Goal: Task Accomplishment & Management: Complete application form

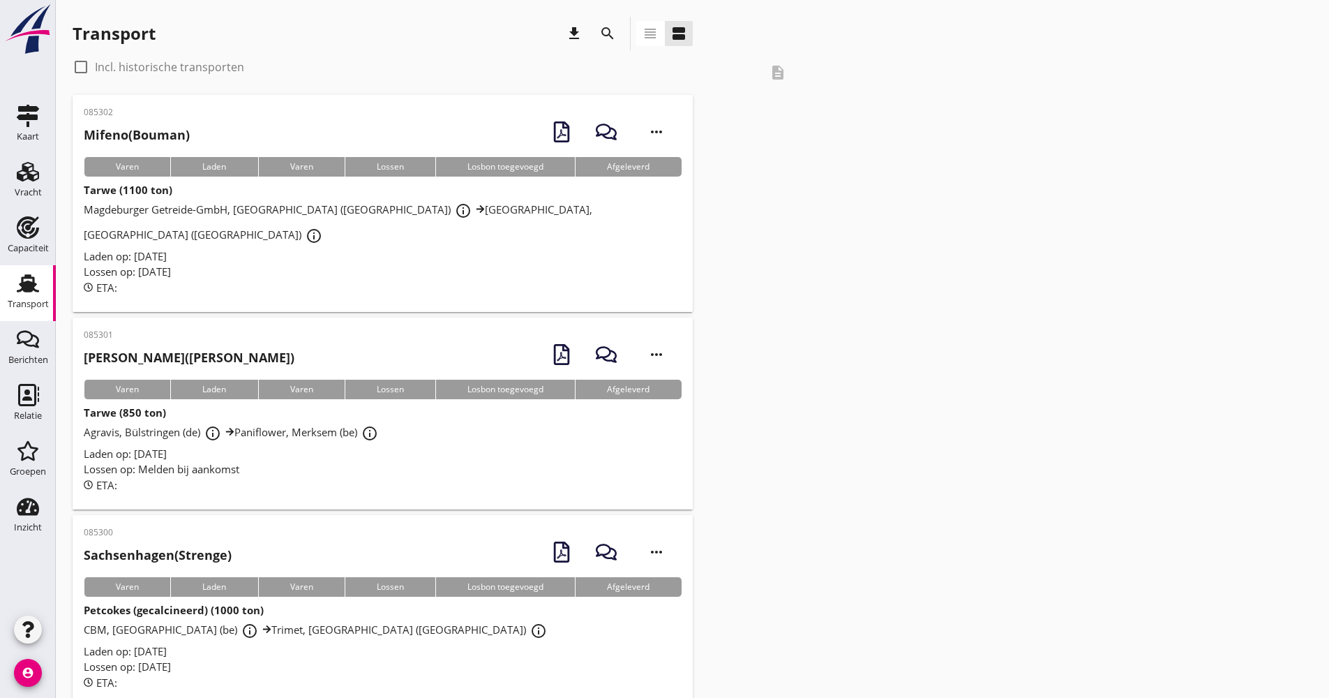
click at [606, 36] on icon "search" at bounding box center [607, 33] width 17 height 17
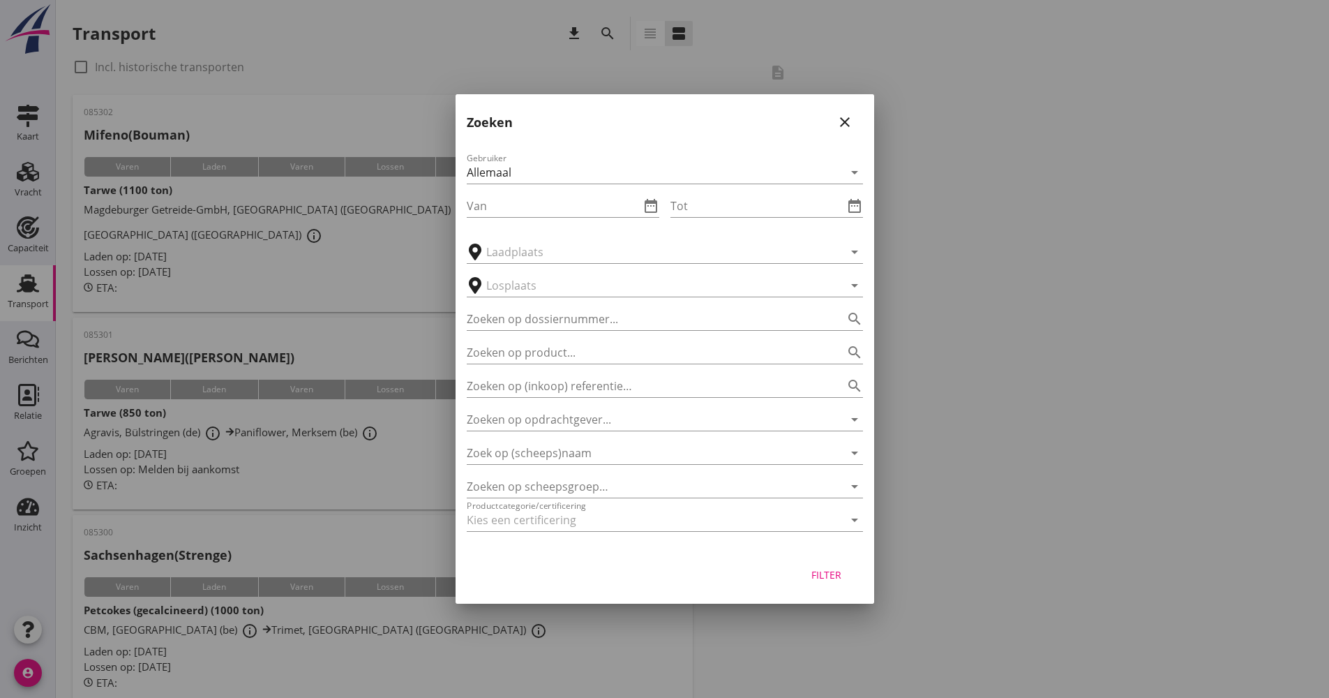
click at [582, 466] on div "Gebruiker Allemaal arrow_drop_down Van date_range Tot date_range arrow_drop_dow…" at bounding box center [665, 345] width 419 height 412
click at [578, 463] on input "Zoek op (scheeps)naam" at bounding box center [645, 453] width 357 height 22
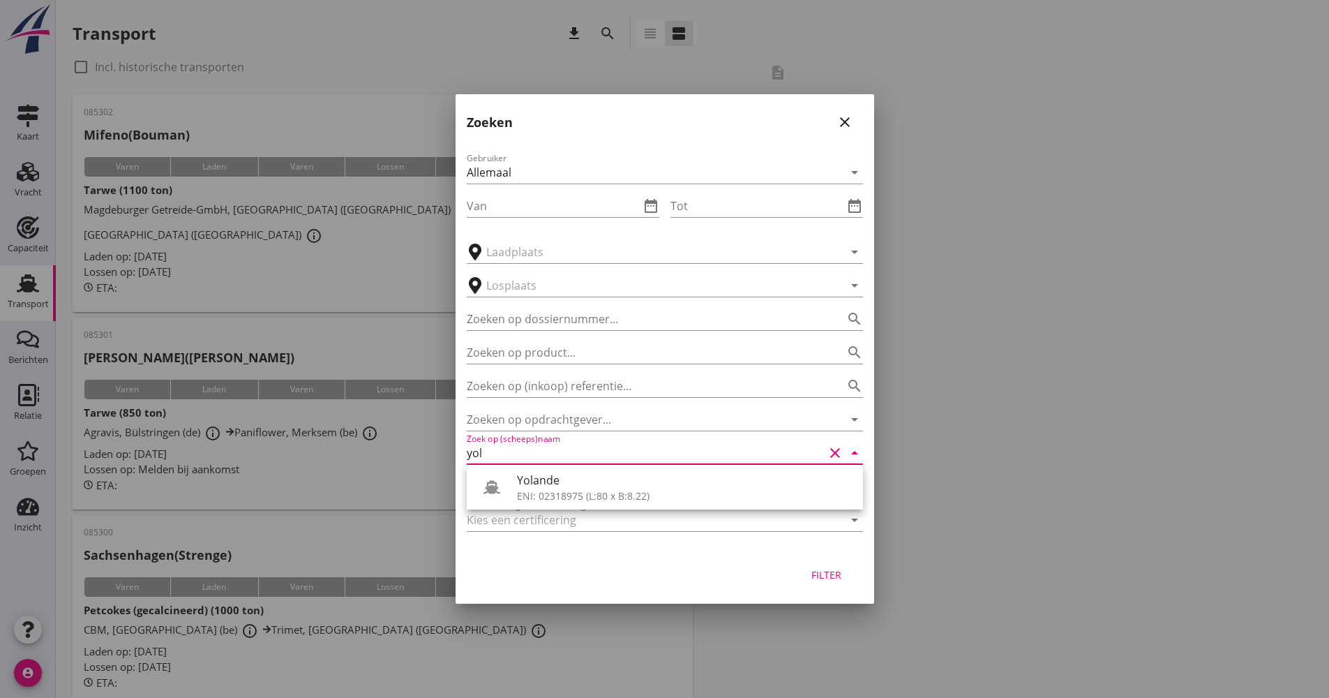
click at [616, 481] on div "Yolande" at bounding box center [684, 480] width 335 height 17
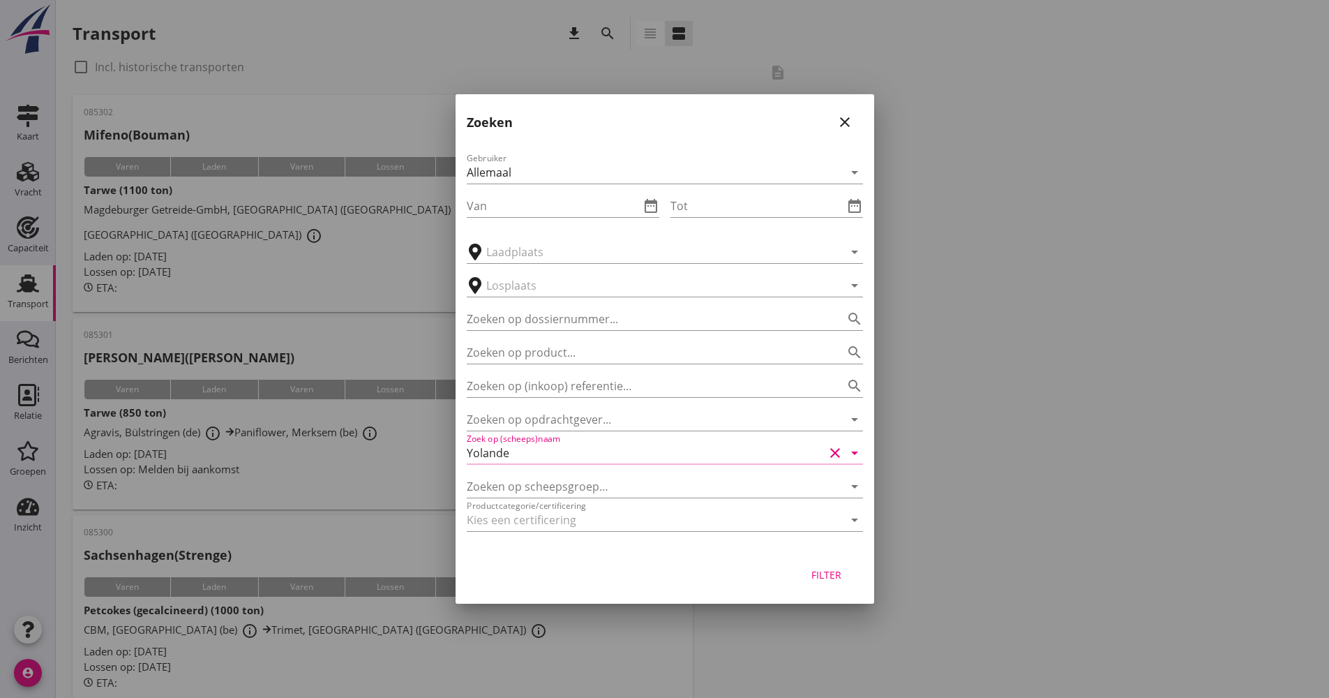
click at [828, 584] on button "Filter" at bounding box center [826, 574] width 61 height 25
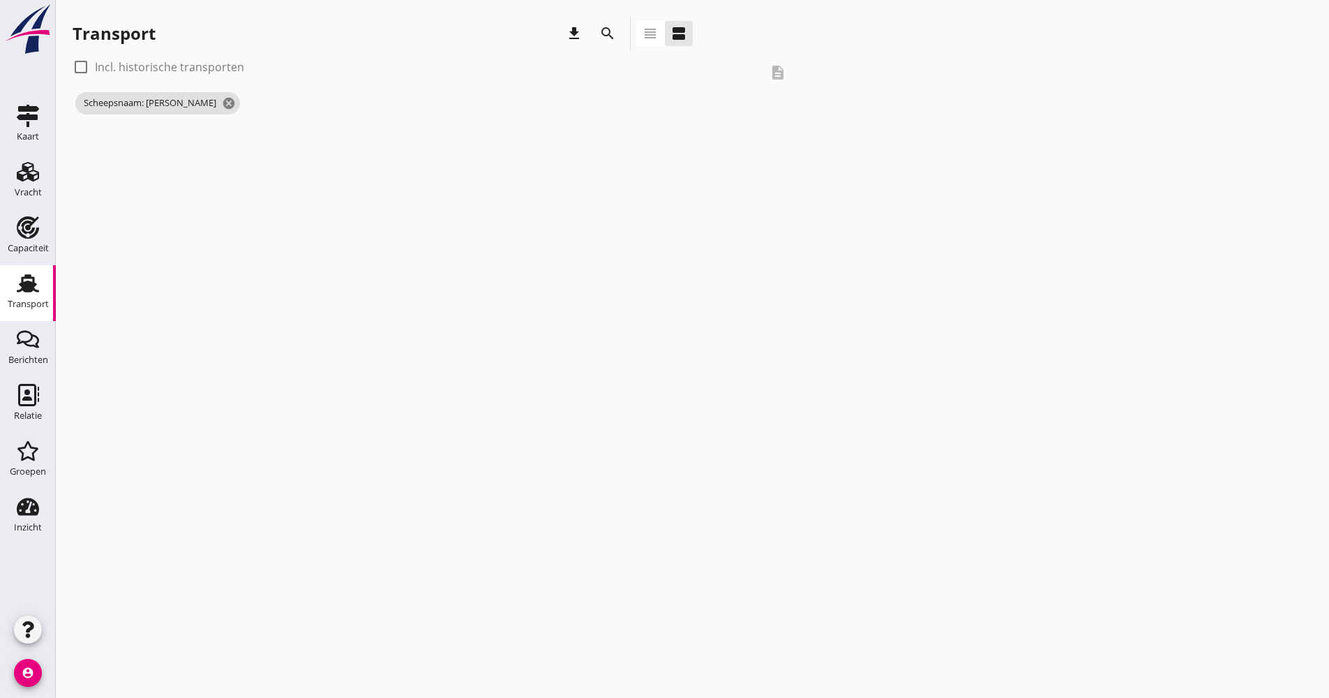
type input "Yolande"
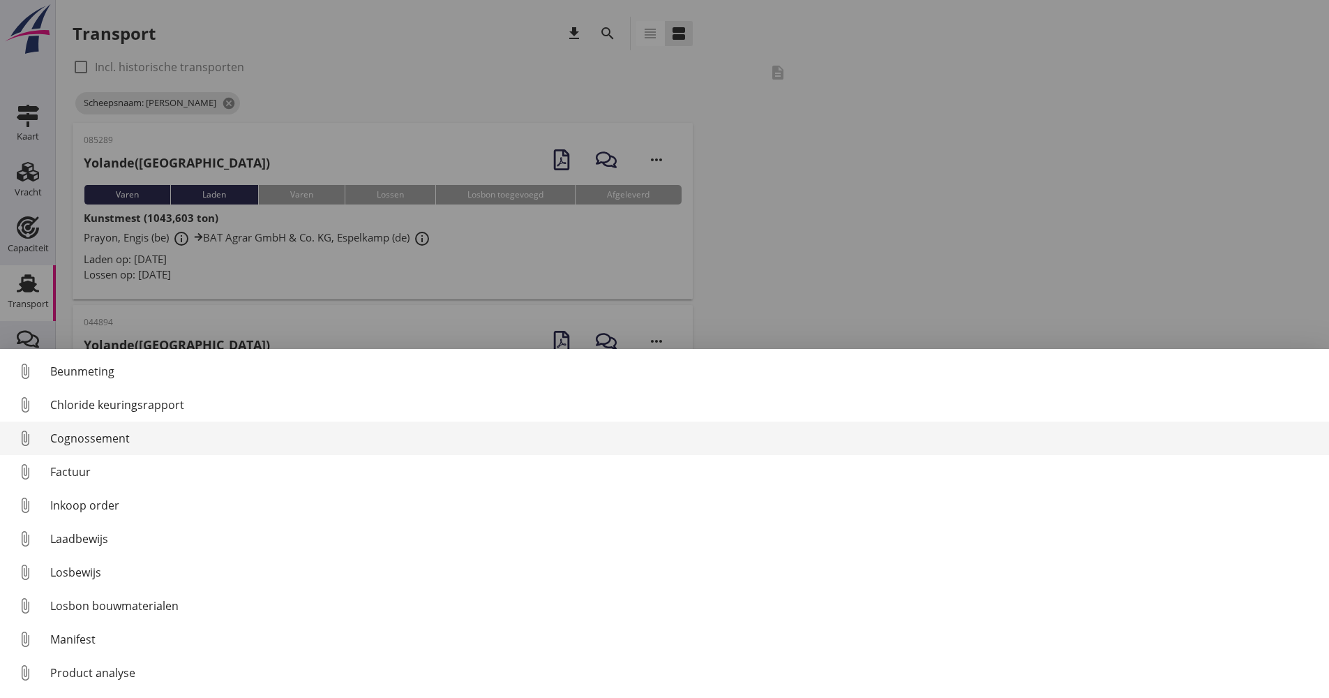
click at [103, 444] on div "Cognossement" at bounding box center [684, 438] width 1268 height 17
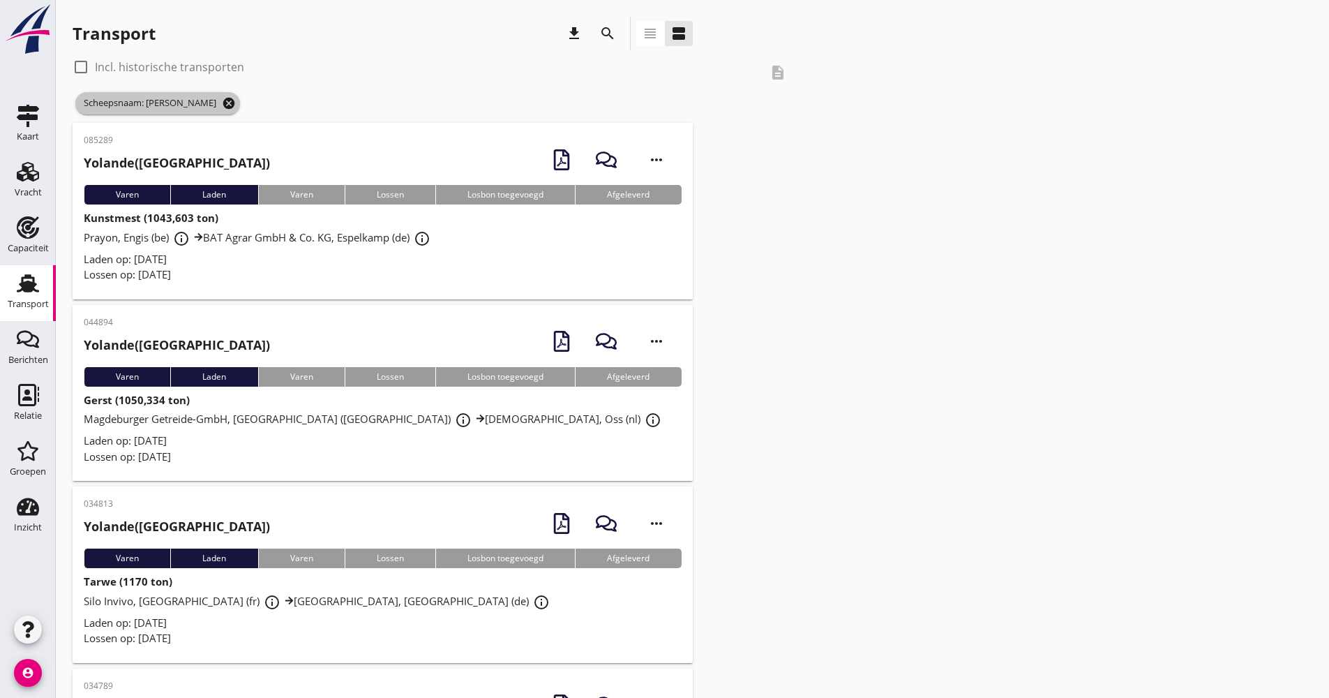
click at [222, 101] on icon "cancel" at bounding box center [229, 103] width 14 height 14
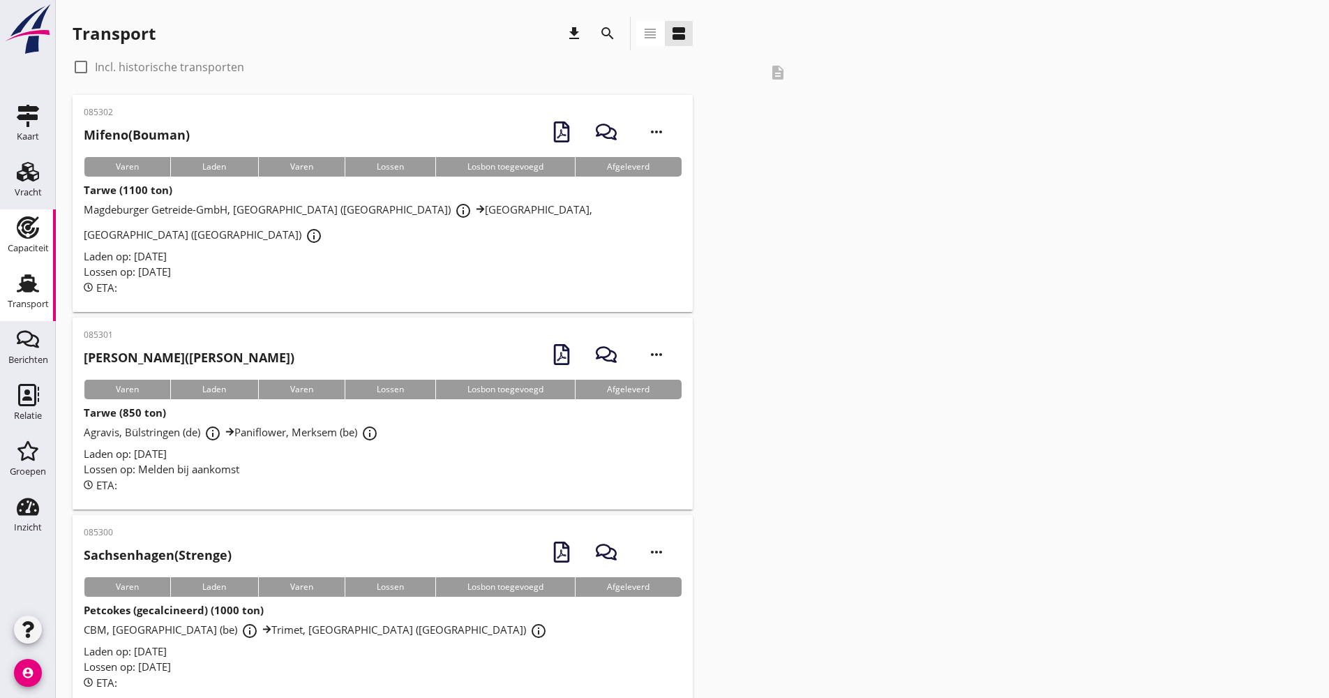
click at [43, 232] on div "Capaciteit" at bounding box center [27, 227] width 33 height 22
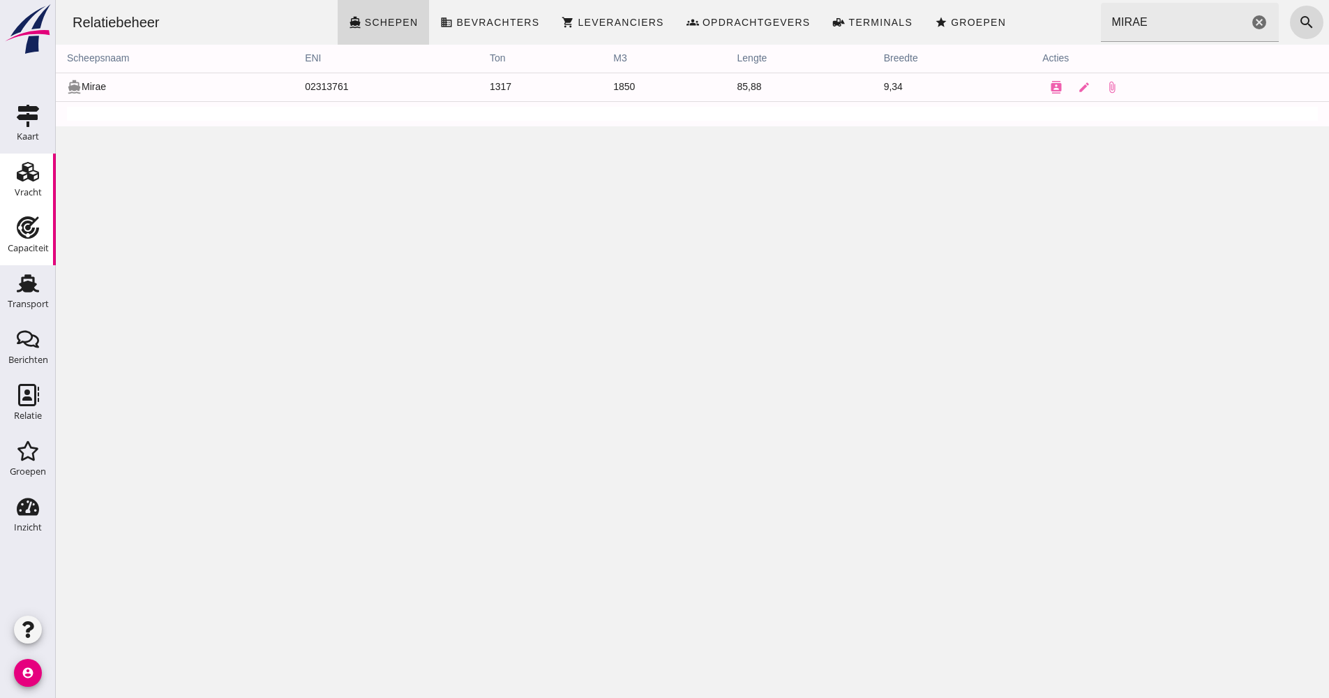
click at [43, 197] on link "Vracht Vracht" at bounding box center [28, 182] width 56 height 56
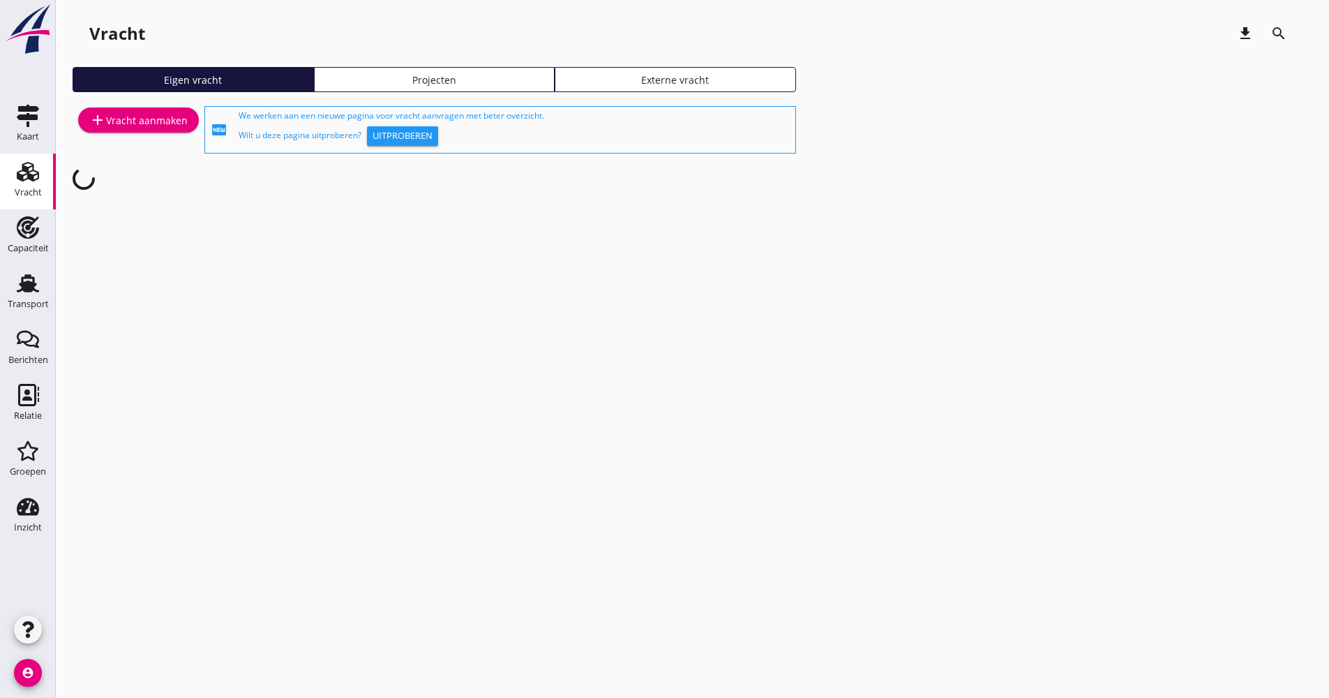
drag, startPoint x: 33, startPoint y: 190, endPoint x: 1266, endPoint y: 0, distance: 1248.2
click at [33, 190] on div "Vracht" at bounding box center [28, 192] width 27 height 9
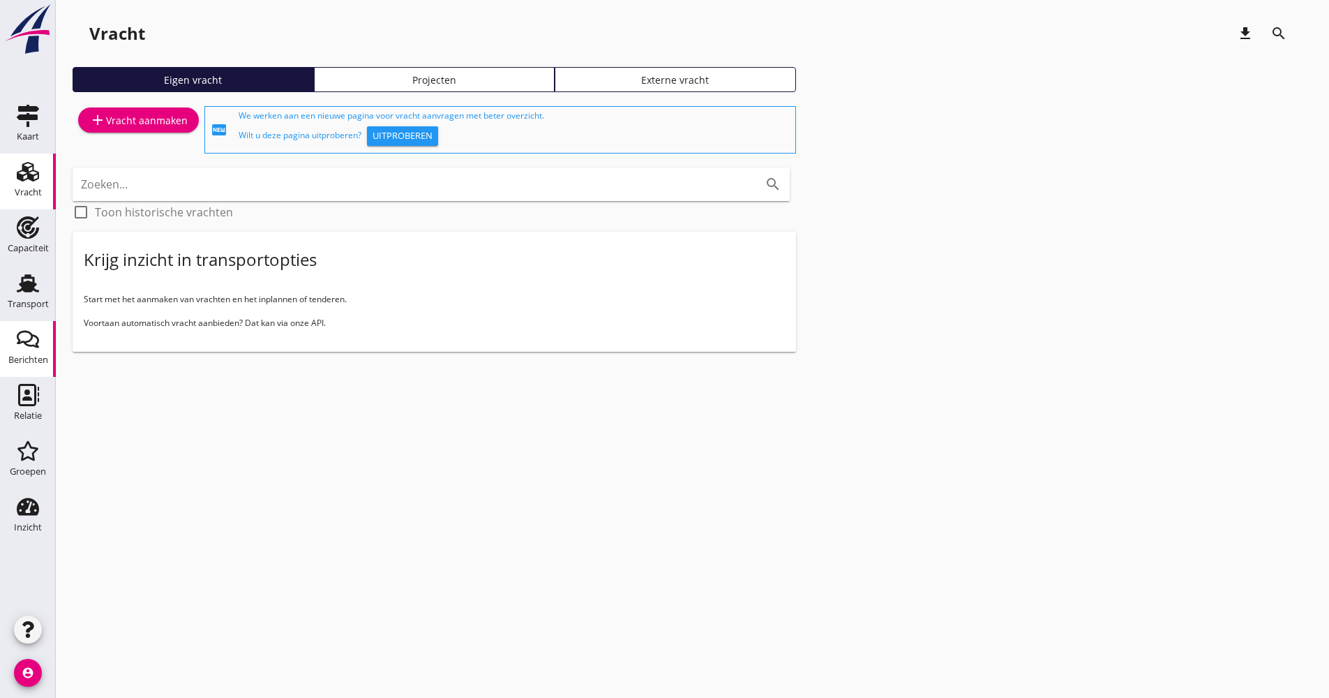
click at [31, 341] on icon "Berichten" at bounding box center [28, 339] width 22 height 22
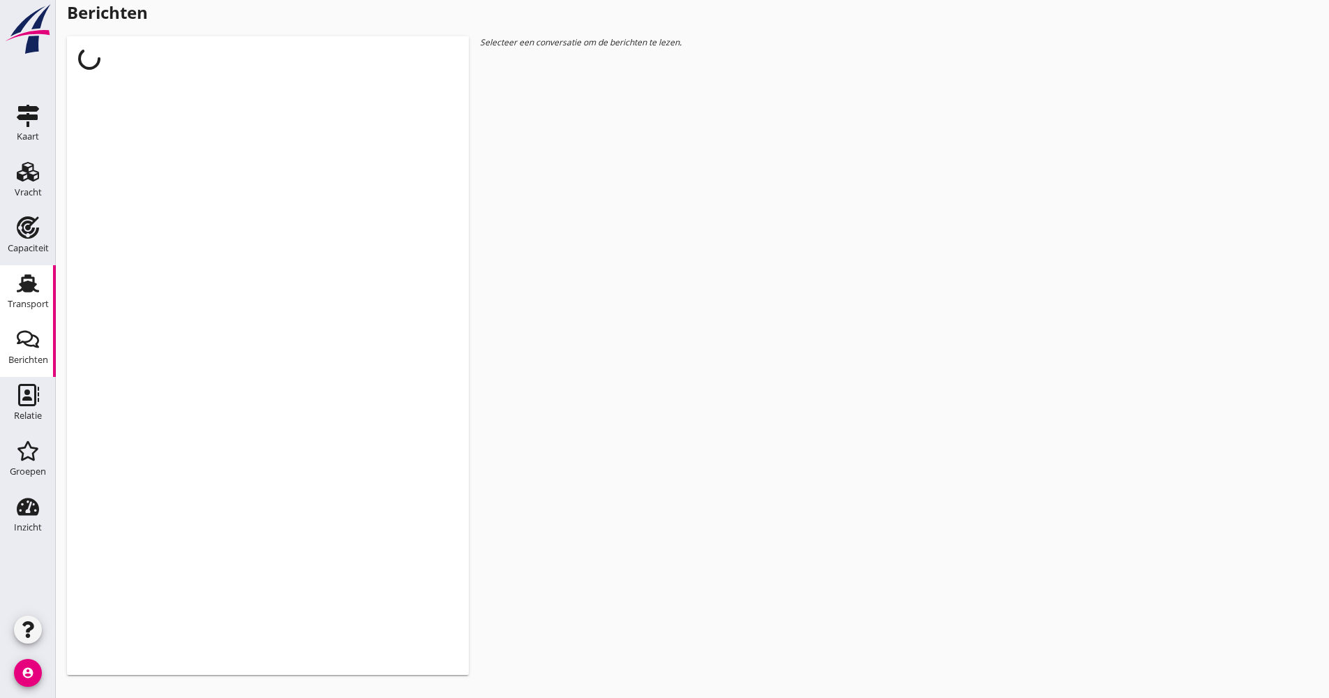
click at [50, 300] on link "Transport Transport" at bounding box center [28, 293] width 56 height 56
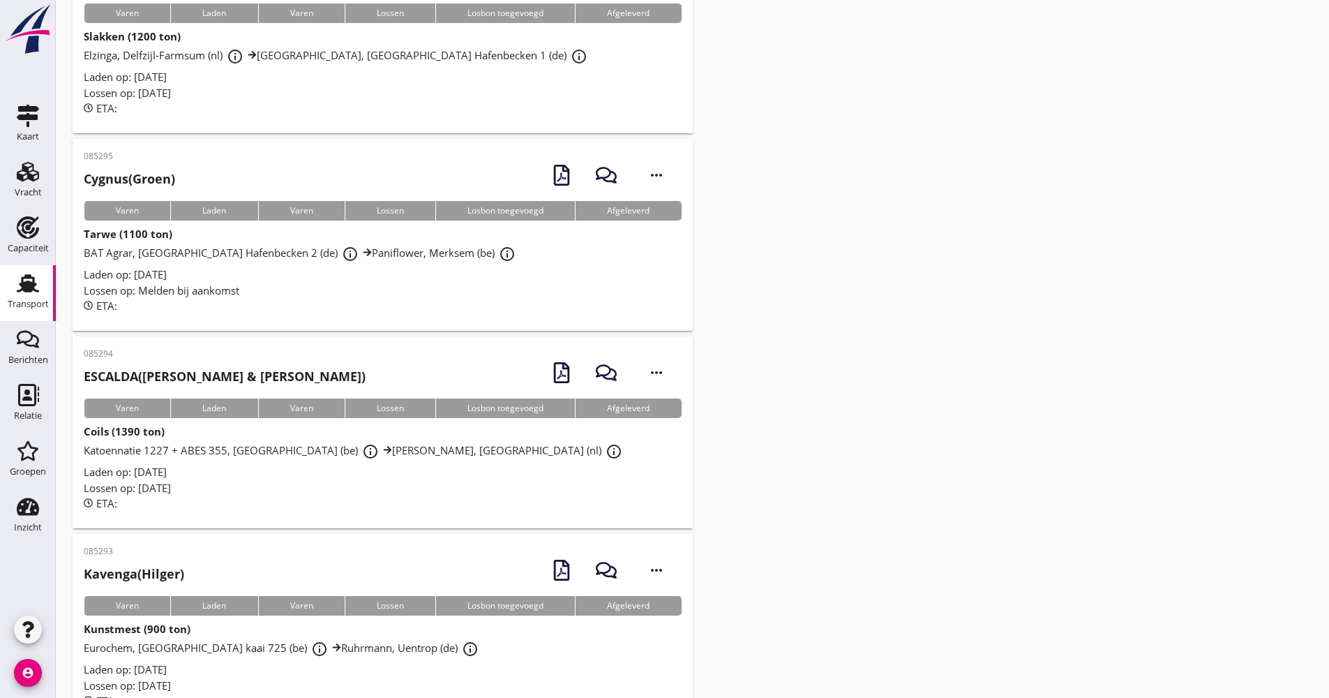
scroll to position [1443, 0]
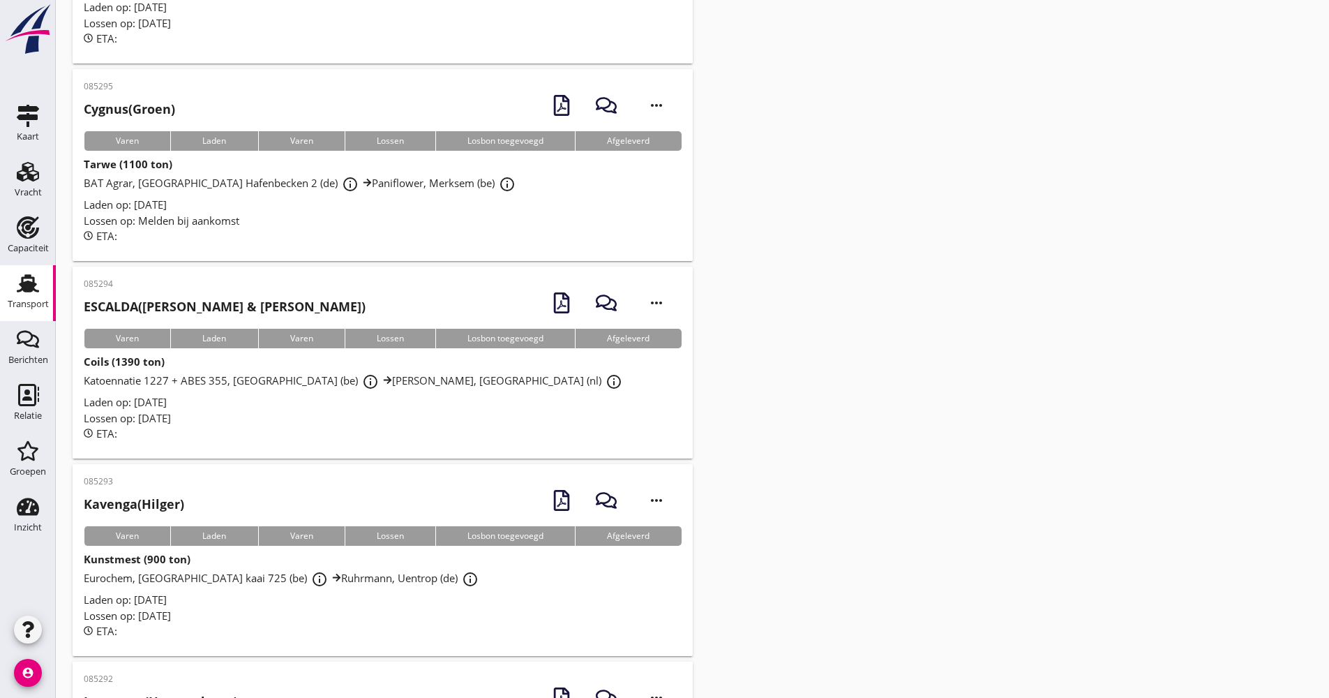
click at [220, 567] on div "Eurochem, [GEOGRAPHIC_DATA] kaai 725 (be) info_outline [PERSON_NAME], Uentrop (…" at bounding box center [383, 579] width 598 height 25
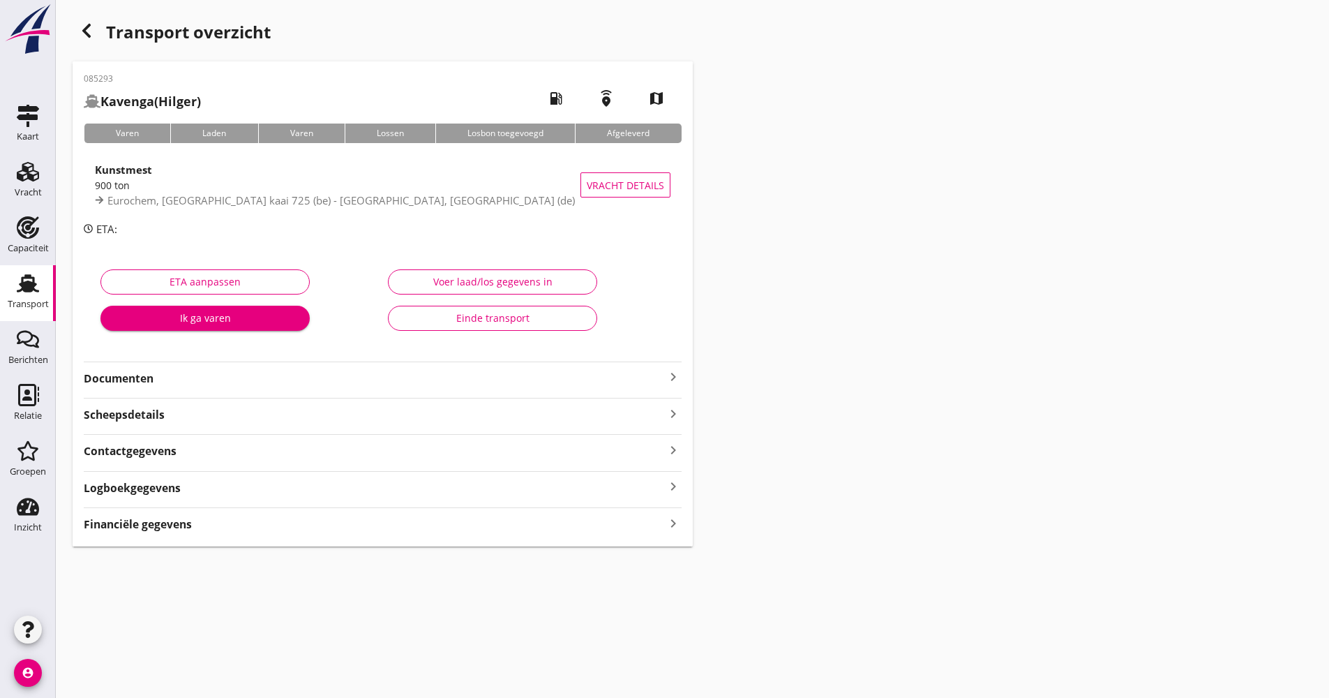
click at [201, 485] on div "Logboekgegevens keyboard_arrow_right" at bounding box center [383, 486] width 598 height 19
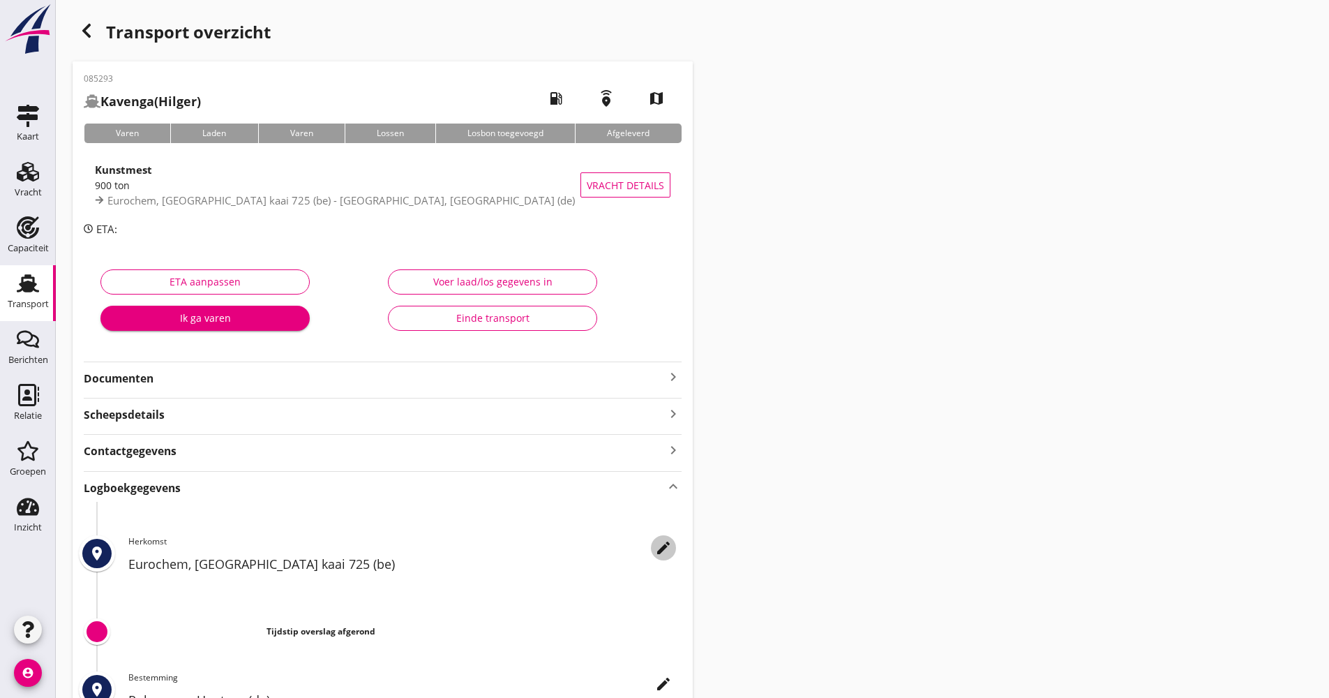
click at [661, 546] on icon "edit" at bounding box center [663, 547] width 17 height 17
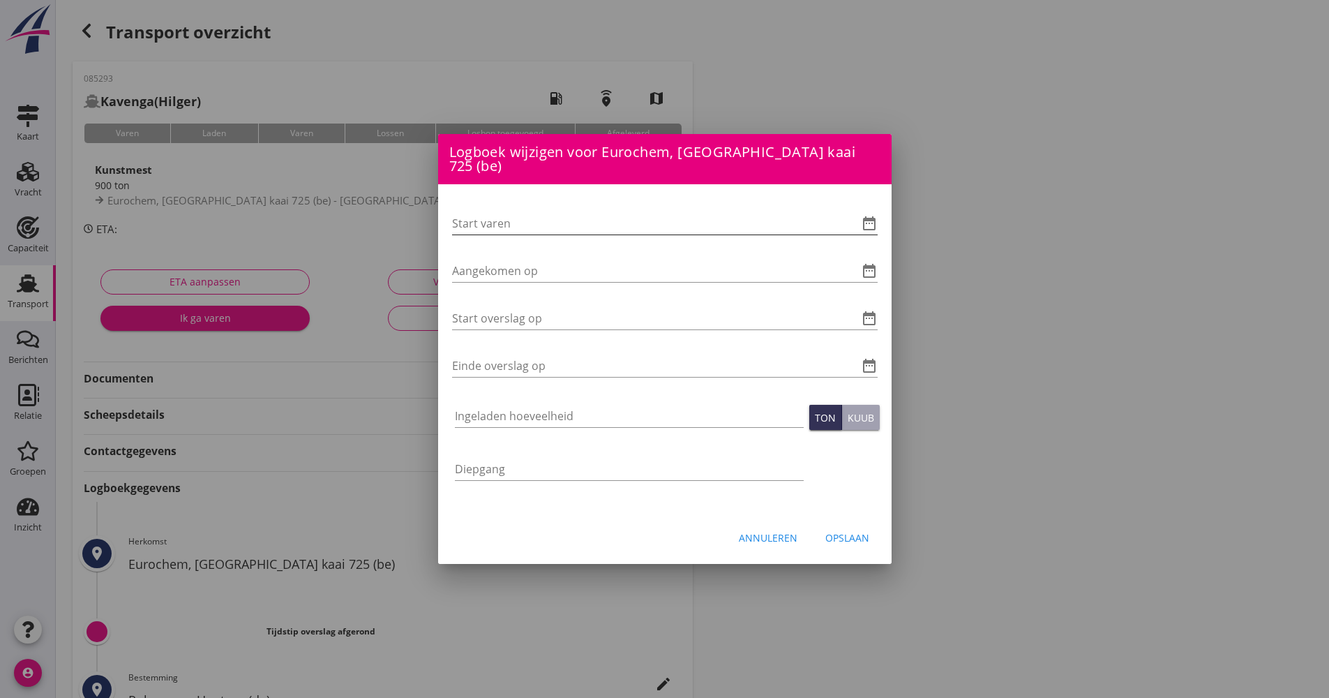
click at [875, 215] on icon "date_range" at bounding box center [869, 223] width 17 height 17
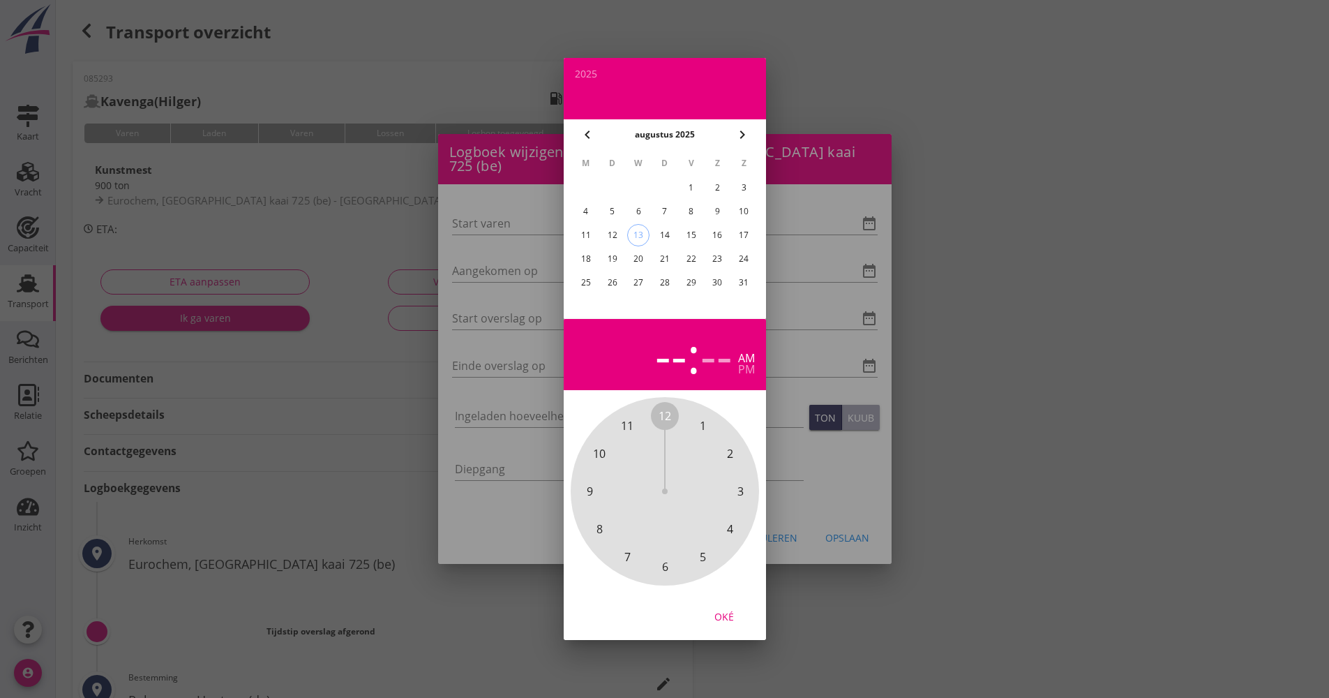
click at [620, 239] on div "12" at bounding box center [612, 235] width 22 height 22
drag, startPoint x: 670, startPoint y: 403, endPoint x: 676, endPoint y: 550, distance: 146.7
click at [676, 550] on div "12 1 2 3 4 5 6 7 8 9 10 11" at bounding box center [665, 491] width 151 height 151
click at [665, 412] on span "00" at bounding box center [665, 415] width 13 height 17
drag, startPoint x: 732, startPoint y: 620, endPoint x: 716, endPoint y: 576, distance: 46.1
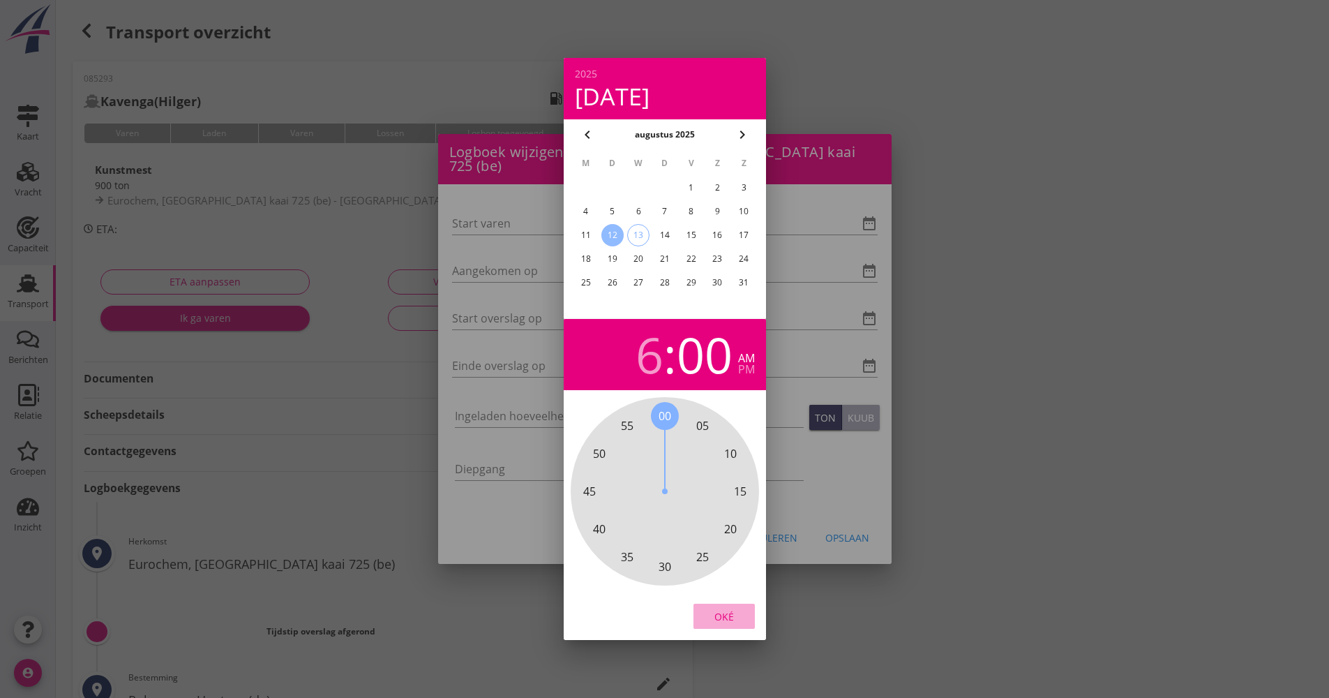
click at [732, 620] on div "Oké" at bounding box center [724, 616] width 39 height 15
type input "[DATE] 06:00"
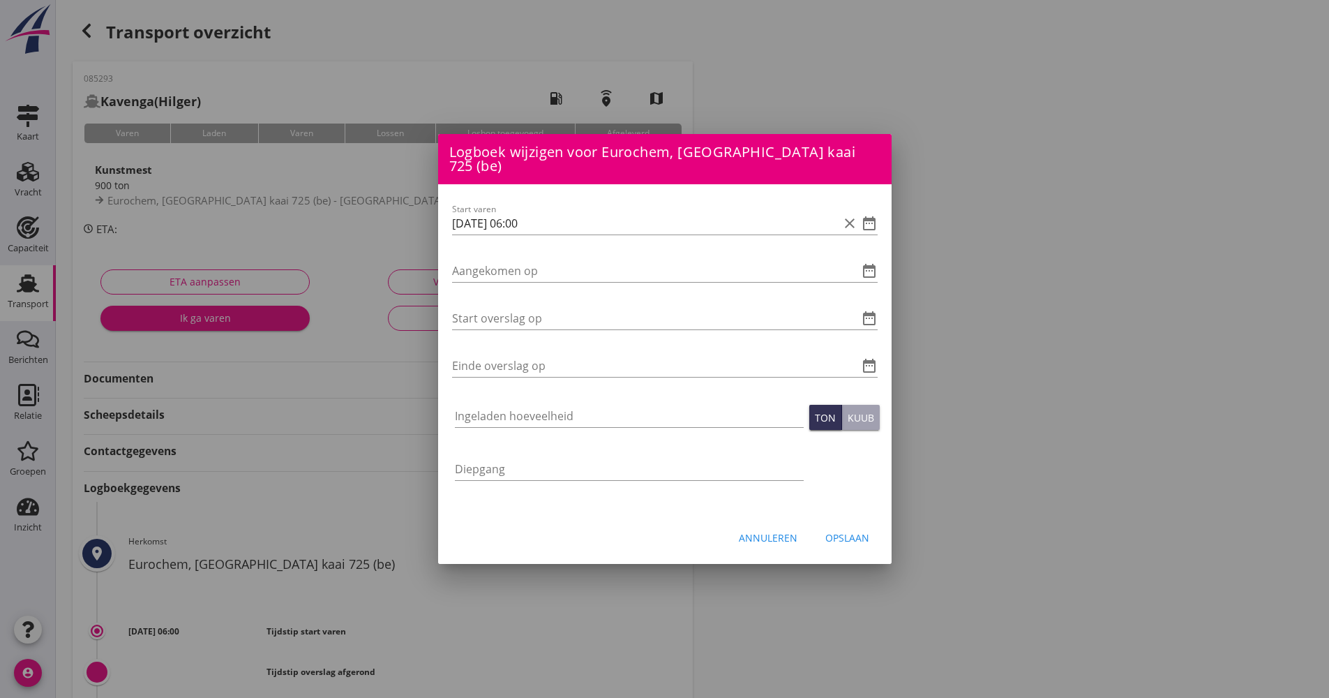
drag, startPoint x: 454, startPoint y: 210, endPoint x: 426, endPoint y: 211, distance: 27.9
click at [424, 210] on div "[EMAIL_ADDRESS][DOMAIN_NAME] Klant emailadres [PERSON_NAME][EMAIL_ADDRESS][DOMA…" at bounding box center [664, 466] width 1329 height 932
paste input "[DATE] 06:00"
type input "[DATE] 06:00"
paste input "[DATE] 06:00"
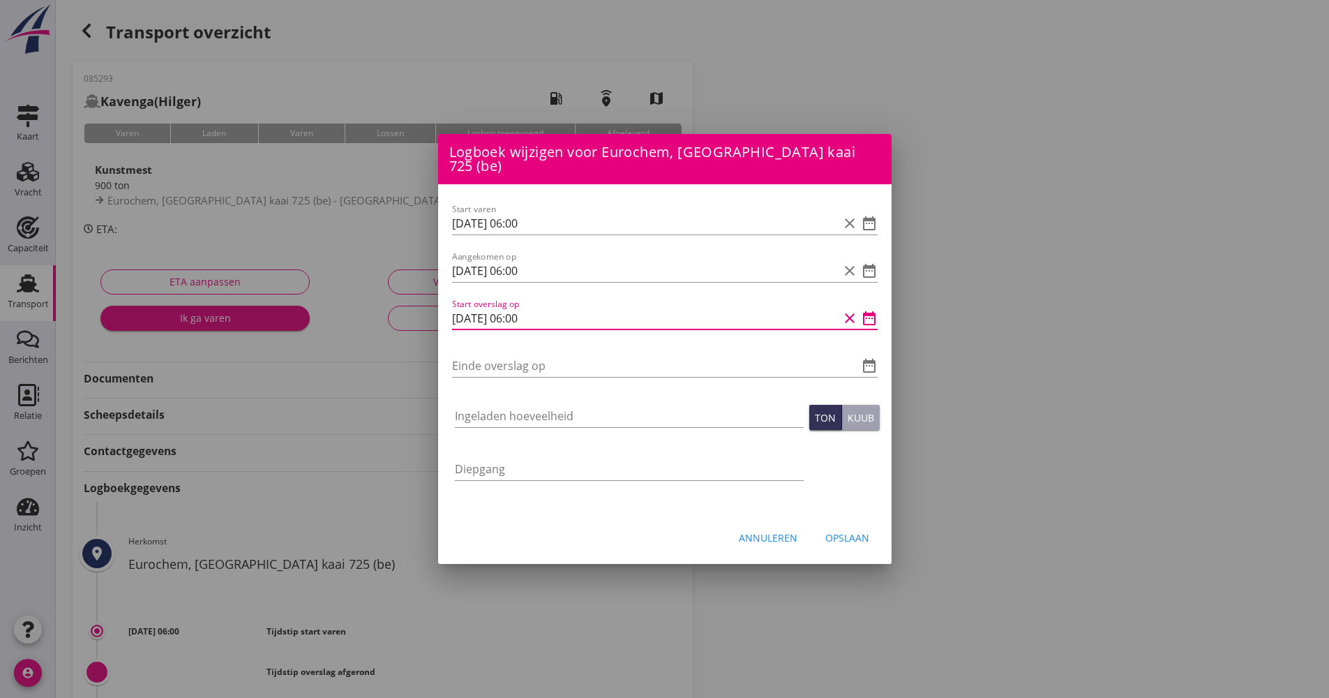
drag, startPoint x: 544, startPoint y: 307, endPoint x: 514, endPoint y: 304, distance: 30.1
click at [514, 307] on input "[DATE] 06:00" at bounding box center [645, 318] width 387 height 22
type input "[DATE] 16:30"
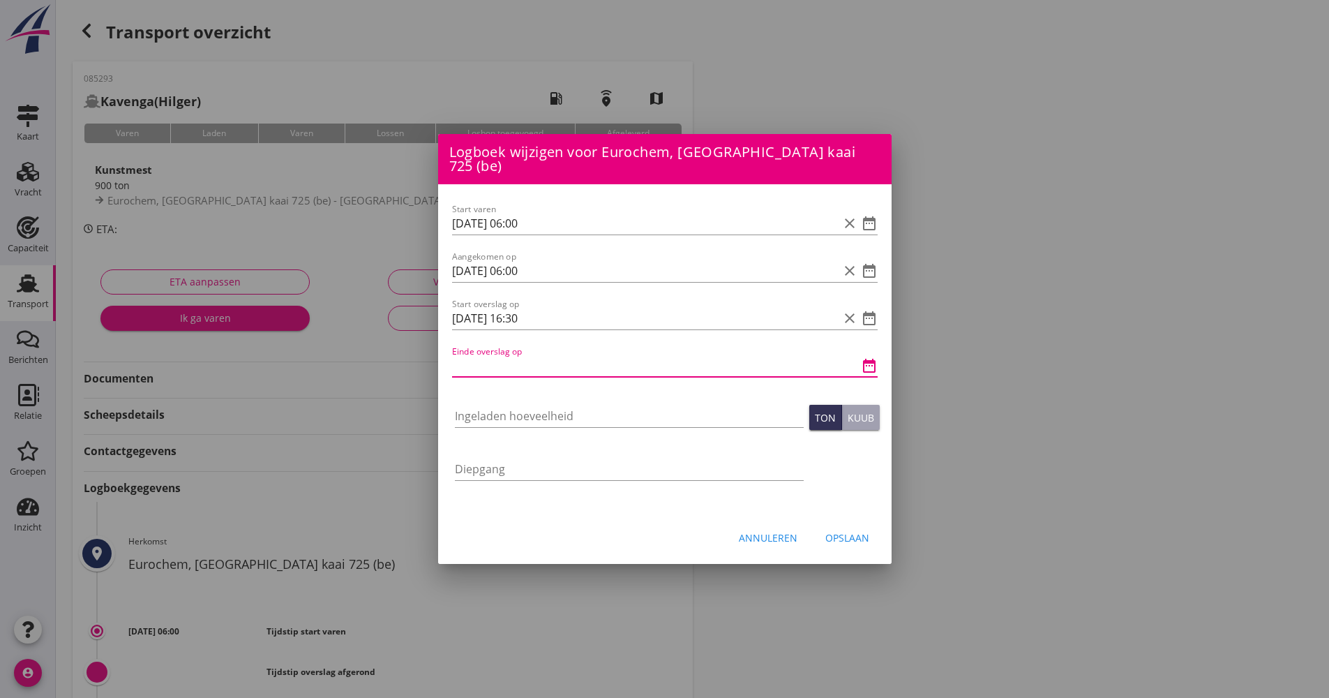
paste input "[DATE] 06:00"
drag, startPoint x: 544, startPoint y: 363, endPoint x: 514, endPoint y: 366, distance: 29.4
click at [514, 366] on input "[DATE] 06:00" at bounding box center [645, 365] width 387 height 22
type input "[DATE] 20:30"
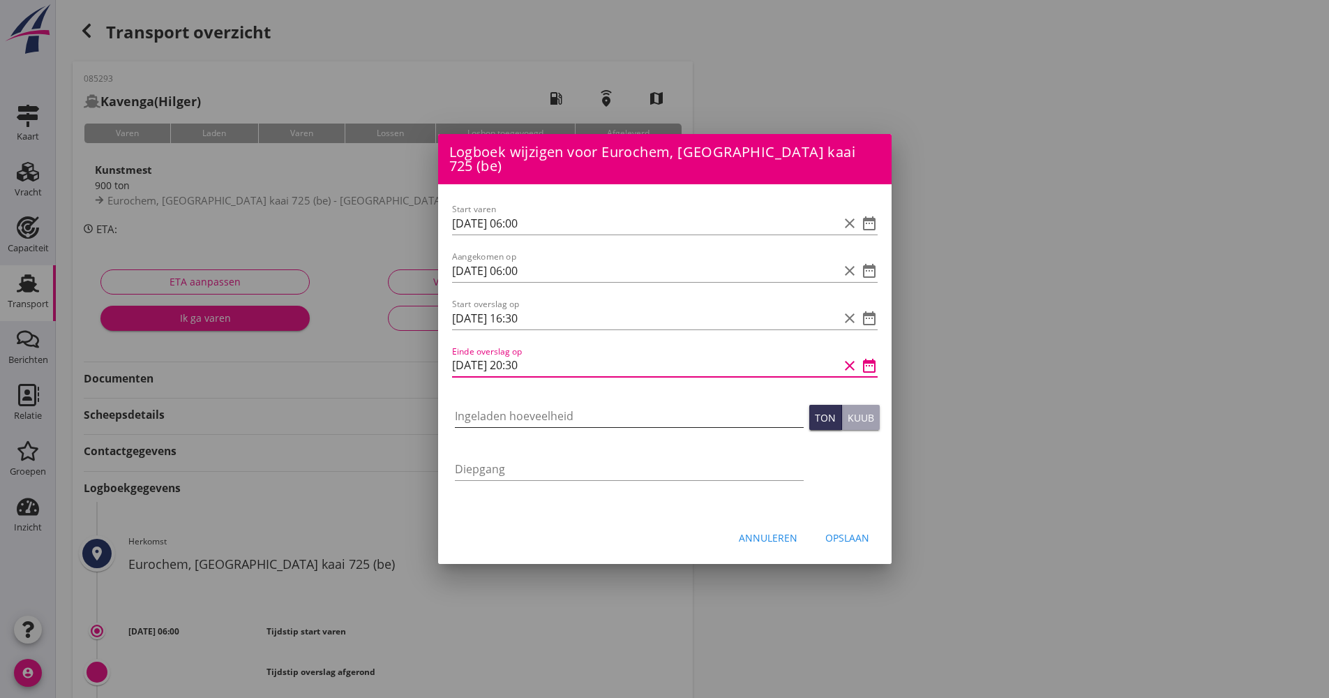
click at [541, 405] on input "Ingeladen hoeveelheid" at bounding box center [629, 416] width 349 height 22
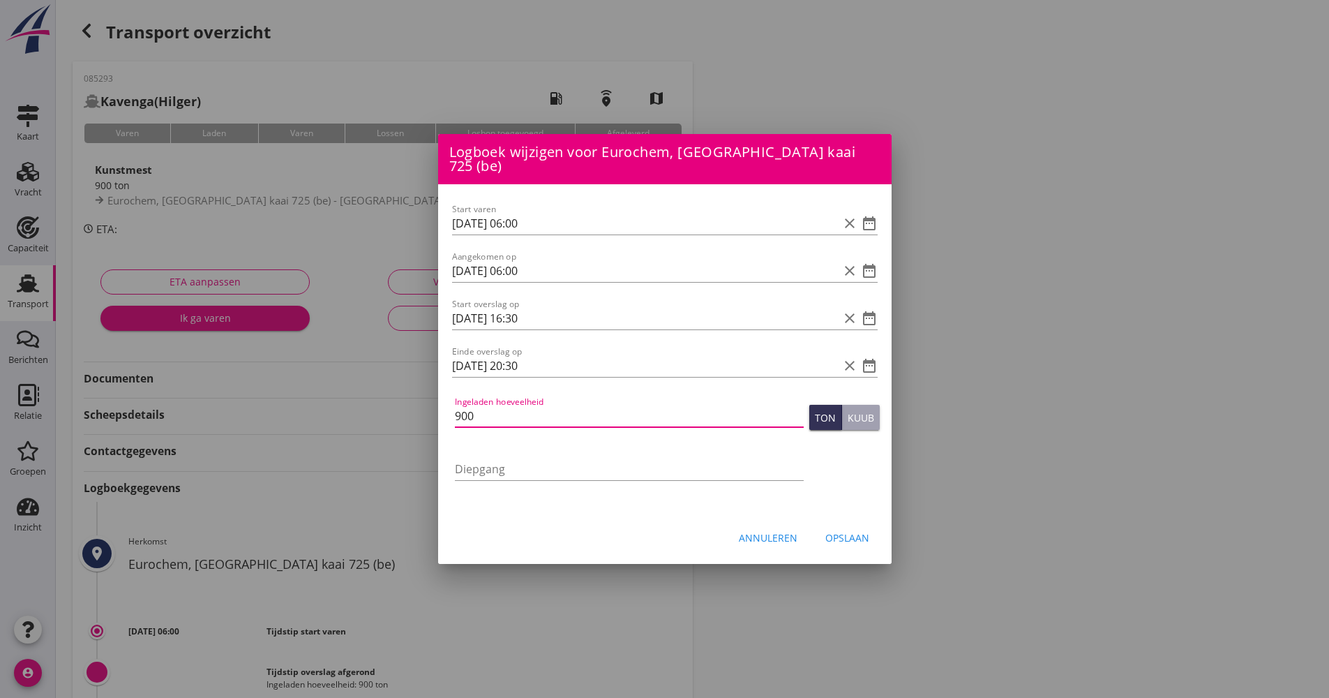
type input "900"
click at [858, 530] on div "Opslaan" at bounding box center [847, 537] width 44 height 15
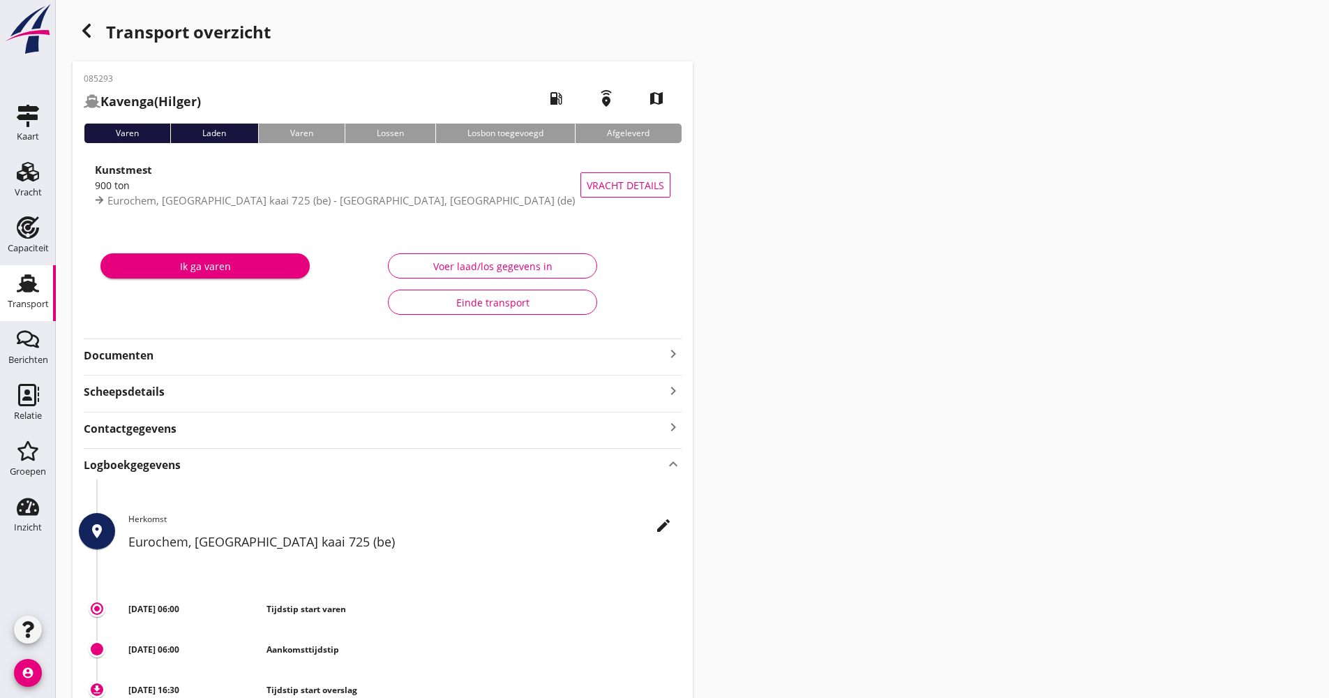
click at [23, 299] on div "Transport" at bounding box center [28, 304] width 41 height 20
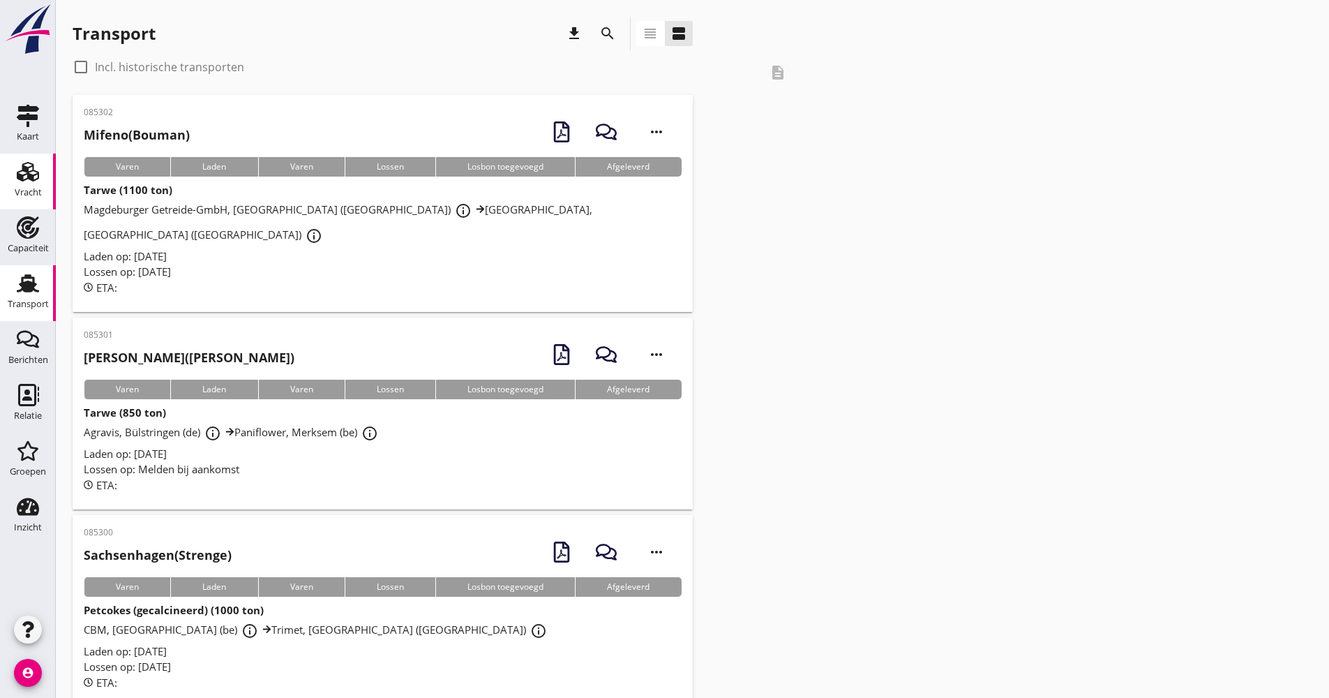
click at [33, 182] on icon "Vracht" at bounding box center [28, 171] width 22 height 22
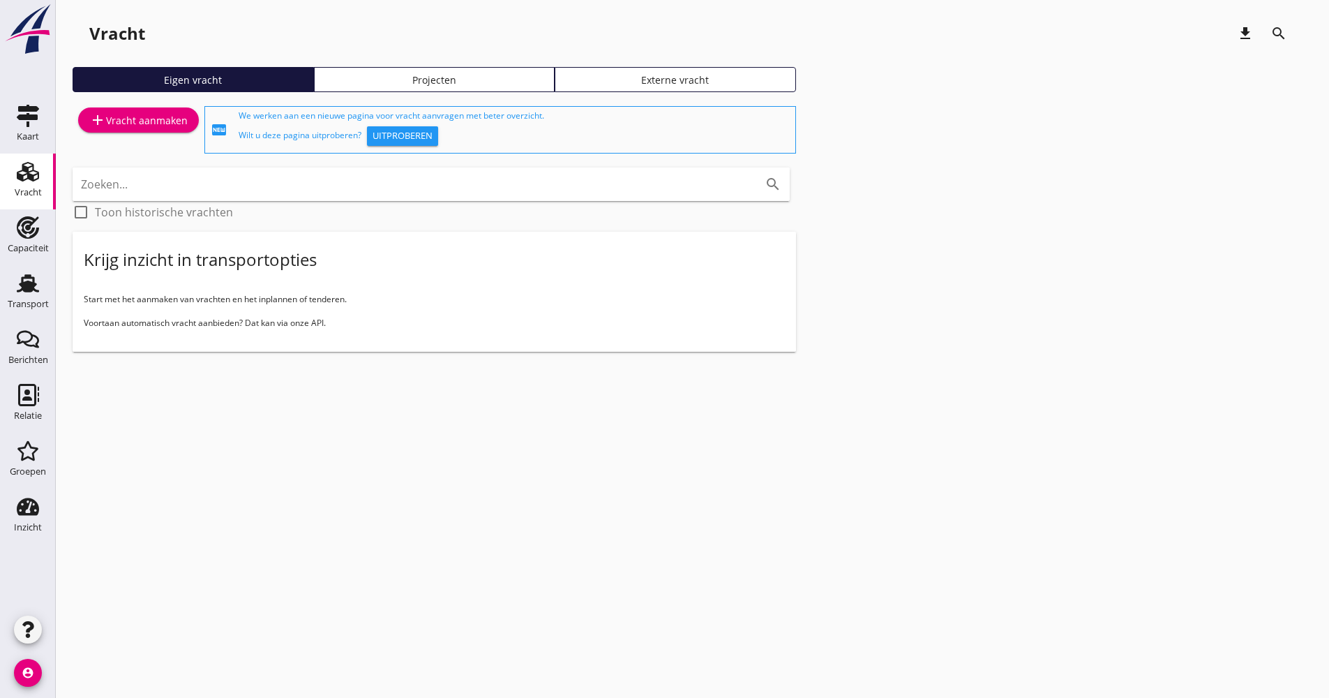
click at [156, 119] on div "add Vracht aanmaken" at bounding box center [138, 120] width 98 height 17
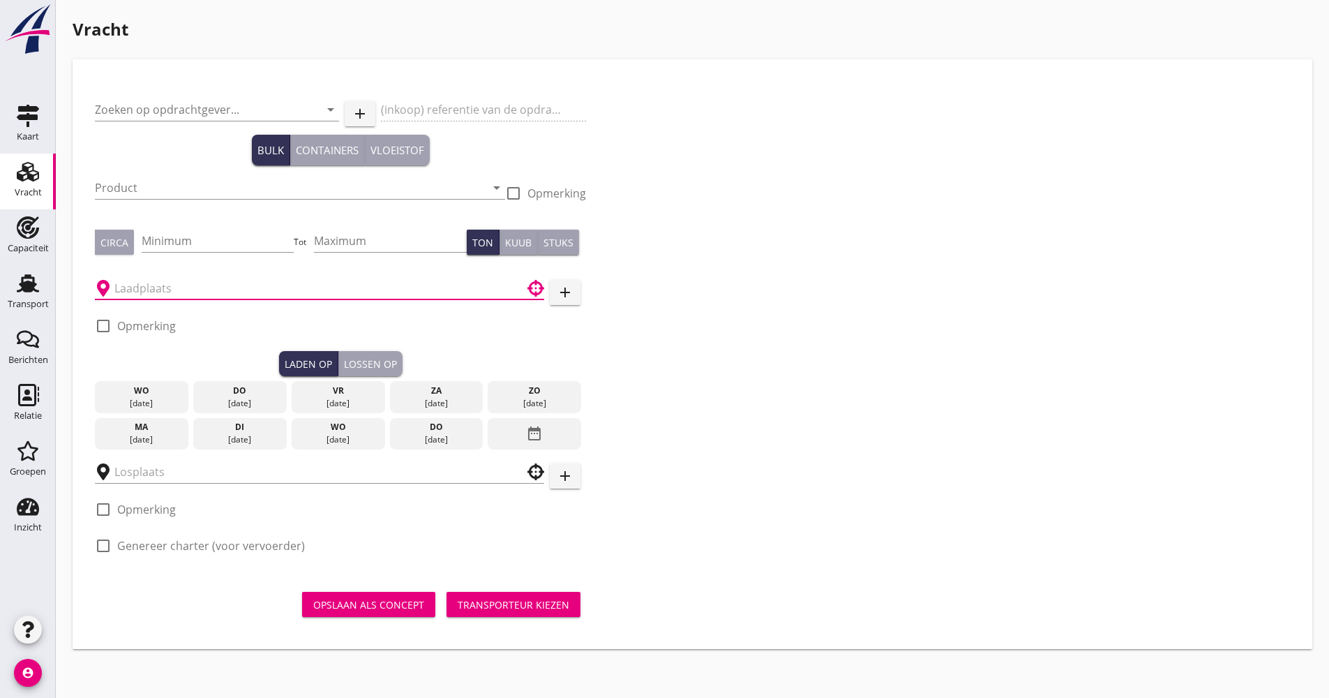
click at [186, 291] on input "text" at bounding box center [309, 288] width 391 height 22
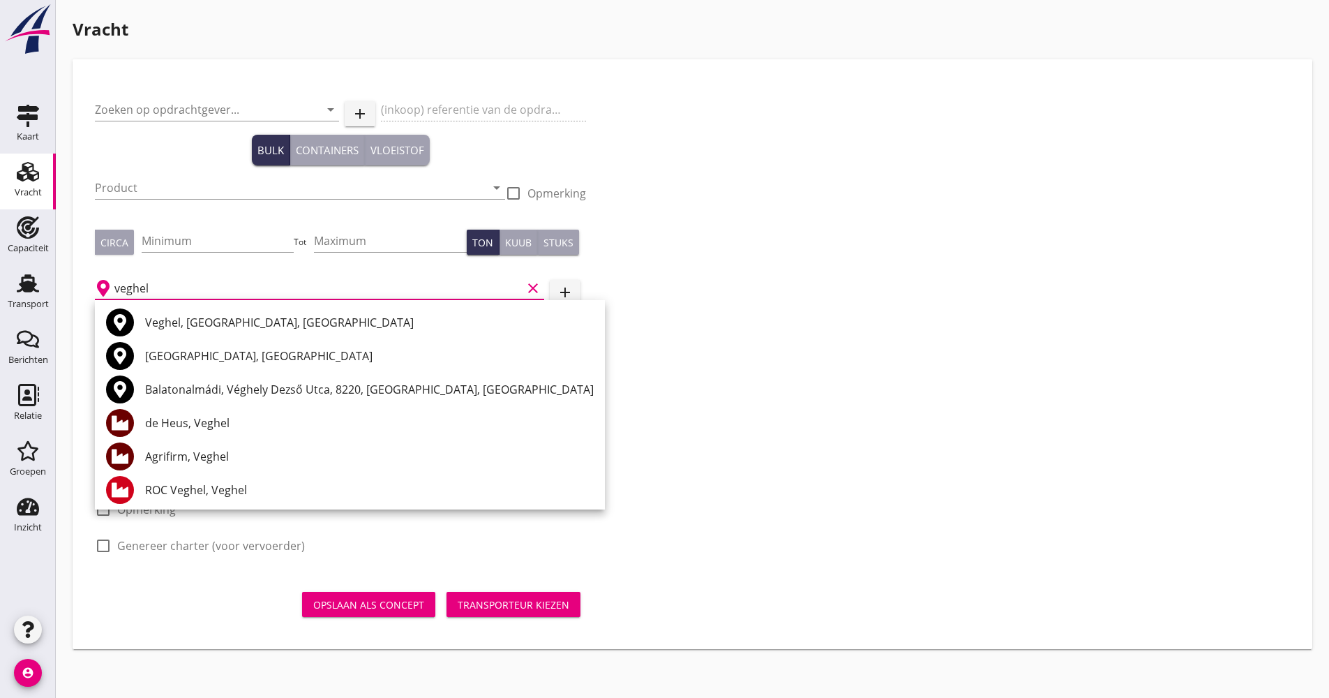
click at [204, 447] on div "Agrifirm, Veghel" at bounding box center [369, 456] width 449 height 33
type input "Agrifirm, Veghel"
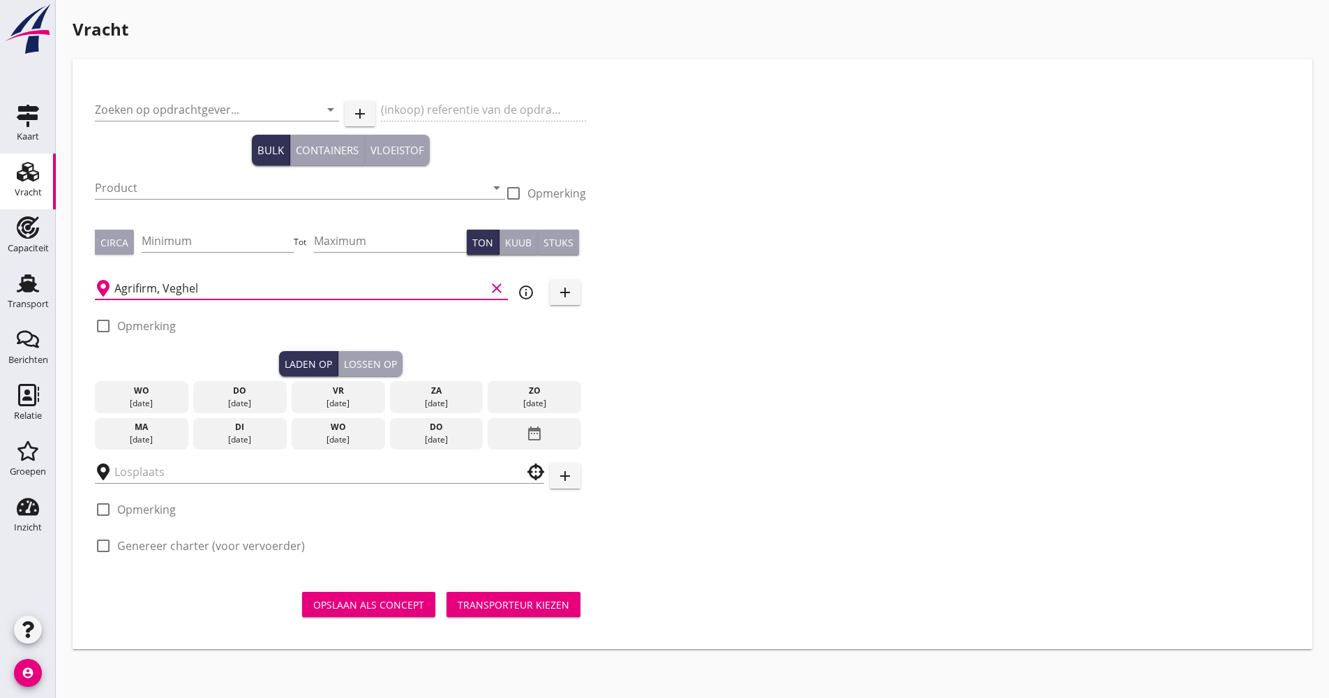
click at [518, 290] on icon "info_outline" at bounding box center [526, 292] width 17 height 17
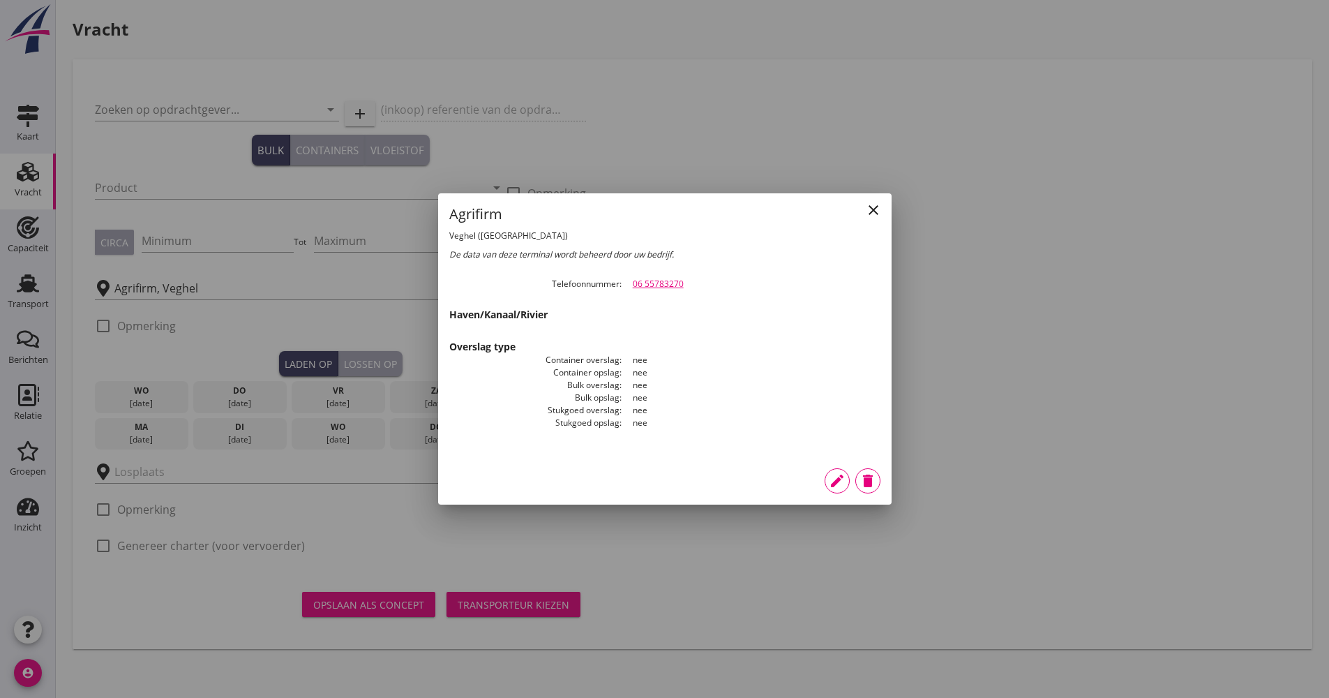
drag, startPoint x: 696, startPoint y: 281, endPoint x: 627, endPoint y: 283, distance: 69.1
click at [627, 283] on dd "06 55783270" at bounding box center [751, 284] width 259 height 13
drag, startPoint x: 627, startPoint y: 283, endPoint x: 639, endPoint y: 281, distance: 12.7
copy link "06 55783270"
click at [873, 216] on icon "close" at bounding box center [873, 210] width 17 height 17
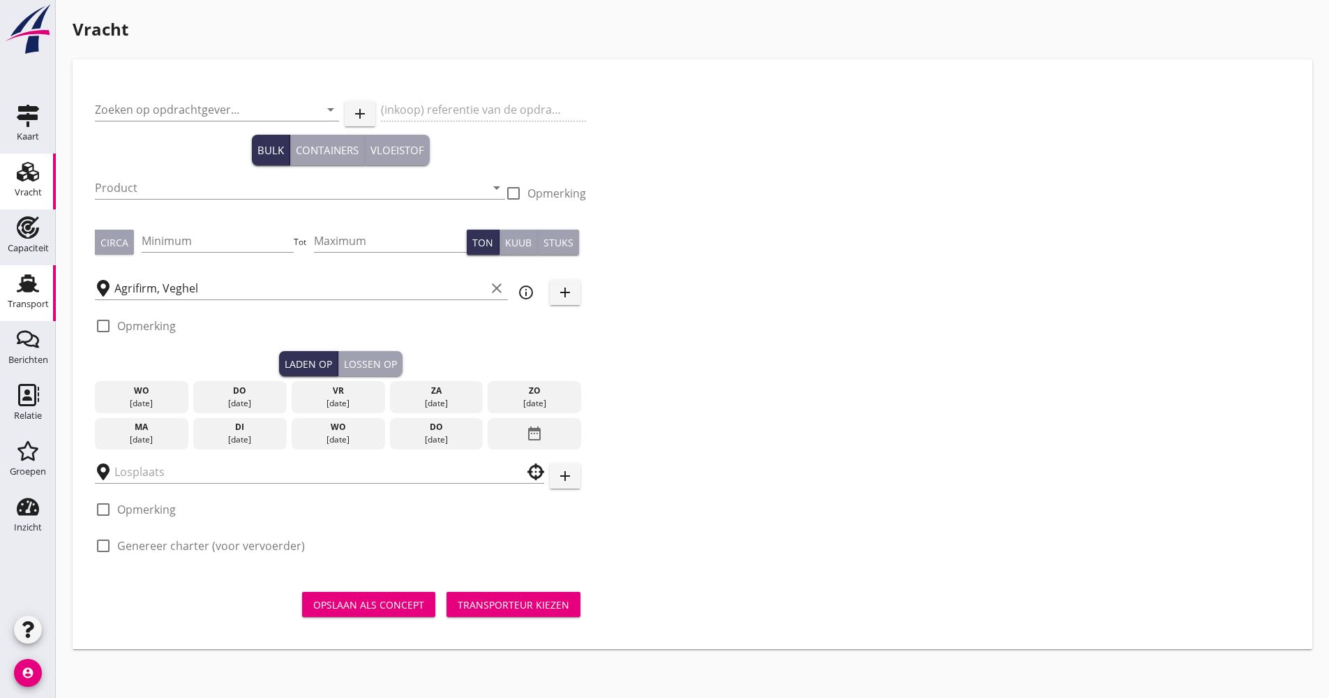
click at [12, 290] on div "Transport" at bounding box center [27, 283] width 33 height 22
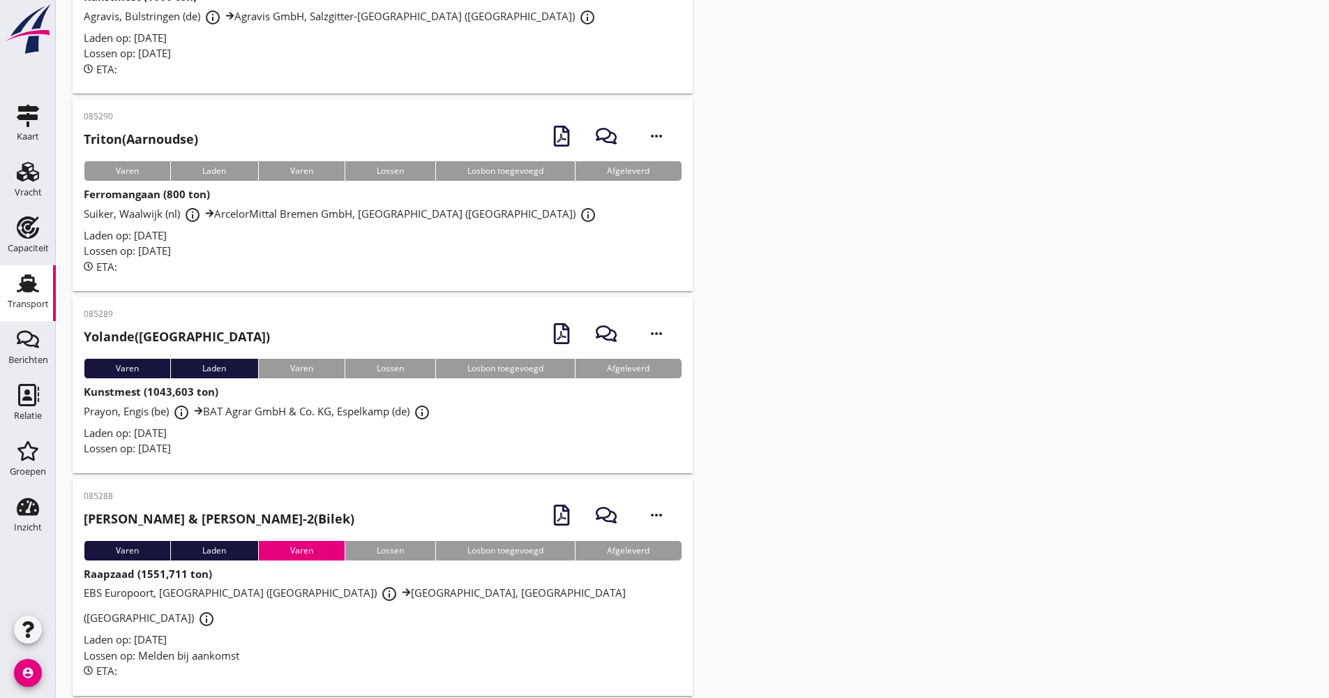
scroll to position [2613, 0]
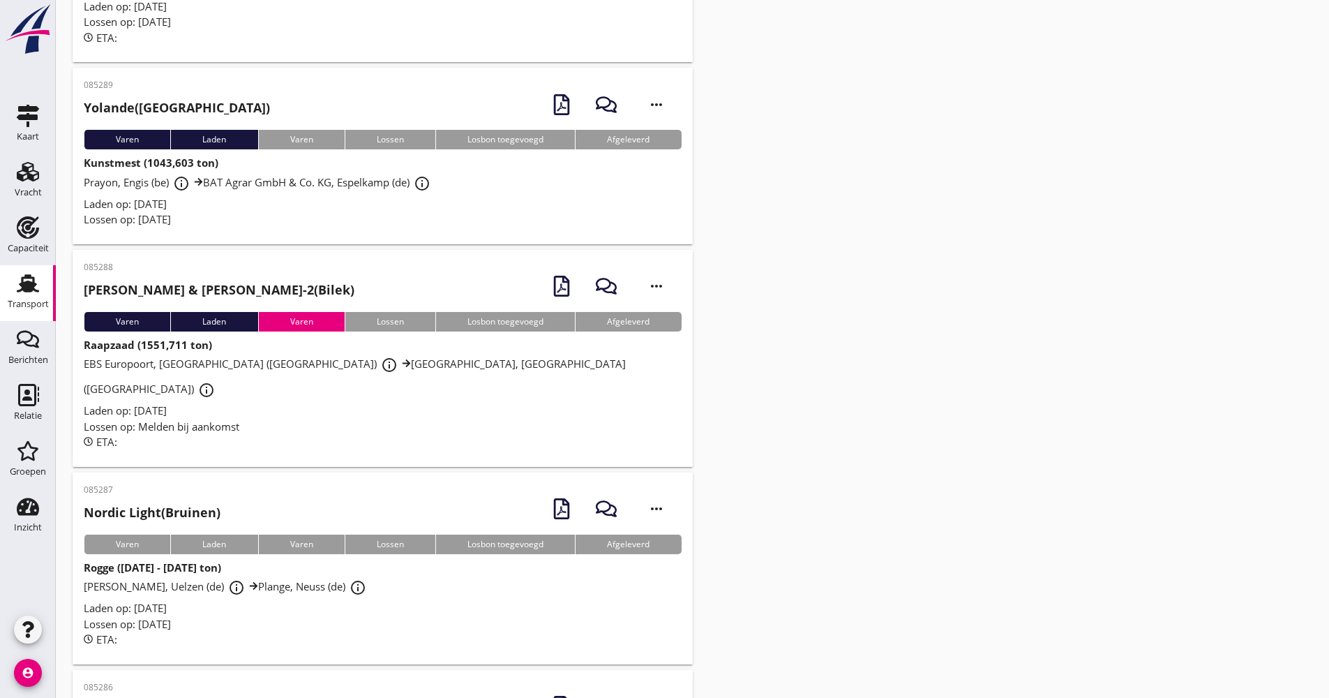
click at [330, 579] on span "[PERSON_NAME], Uelzen (de) info_outline Plange, Neuss (de) info_outline" at bounding box center [227, 586] width 287 height 14
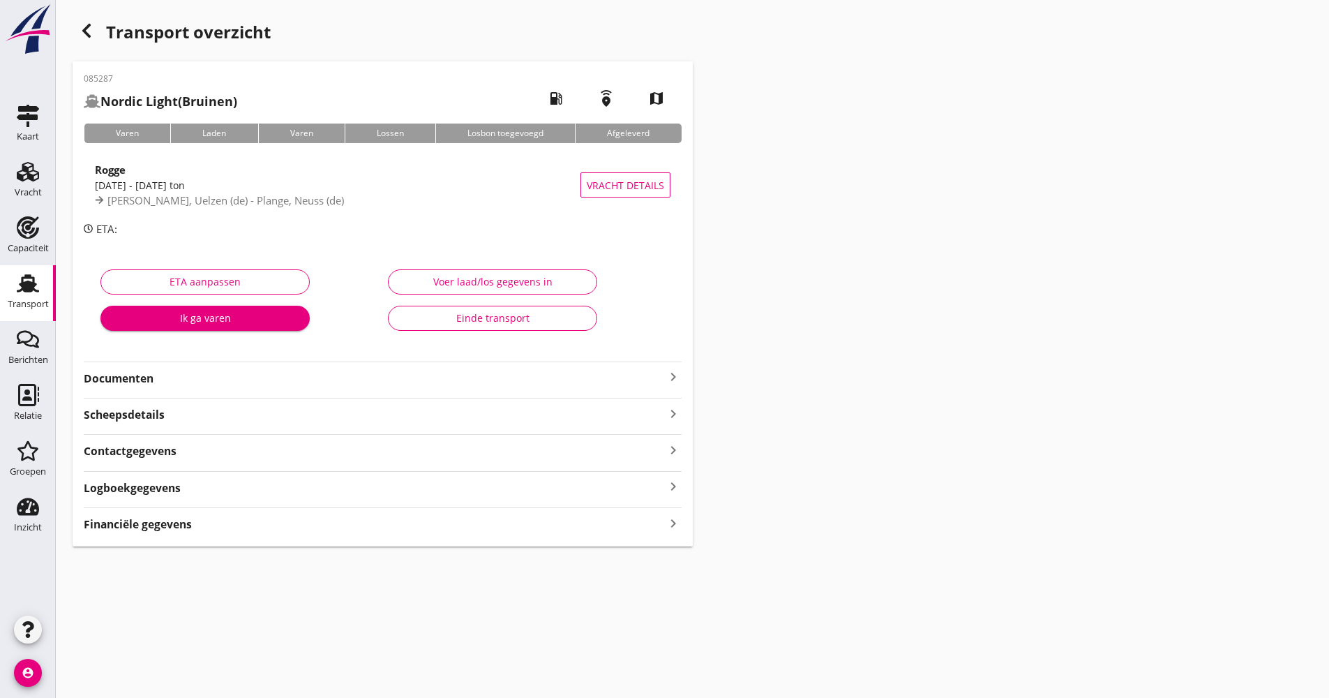
click at [251, 216] on div "Rogge [DATE] - [DATE] ton [PERSON_NAME], Uelzen (de) - Plange, Neuss (de) Vrach…" at bounding box center [383, 185] width 598 height 73
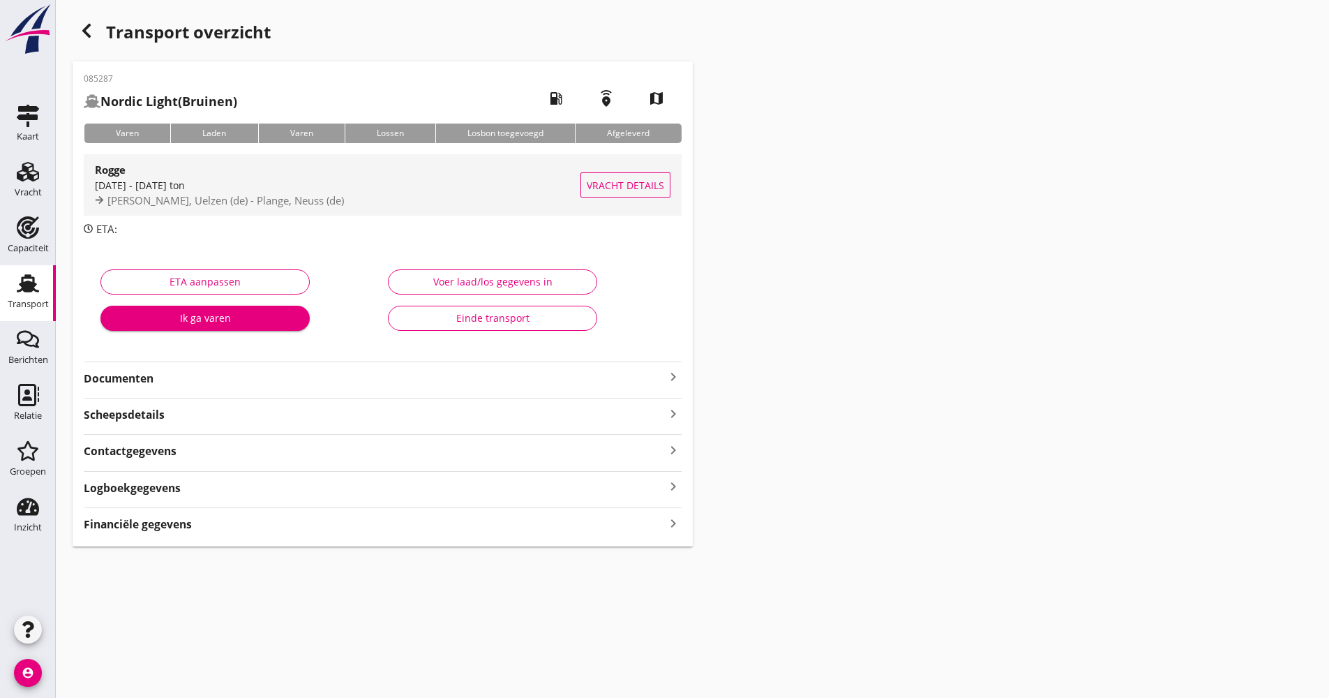
click at [254, 207] on span "[PERSON_NAME], Uelzen (de) - Plange, Neuss (de)" at bounding box center [225, 200] width 237 height 14
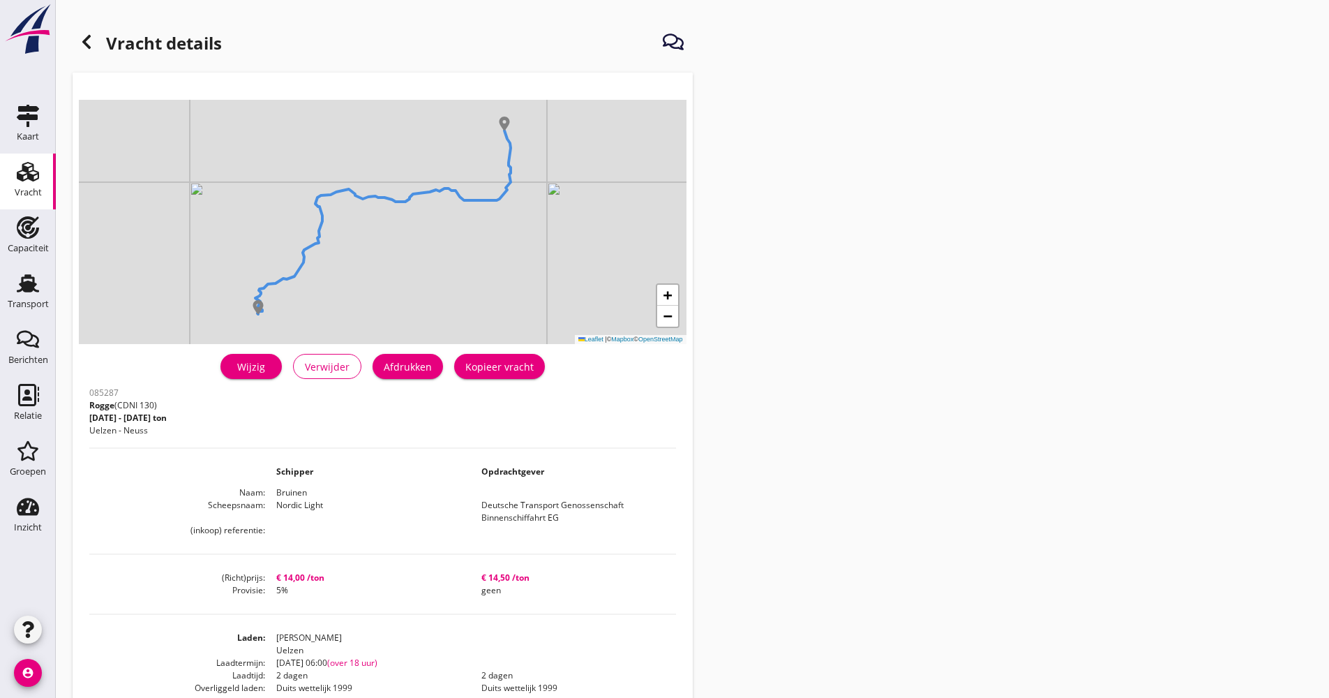
click at [262, 361] on div "Wijzig" at bounding box center [251, 366] width 39 height 15
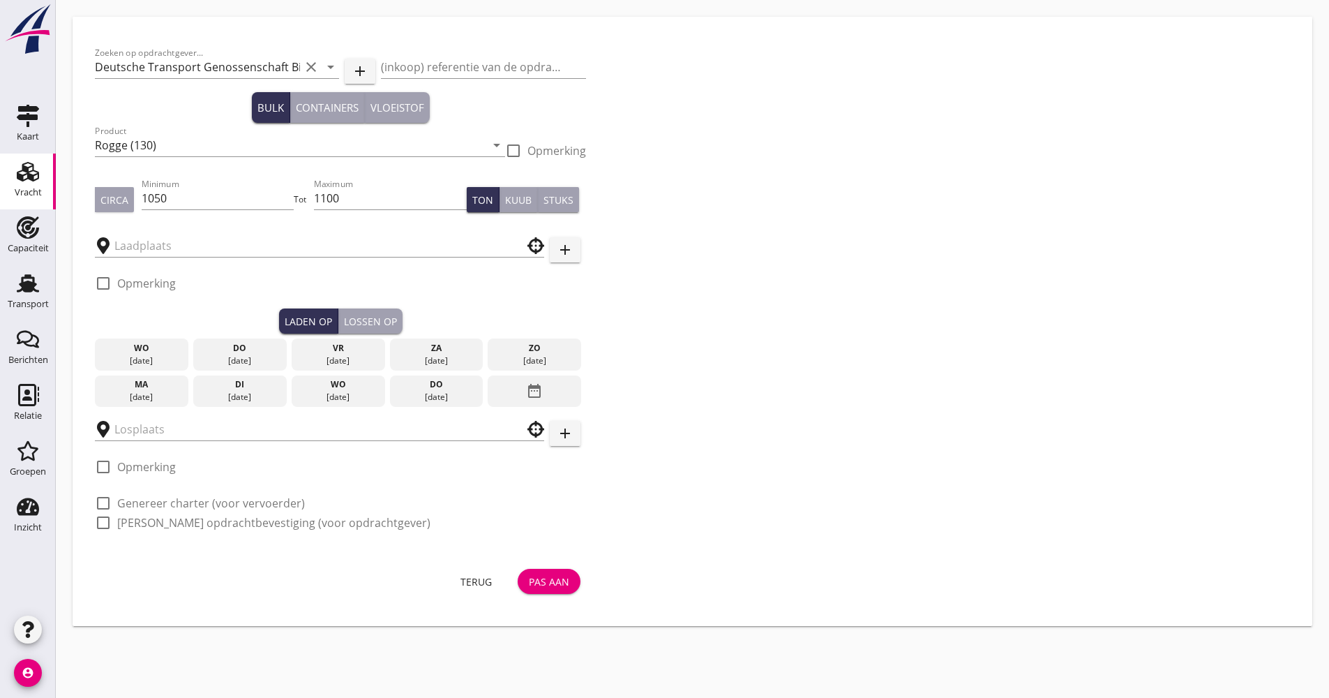
type input "Plange"
type input "[PERSON_NAME]"
checkbox input "true"
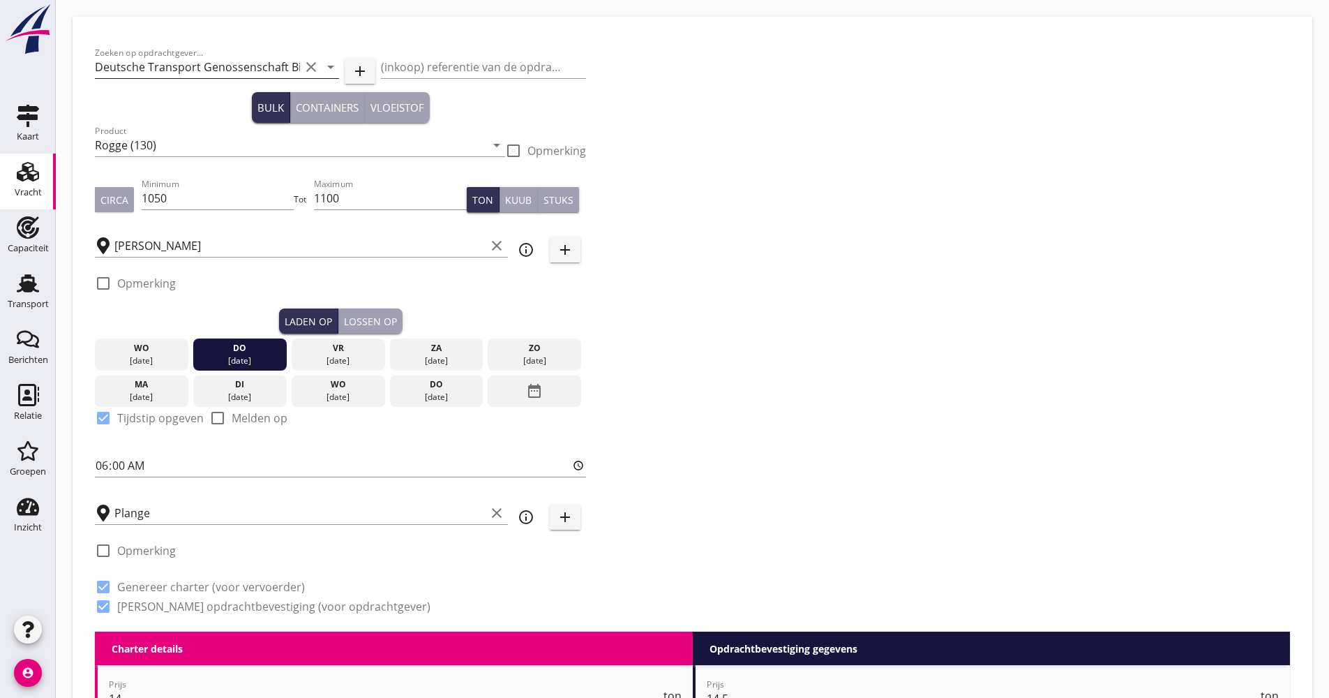
click at [201, 66] on input "Deutsche Transport Genossenschaft Binnenschiffahrt EG" at bounding box center [197, 67] width 205 height 22
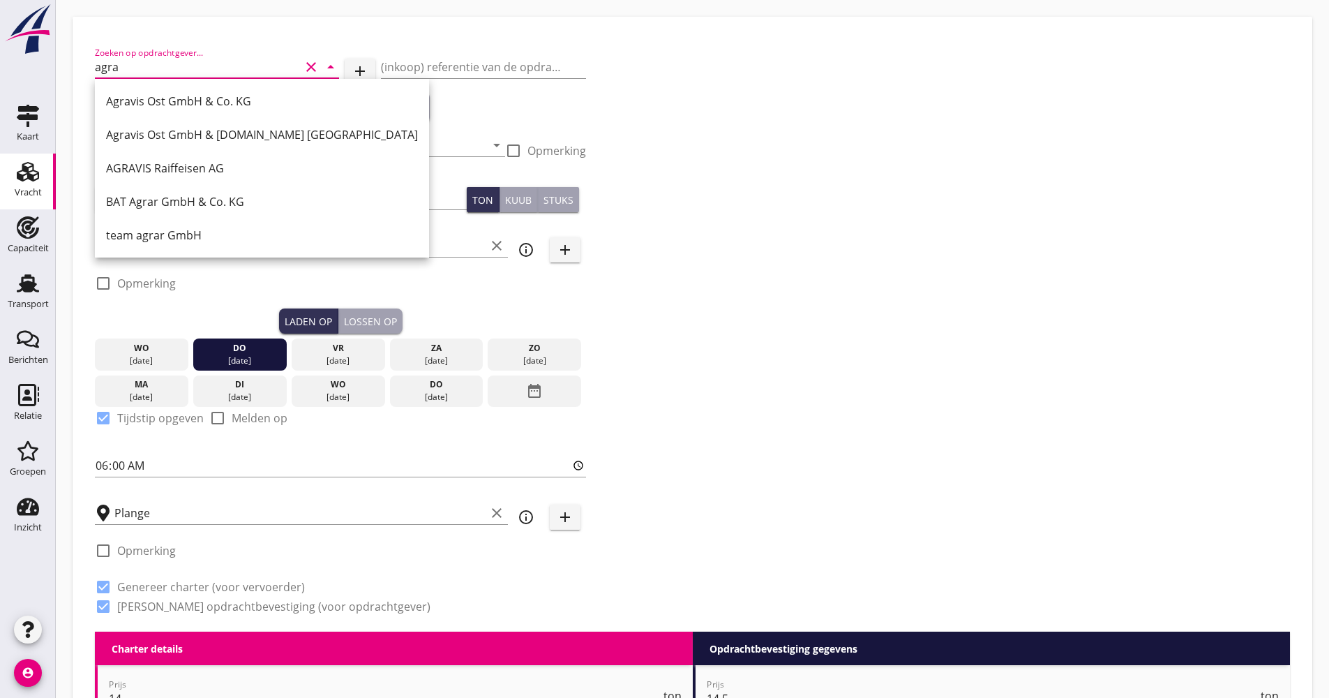
click at [197, 96] on div "Agravis Ost GmbH & Co. KG" at bounding box center [262, 101] width 312 height 17
type input "Agravis Ost GmbH & Co. KG"
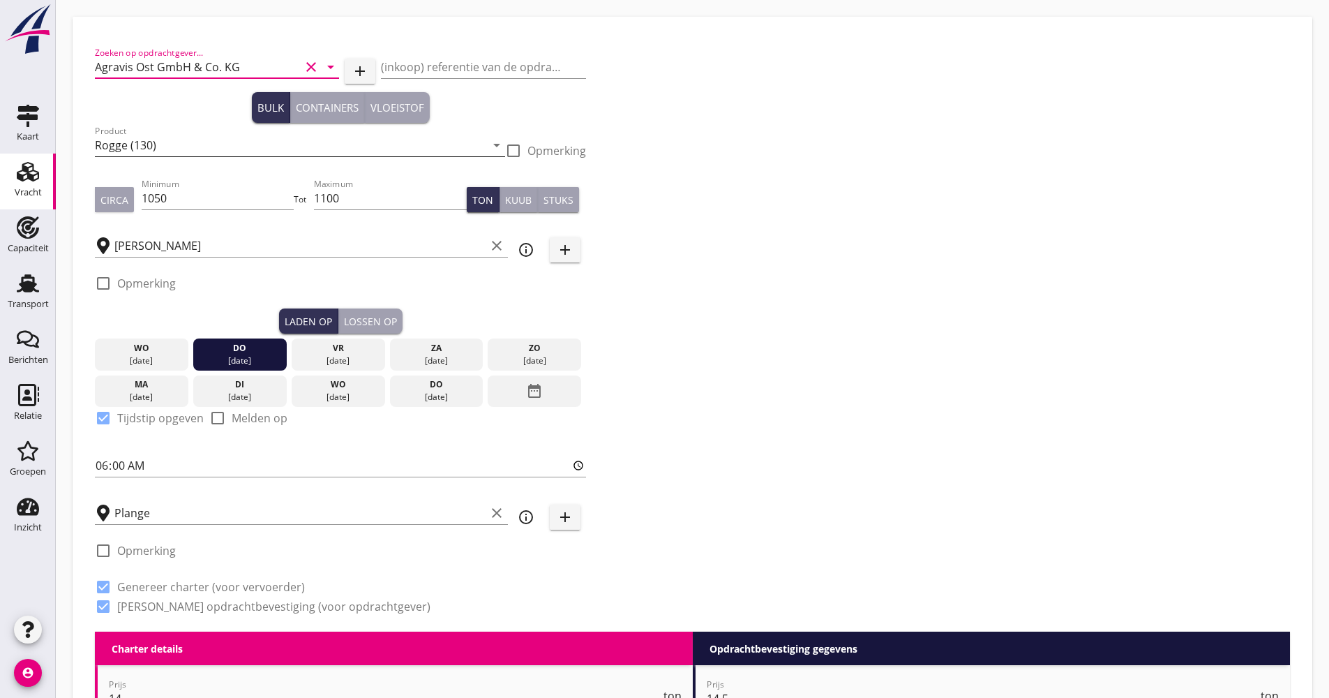
type input "Agravis Ost GmbH & Co. KG"
click at [174, 149] on input "Rogge (130)" at bounding box center [290, 145] width 391 height 22
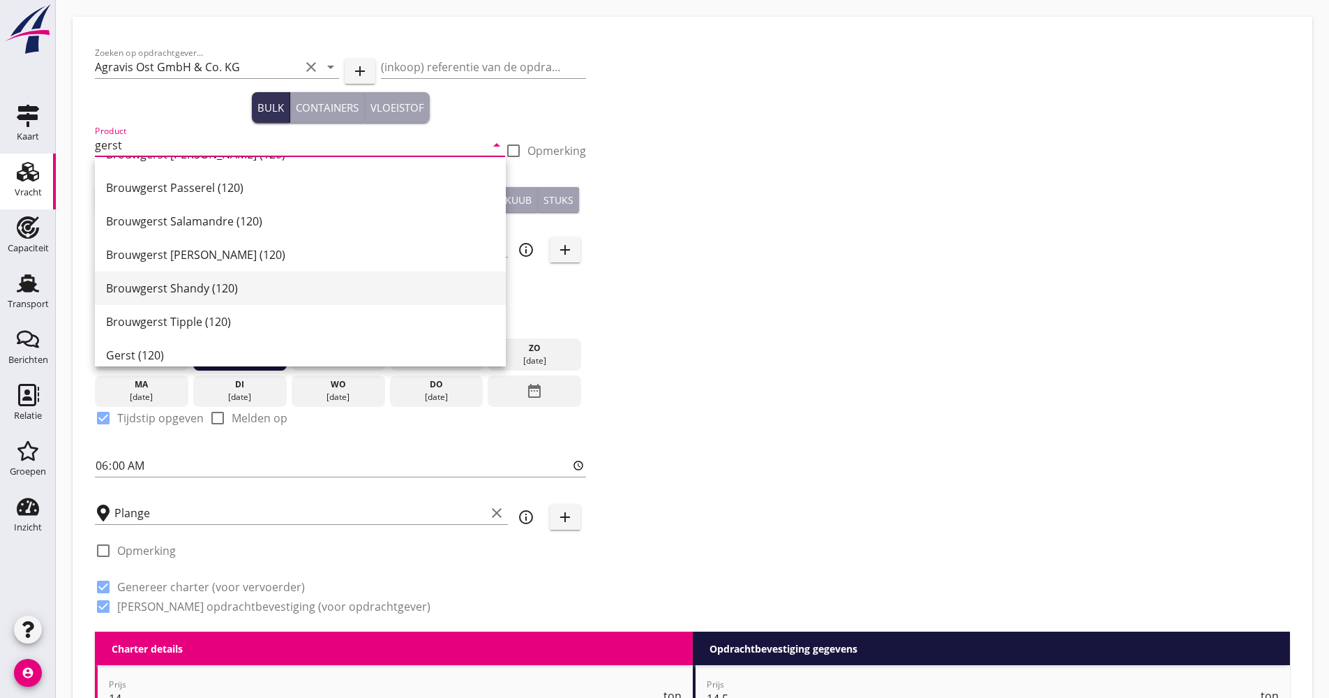
scroll to position [438, 0]
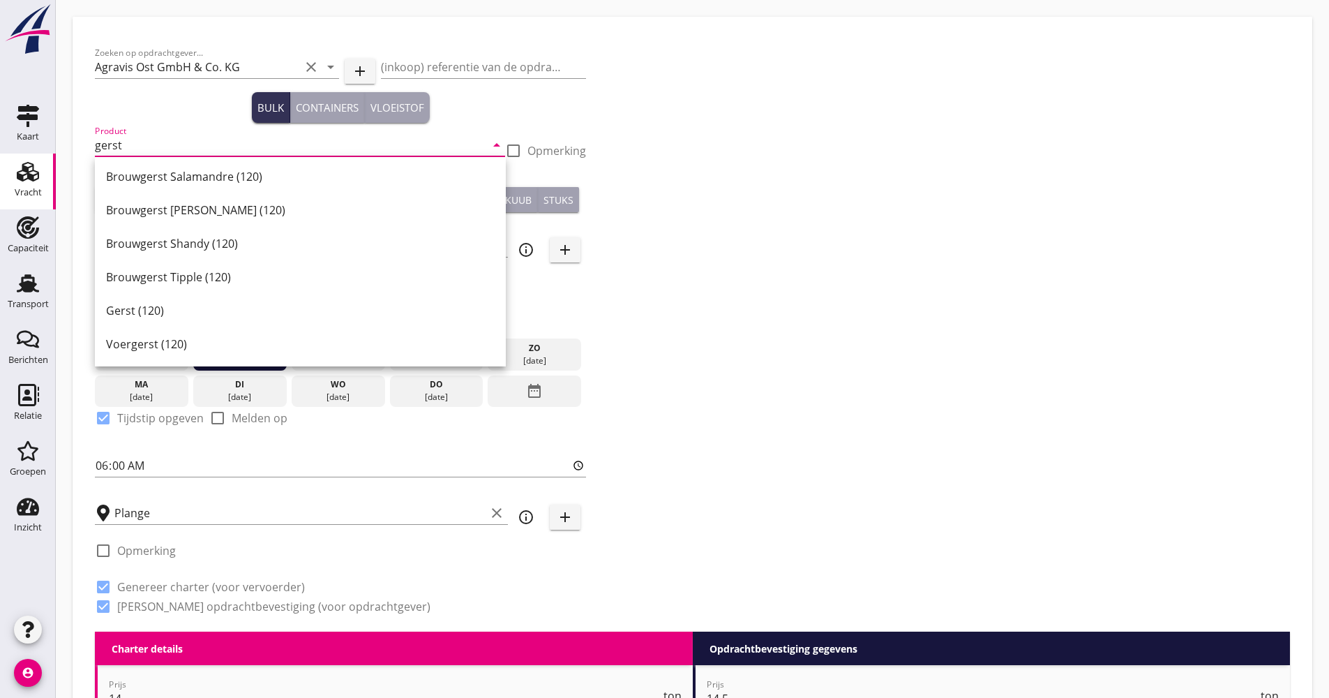
click at [181, 308] on div "Gerst (120)" at bounding box center [300, 310] width 389 height 17
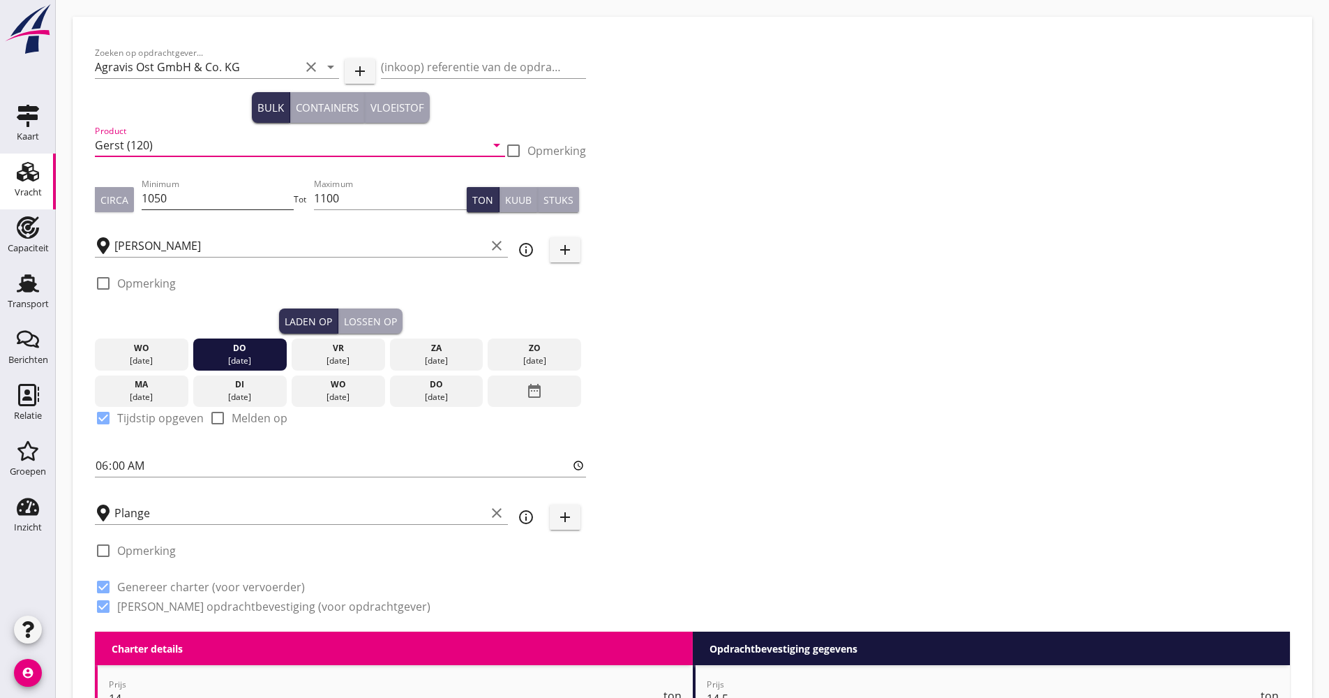
type input "Gerst (120)"
drag, startPoint x: 190, startPoint y: 200, endPoint x: 241, endPoint y: 204, distance: 50.4
click at [189, 200] on input "1050" at bounding box center [218, 198] width 153 height 22
click at [310, 197] on div "Circa Minimum 1050 Tot Maximum 1100 Ton Kuub Stuks" at bounding box center [340, 199] width 491 height 47
click at [267, 248] on input "[PERSON_NAME]" at bounding box center [299, 245] width 371 height 22
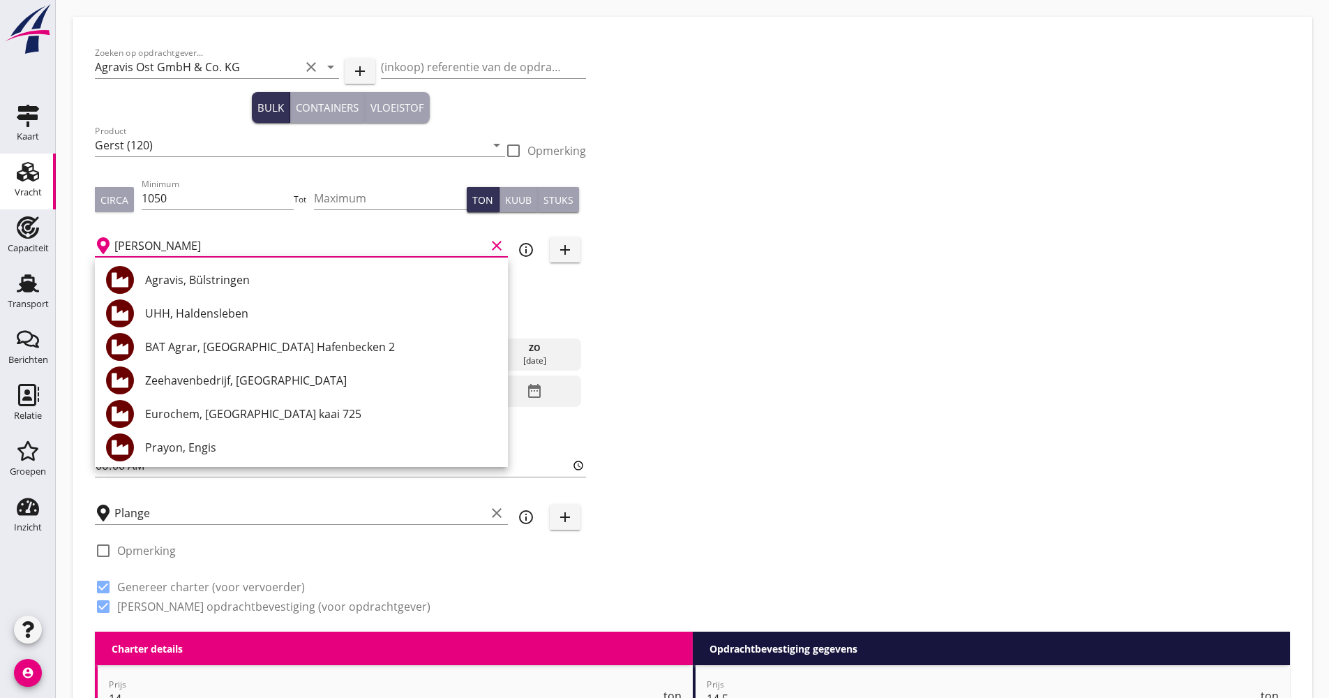
click at [250, 283] on div "Agravis, Bülstringen" at bounding box center [321, 279] width 352 height 17
type input "Agravis, Bülstringen"
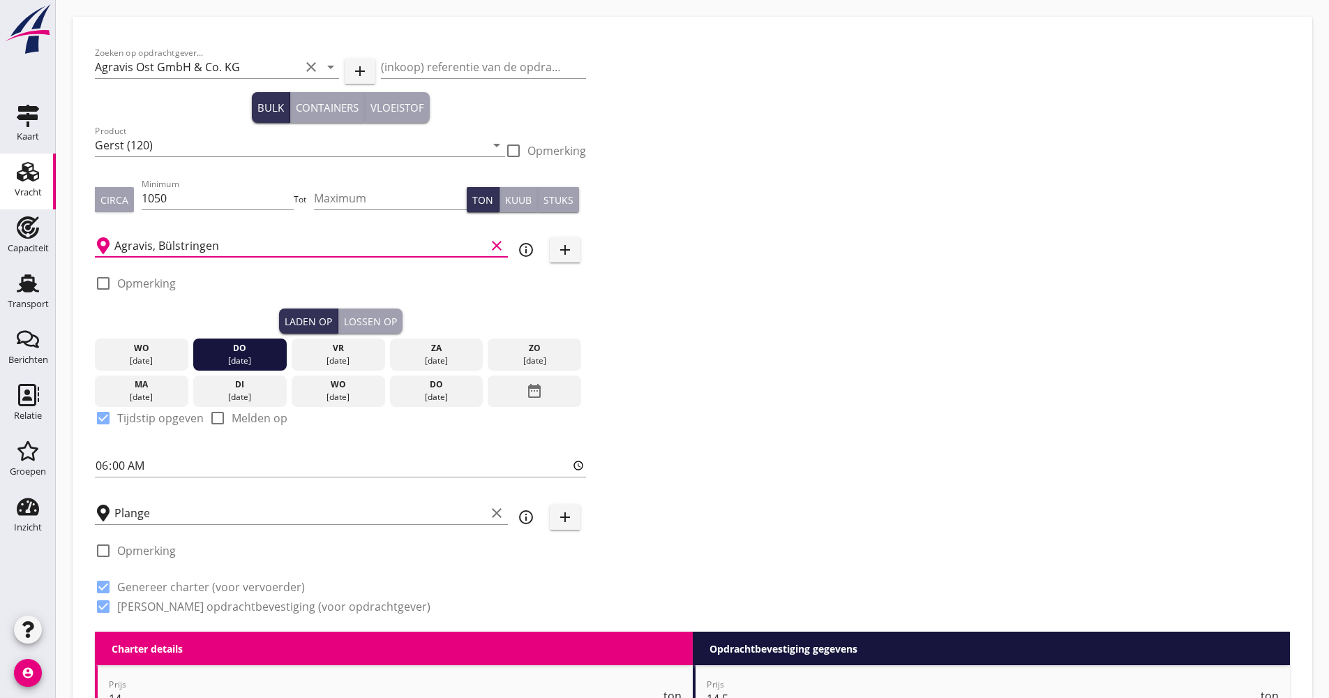
click at [316, 388] on div "wo" at bounding box center [338, 384] width 87 height 13
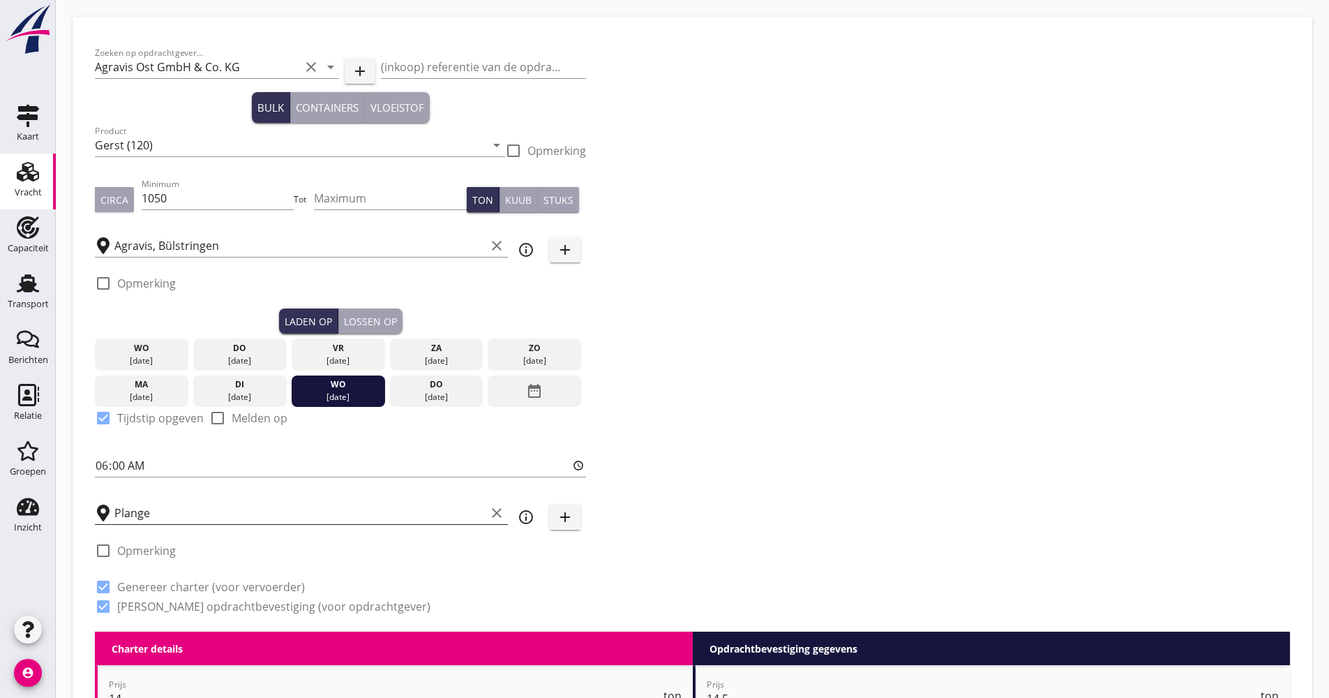
click at [180, 511] on input "Plange" at bounding box center [299, 513] width 371 height 22
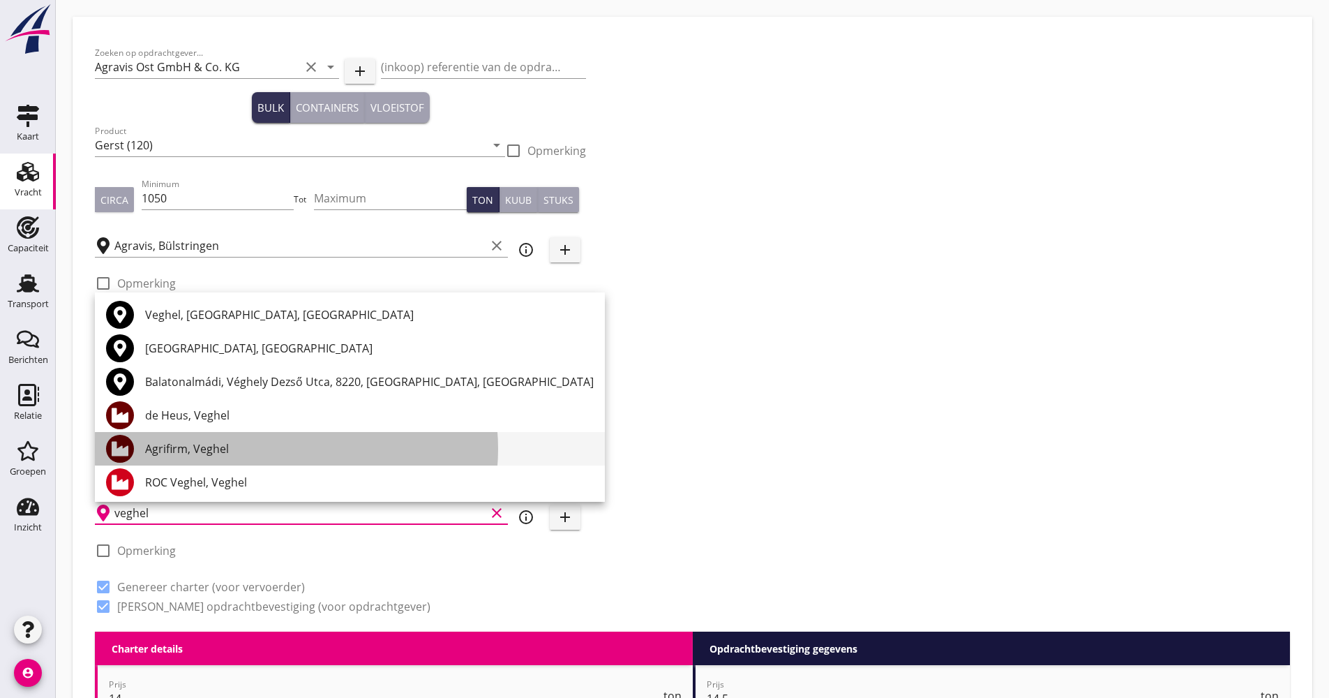
click at [182, 455] on div "Agrifirm, Veghel" at bounding box center [369, 448] width 449 height 17
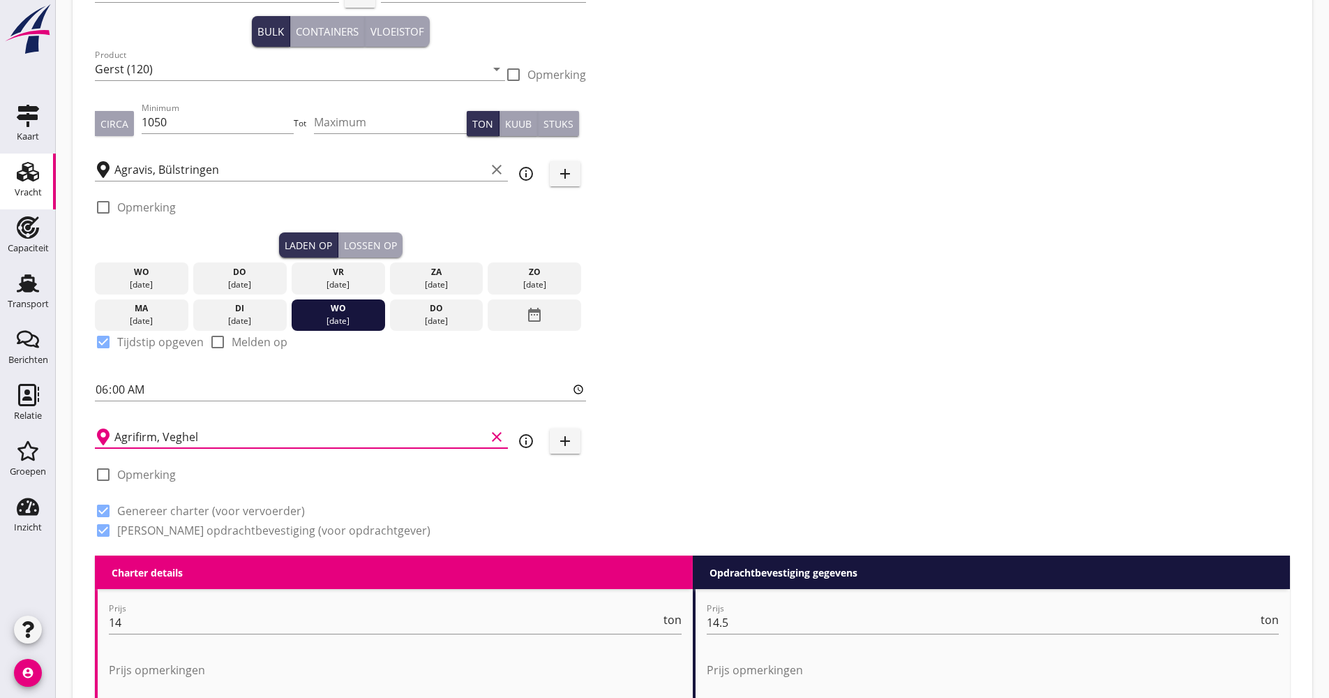
scroll to position [140, 0]
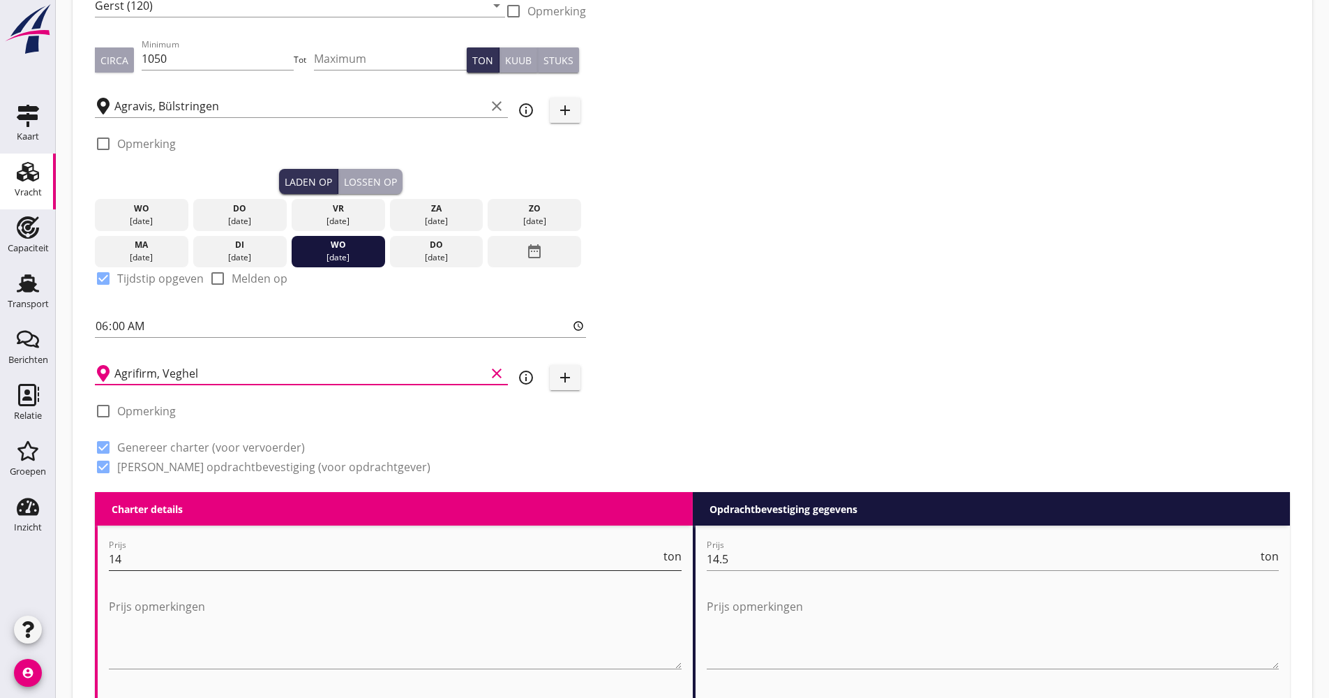
type input "Agrifirm, Veghel"
drag, startPoint x: 114, startPoint y: 564, endPoint x: 100, endPoint y: 565, distance: 14.0
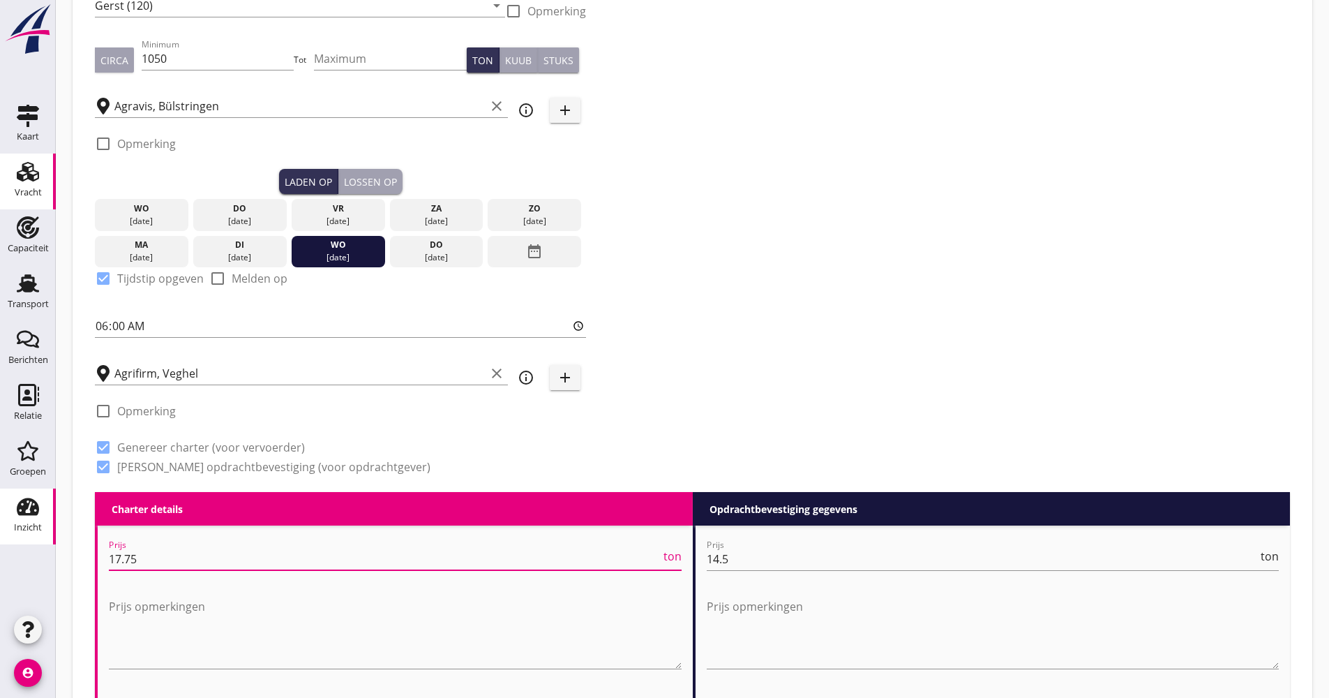
type input "17.75"
click at [151, 407] on label "Opmerking" at bounding box center [146, 411] width 59 height 14
checkbox input "true"
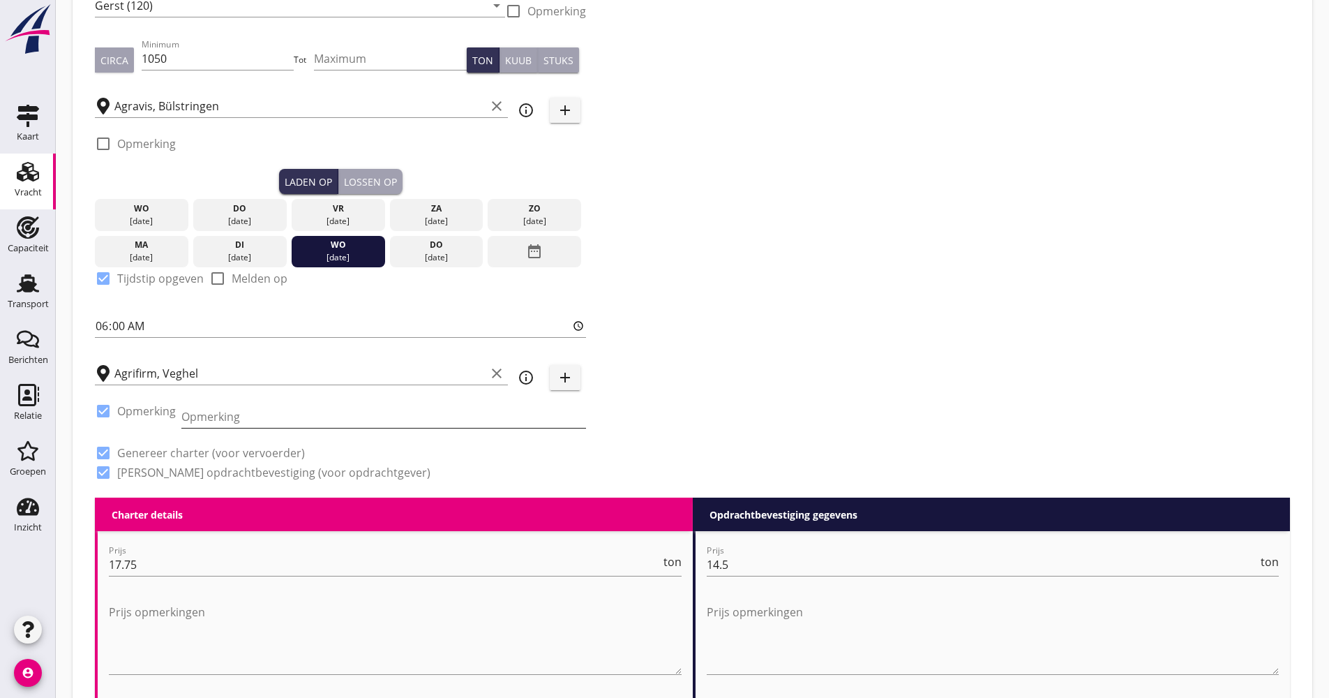
click at [238, 421] on input "Opmerking" at bounding box center [383, 416] width 405 height 22
drag, startPoint x: 225, startPoint y: 418, endPoint x: 213, endPoint y: 418, distance: 12.6
click at [213, 418] on input "Week 51 melden" at bounding box center [383, 416] width 405 height 22
drag, startPoint x: 211, startPoint y: 417, endPoint x: 158, endPoint y: 420, distance: 52.4
click at [159, 419] on div "check_box Opmerking Opmerking Week 35 melden" at bounding box center [340, 417] width 491 height 47
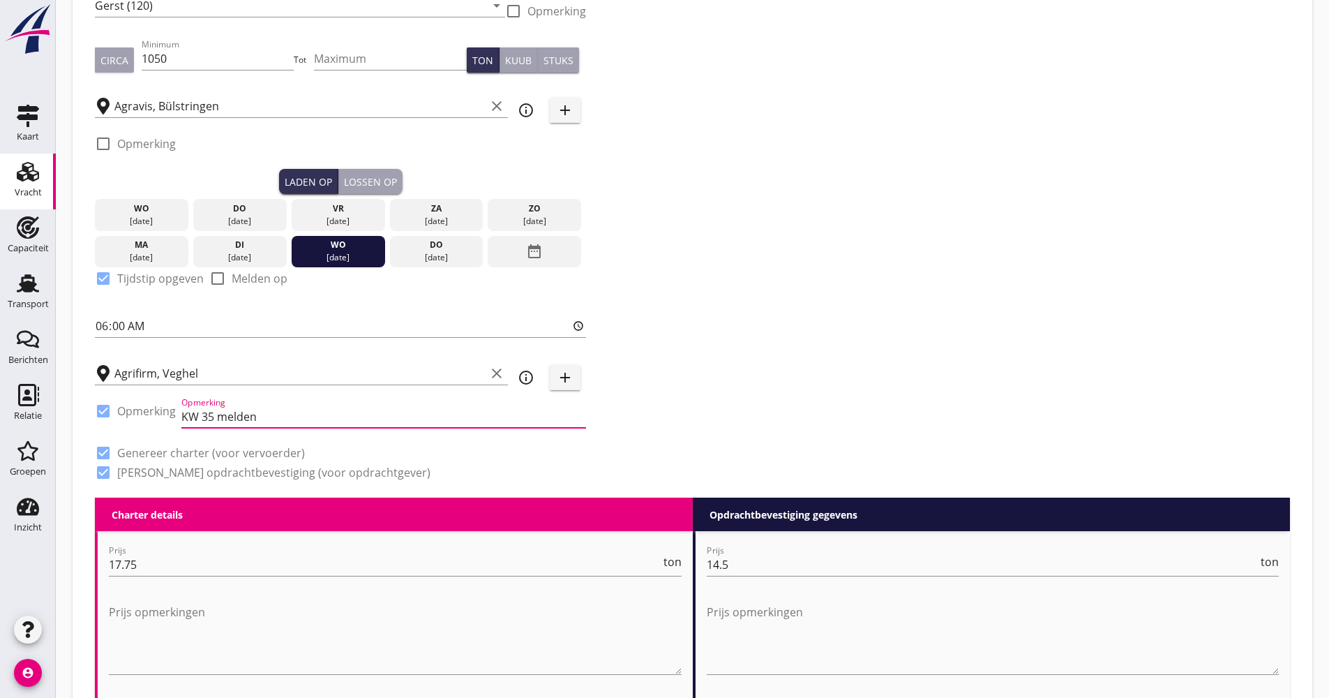
type input "KW 35 melden"
click at [818, 357] on div "Zoeken op opdrachtgever... Agravis Ost GmbH & Co. KG clear arrow_drop_down add …" at bounding box center [692, 199] width 1206 height 598
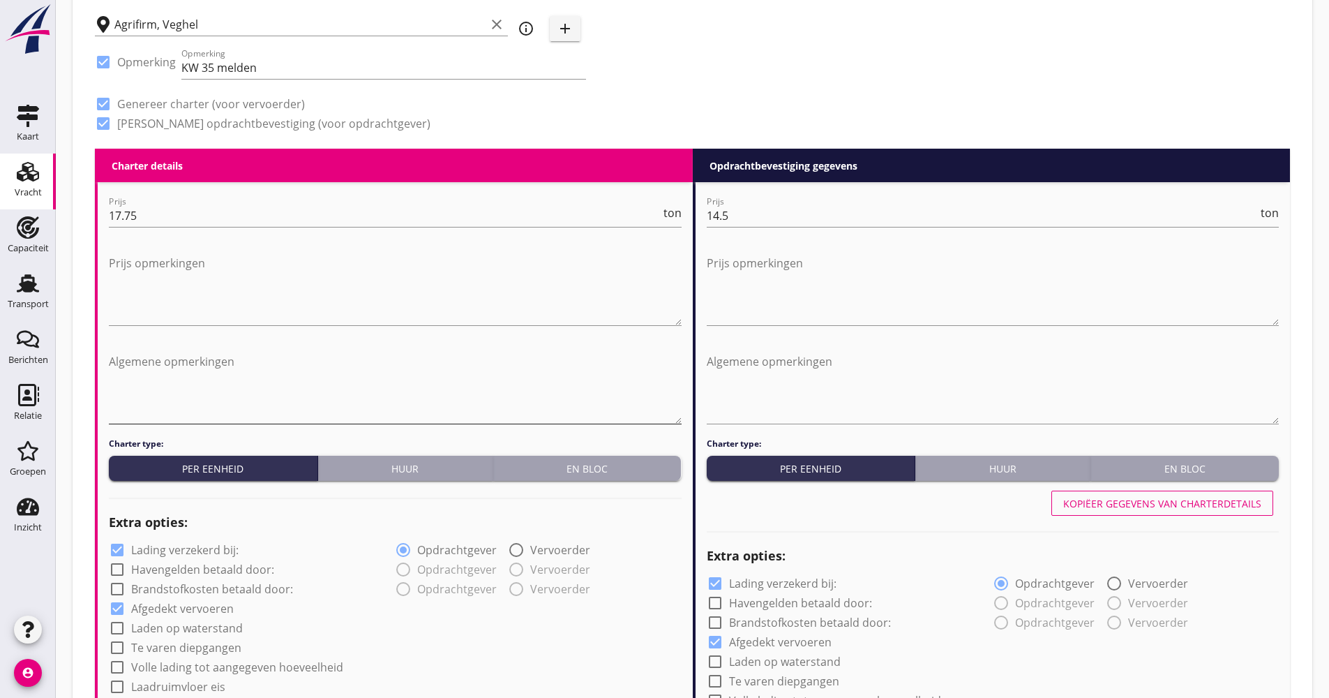
scroll to position [698, 0]
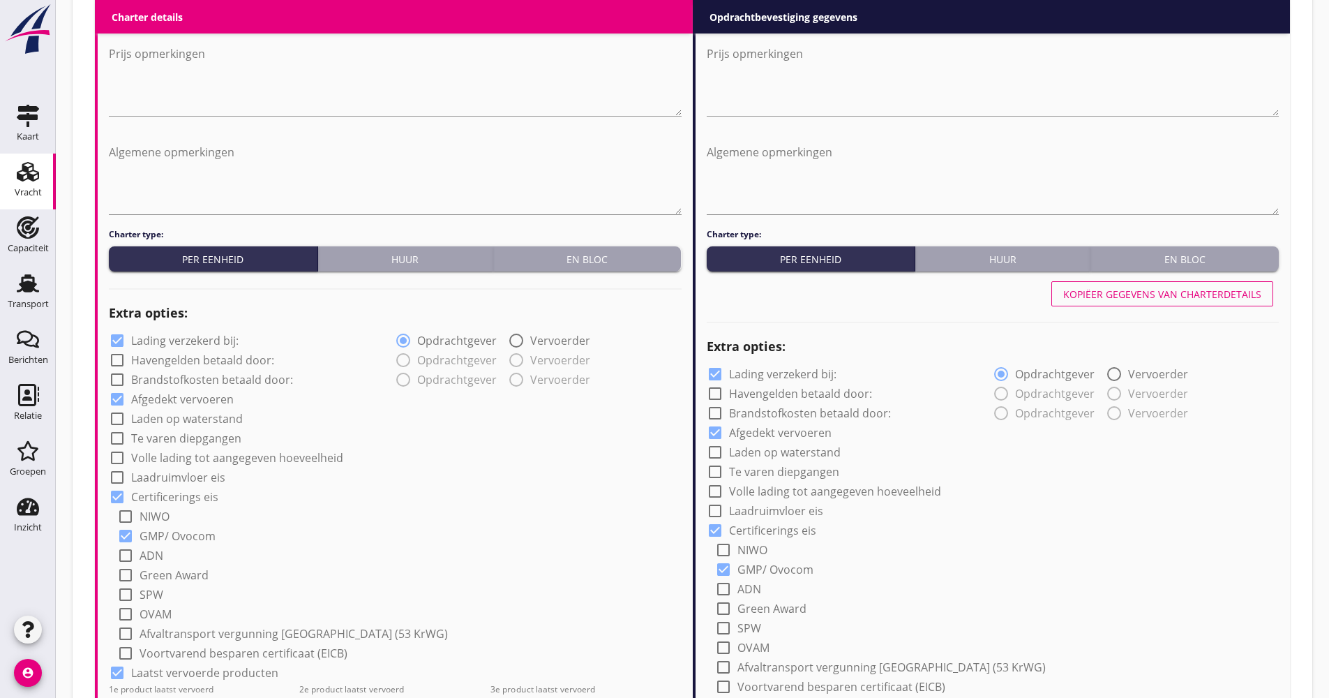
click at [225, 340] on label "Lading verzekerd bij:" at bounding box center [184, 341] width 107 height 14
checkbox input "false"
click at [221, 459] on label "Volle lading tot aangegeven hoeveelheid" at bounding box center [237, 458] width 212 height 14
checkbox input "true"
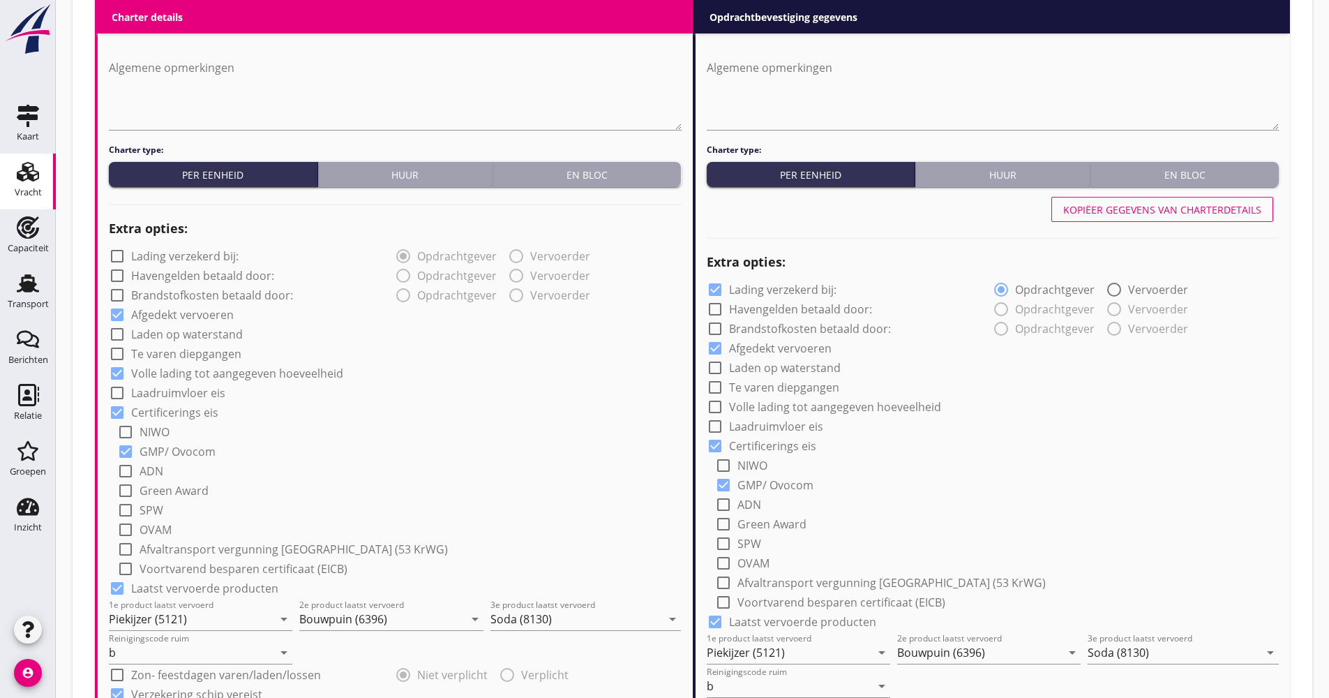
scroll to position [907, 0]
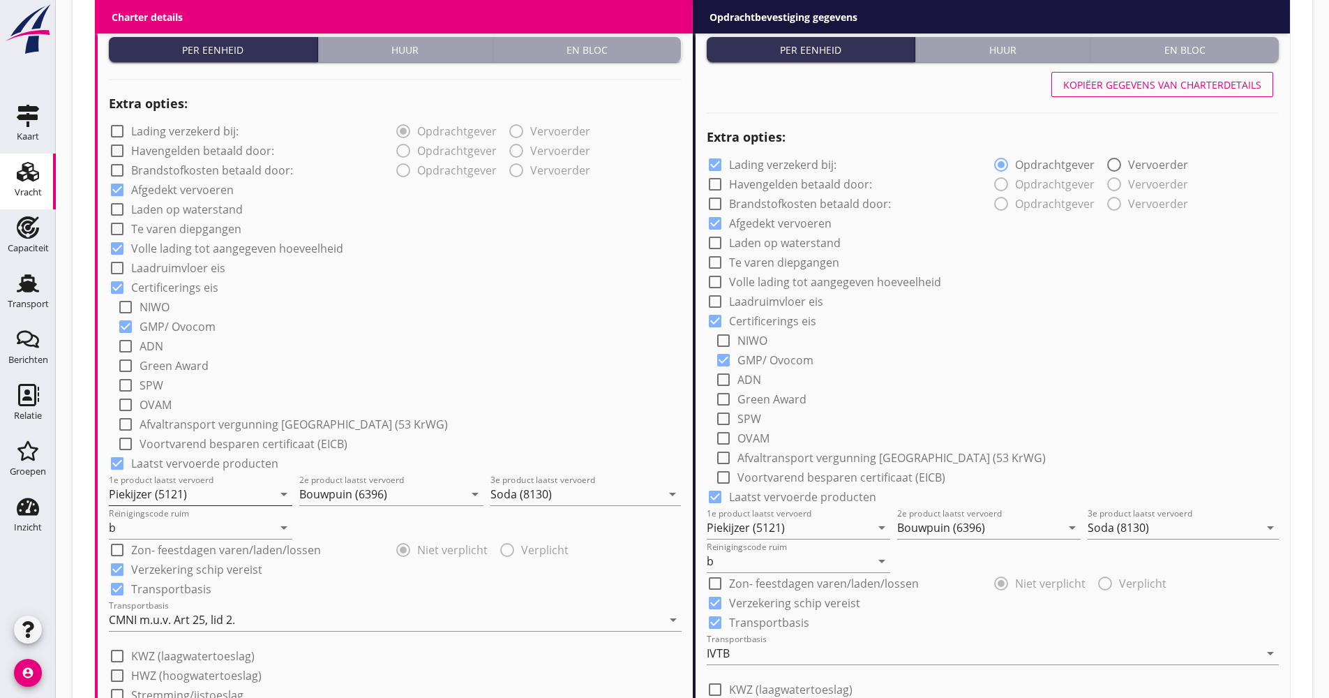
click at [193, 492] on input "Piekijzer (5121)" at bounding box center [191, 494] width 164 height 22
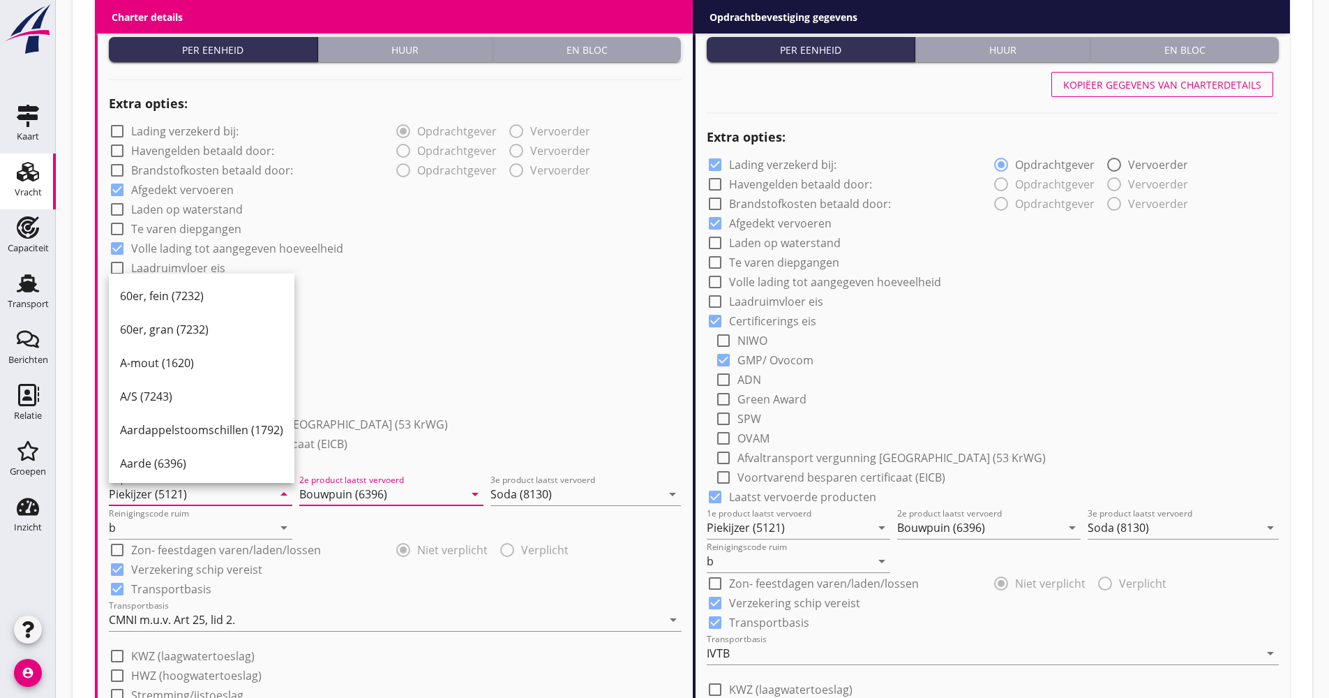
click at [341, 502] on input "Bouwpuin (6396)" at bounding box center [381, 494] width 164 height 22
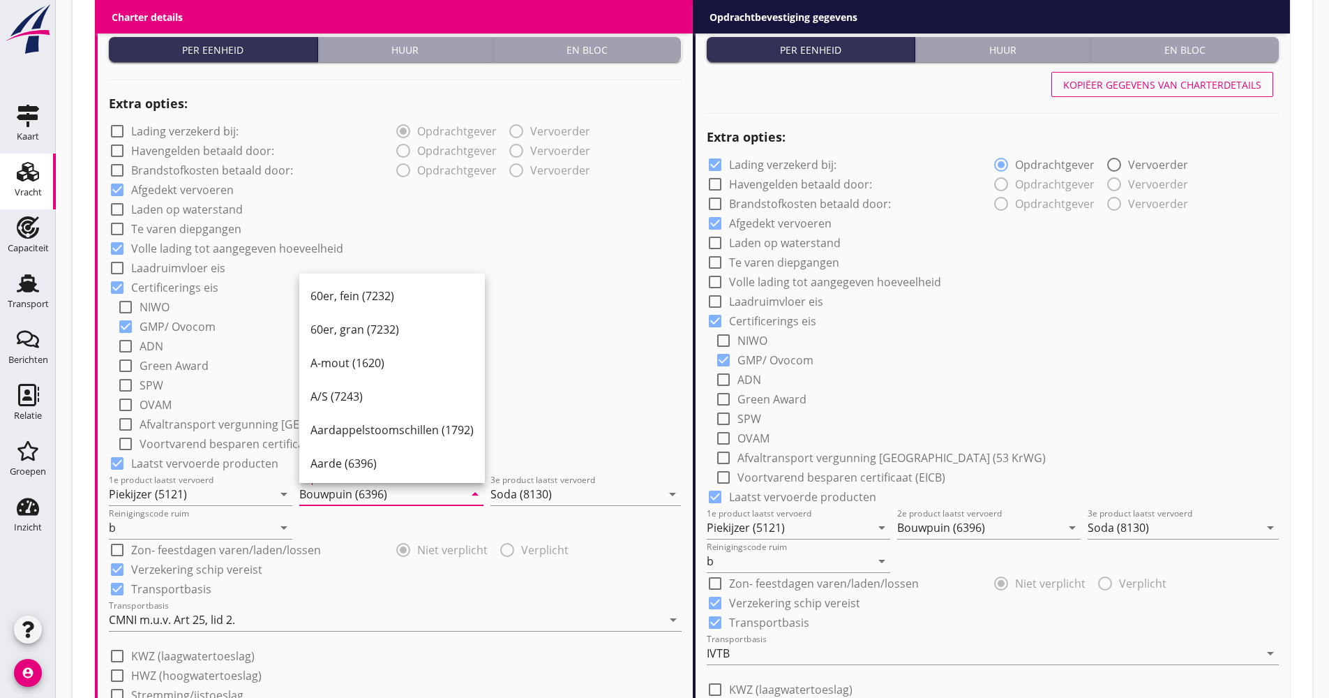
scroll to position [1, 0]
click at [90, 523] on div "Zoeken op opdrachtgever... Agravis Ost GmbH & Co. KG clear arrow_drop_down add …" at bounding box center [693, 258] width 1218 height 2275
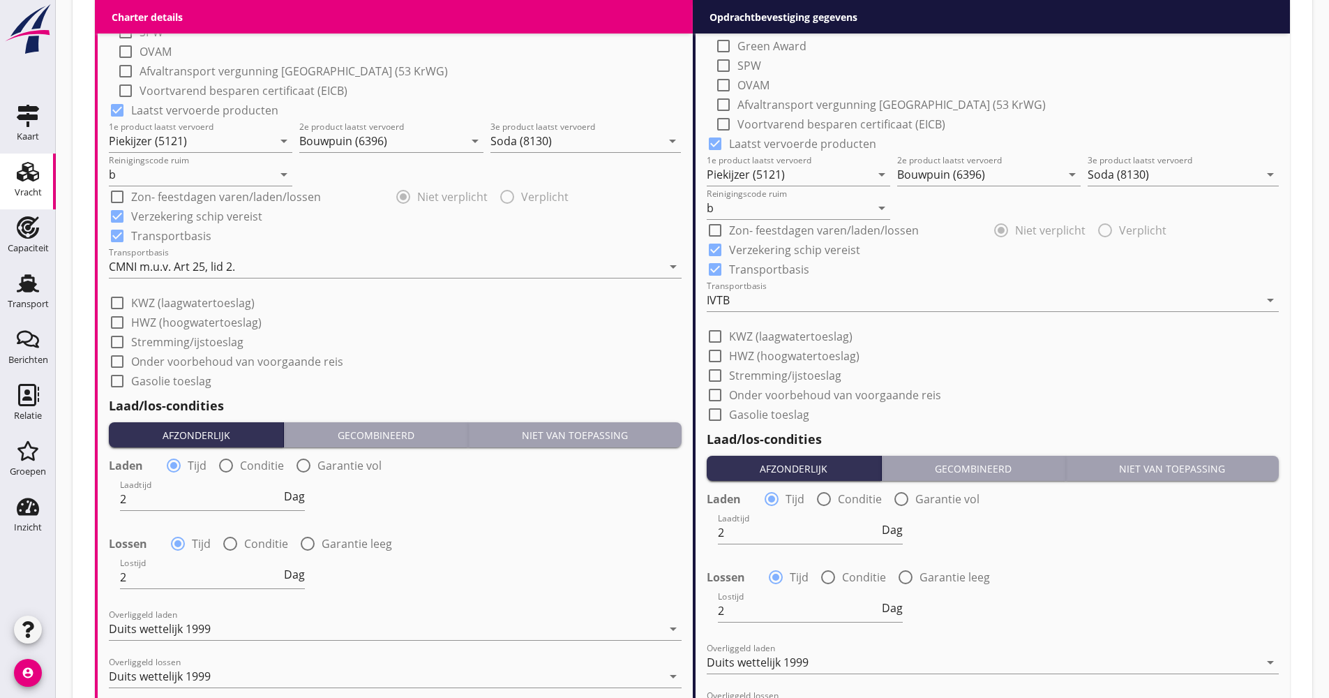
scroll to position [1396, 0]
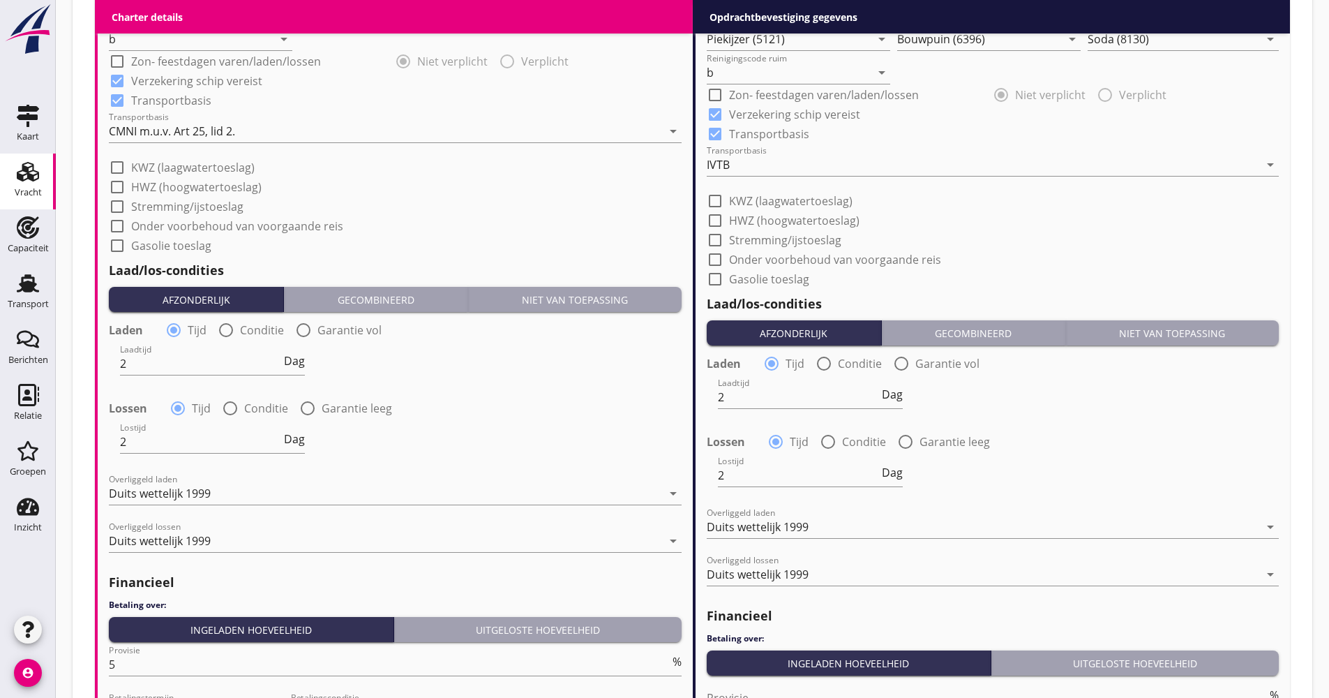
click at [267, 424] on div "Lostijd 2 Dag" at bounding box center [212, 444] width 185 height 45
click at [267, 414] on label "Conditie" at bounding box center [266, 408] width 44 height 14
radio input "false"
radio input "true"
click at [246, 437] on div at bounding box center [250, 442] width 260 height 22
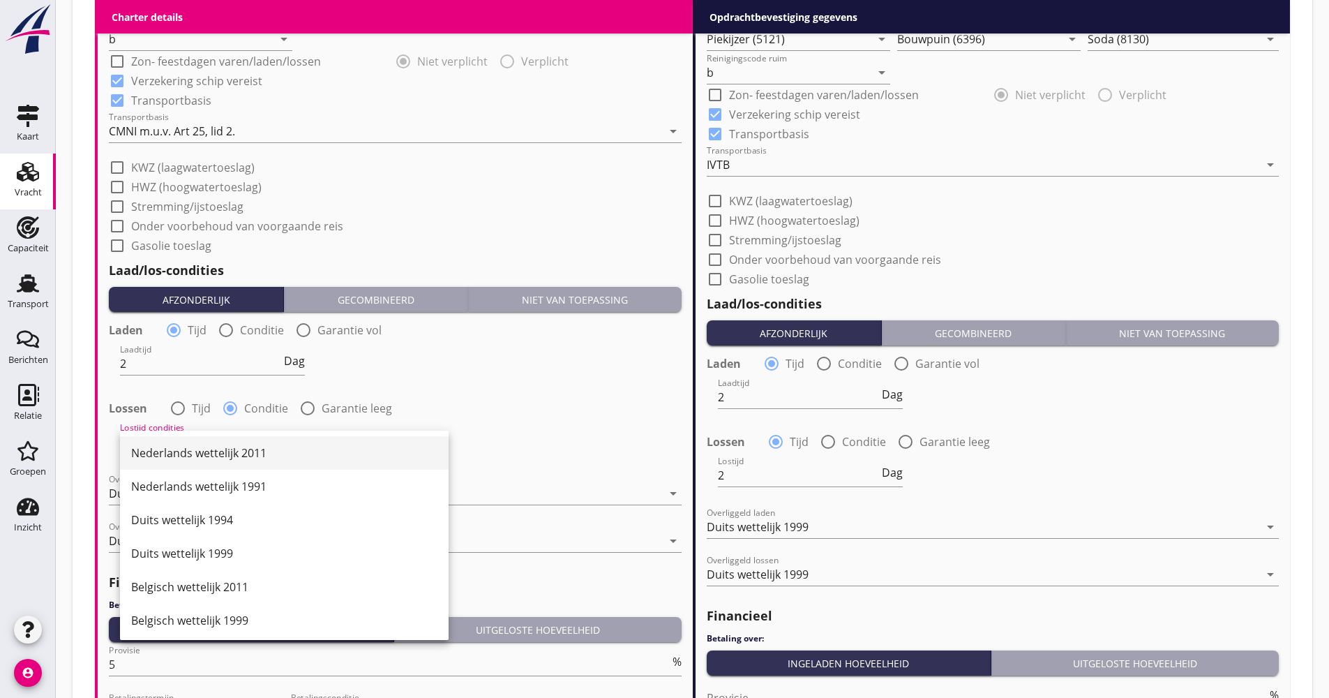
drag, startPoint x: 221, startPoint y: 448, endPoint x: 230, endPoint y: 458, distance: 13.4
click at [220, 448] on div "Nederlands wettelijk 2011" at bounding box center [284, 452] width 306 height 17
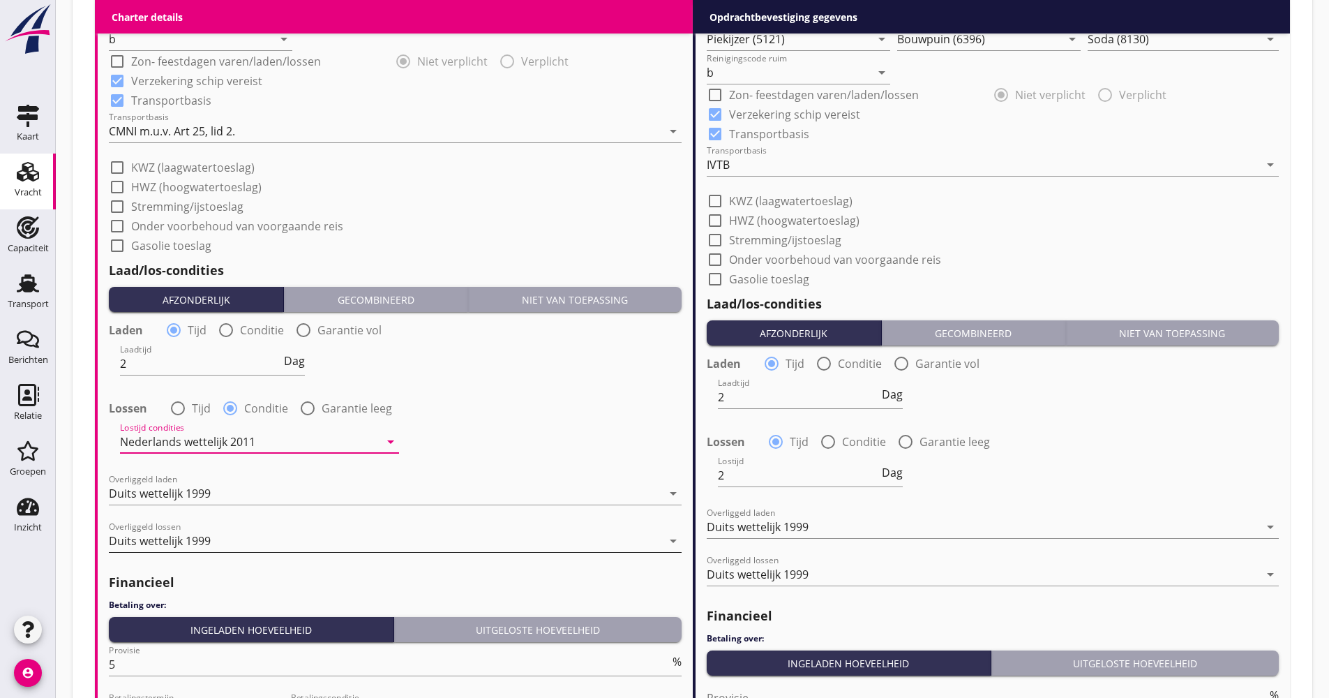
click at [188, 538] on div "Duits wettelijk 1999" at bounding box center [160, 540] width 102 height 13
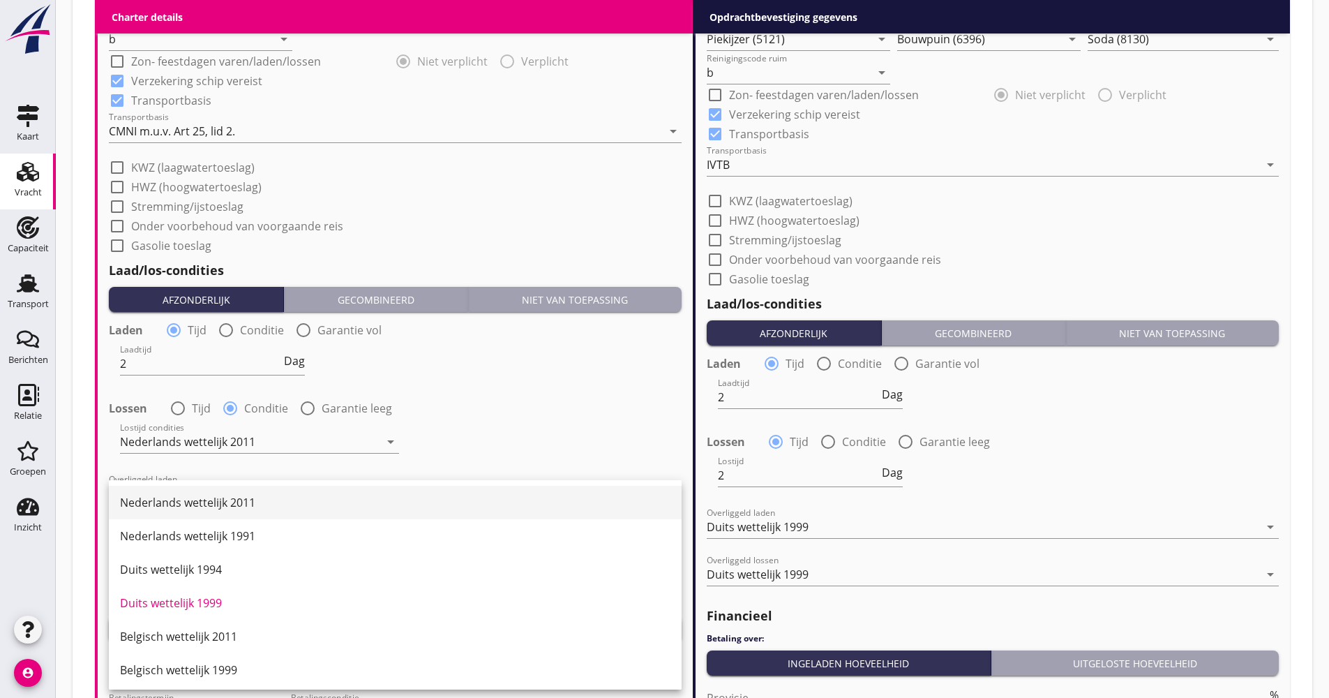
click at [192, 495] on div "Nederlands wettelijk 2011" at bounding box center [395, 502] width 551 height 17
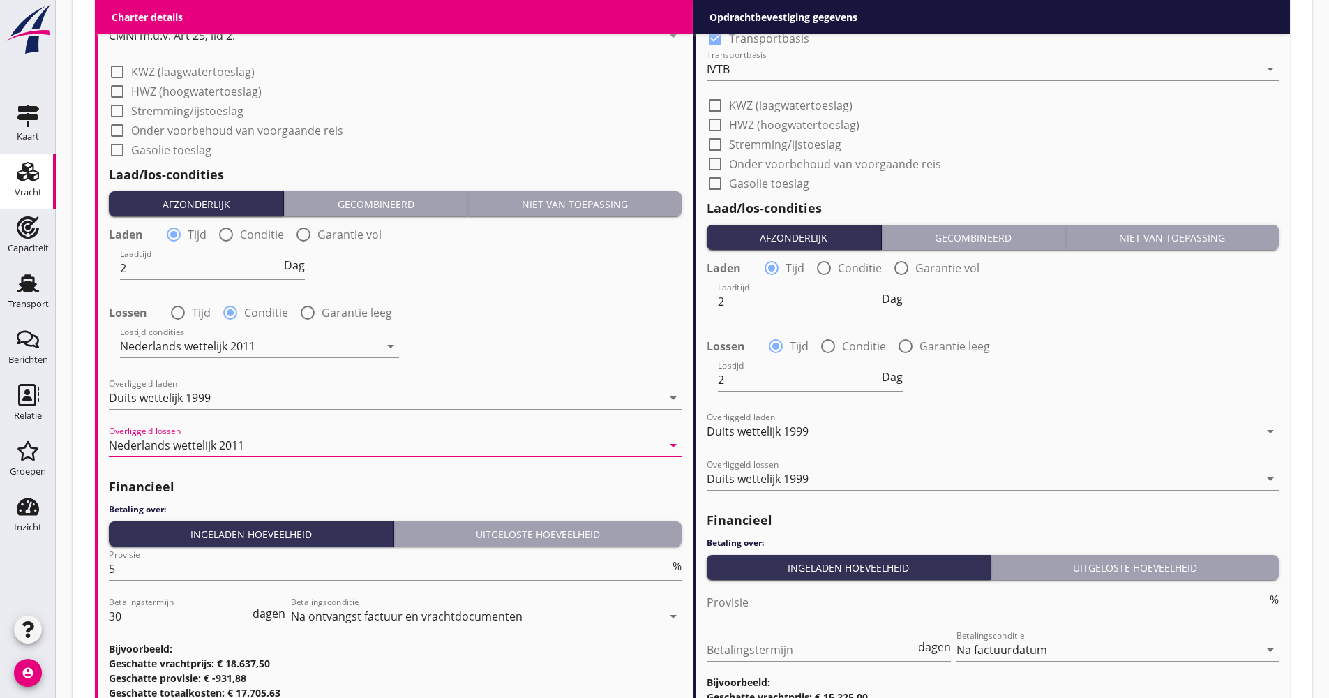
scroll to position [1605, 0]
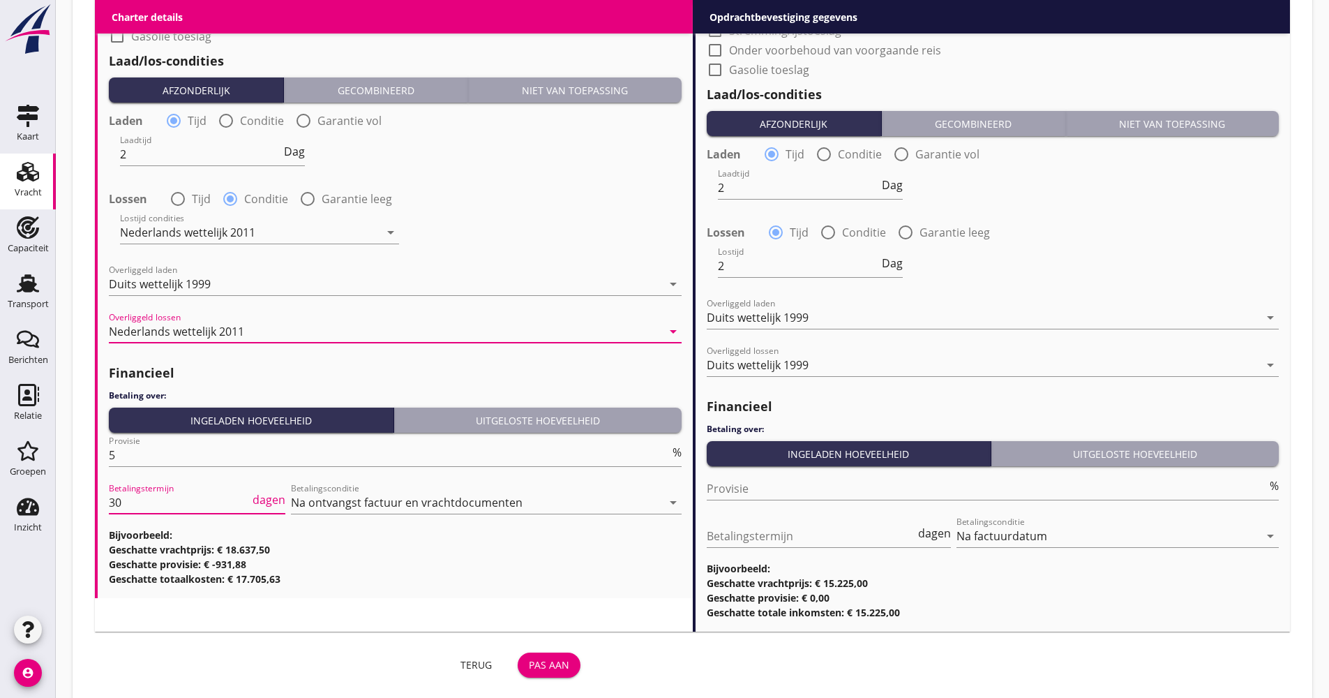
drag, startPoint x: 167, startPoint y: 499, endPoint x: 96, endPoint y: 505, distance: 70.8
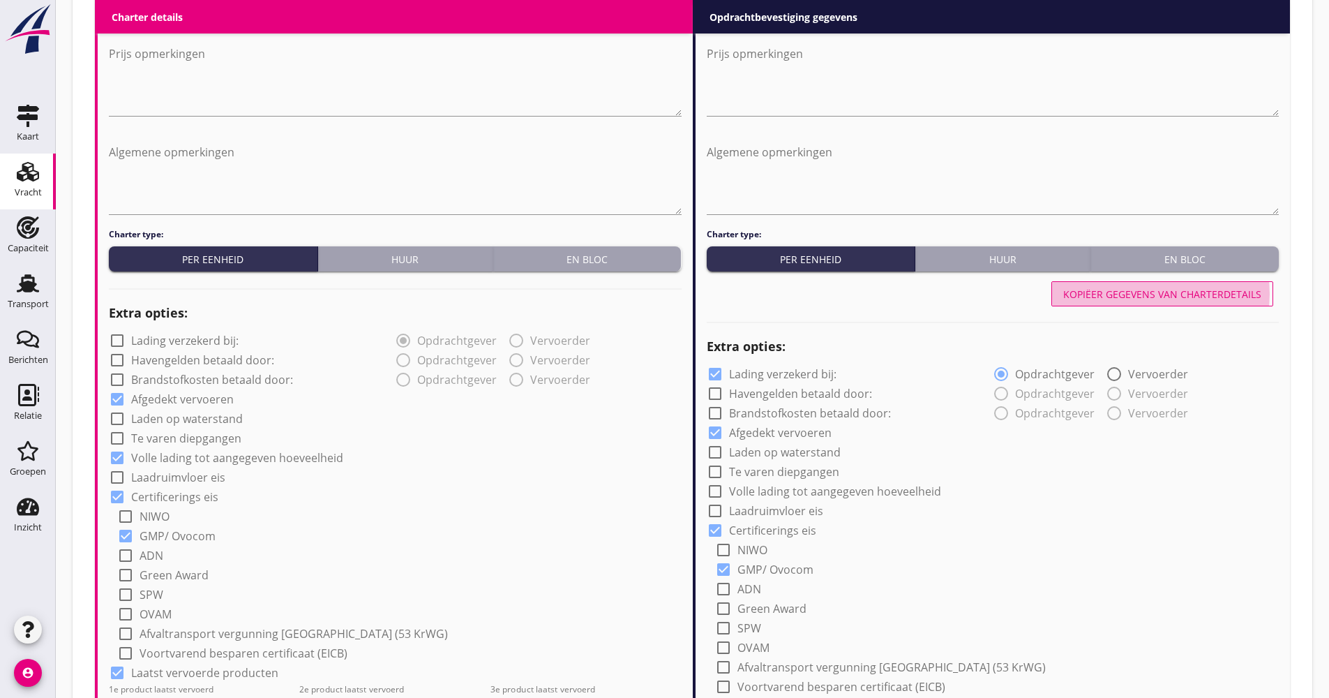
click at [1098, 292] on div "Kopiëer gegevens van charterdetails" at bounding box center [1162, 294] width 198 height 15
checkbox input "false"
checkbox input "true"
radio input "false"
radio input "true"
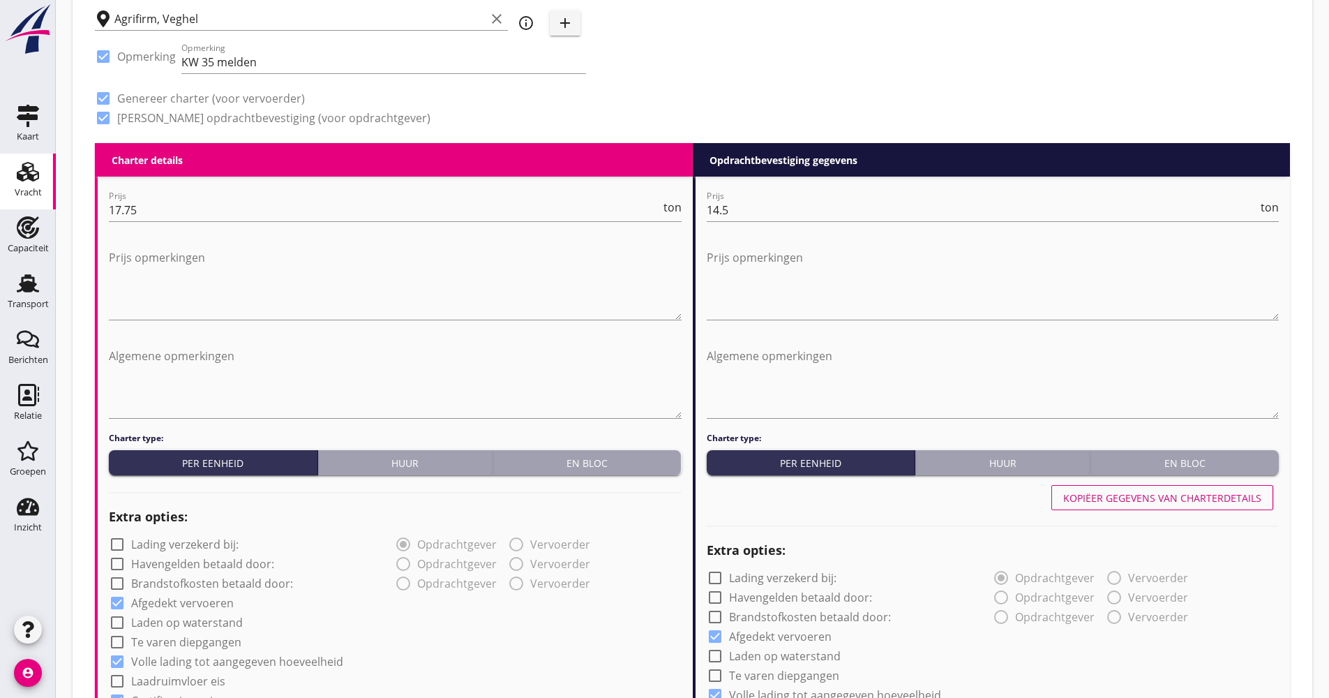
scroll to position [349, 0]
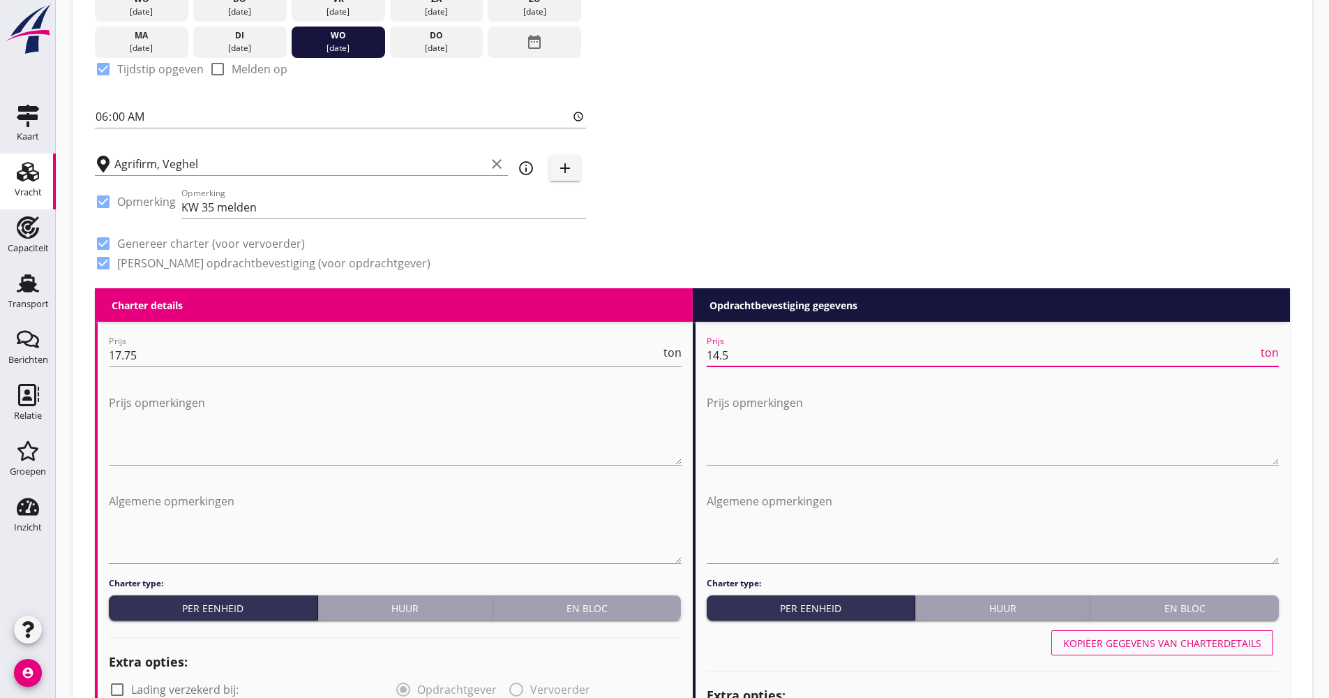
drag, startPoint x: 732, startPoint y: 353, endPoint x: 703, endPoint y: 359, distance: 30.0
type input "18.50"
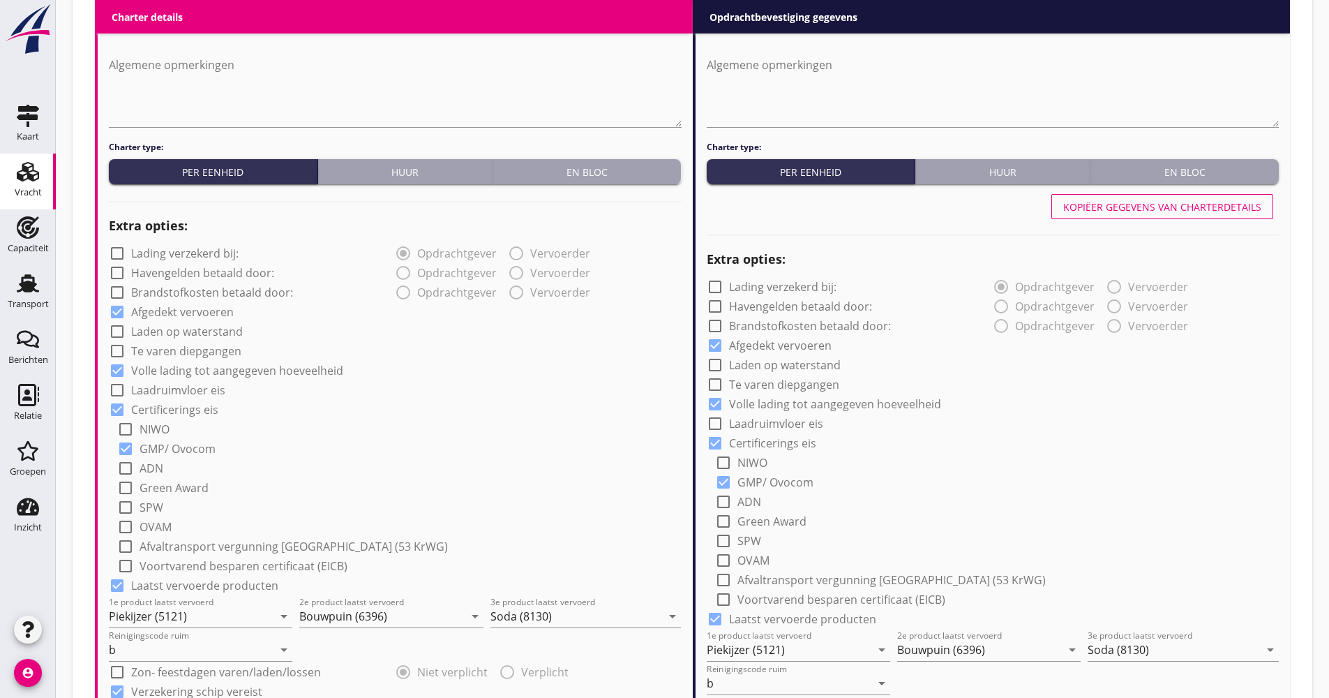
scroll to position [977, 0]
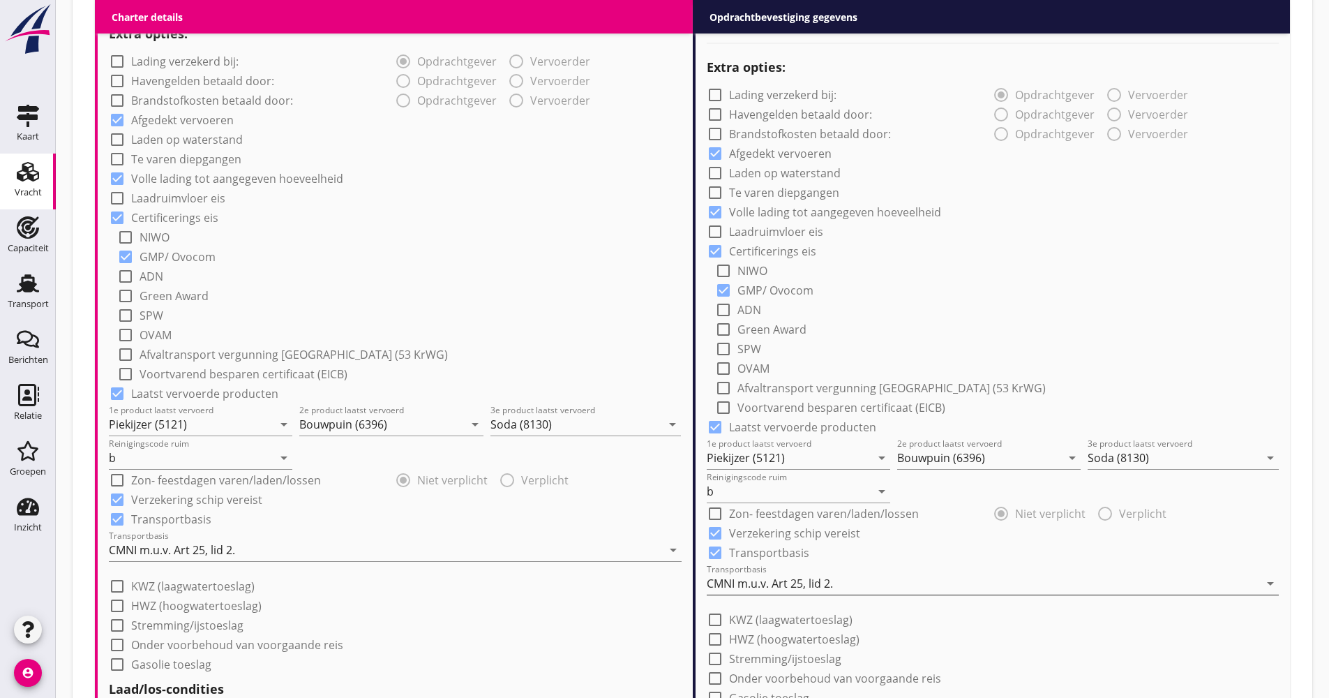
click at [742, 577] on div "CMNI m.u.v. Art 25, lid 2." at bounding box center [770, 583] width 126 height 13
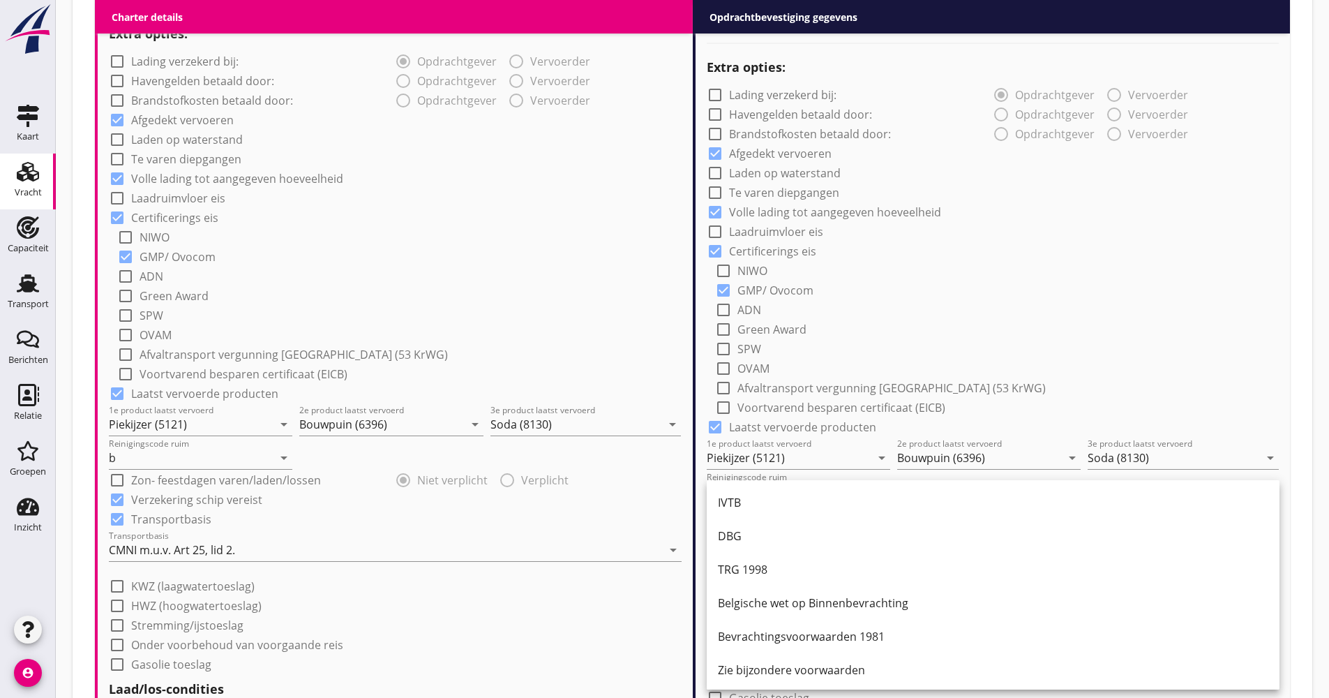
click at [766, 507] on div "IVTB" at bounding box center [993, 502] width 551 height 17
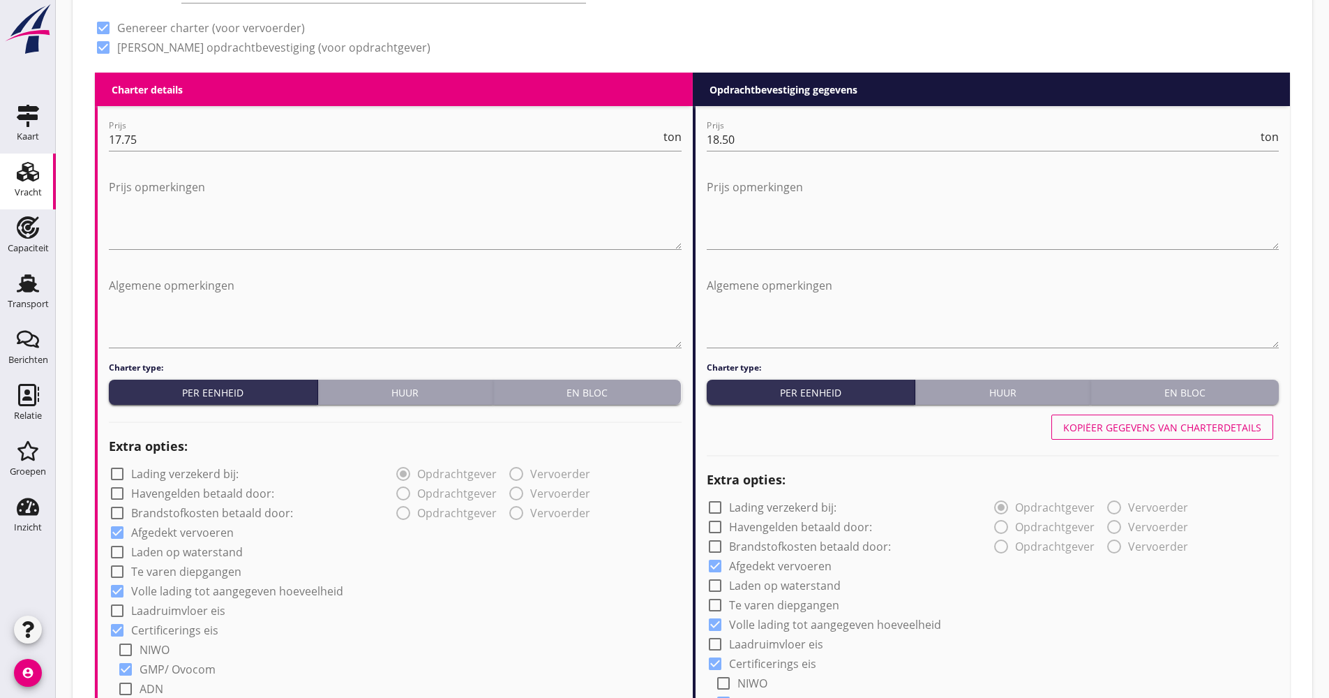
scroll to position [488, 0]
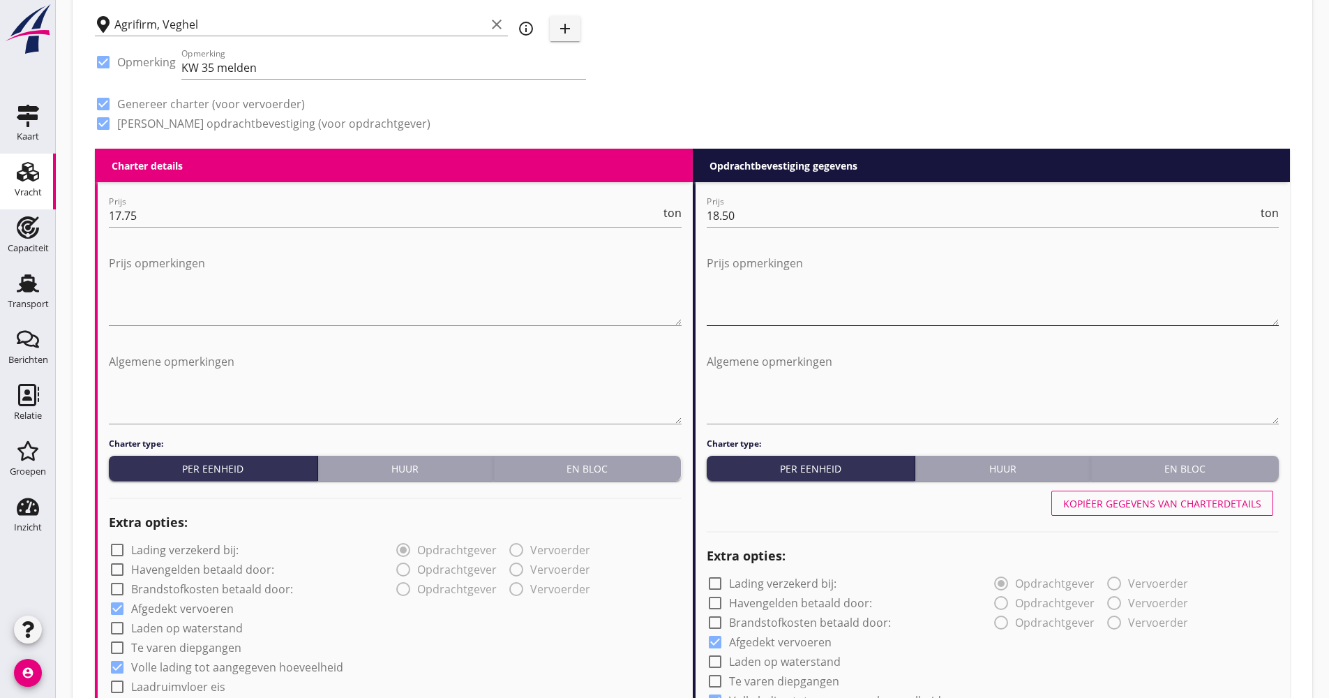
click at [767, 268] on textarea "Prijs opmerkingen" at bounding box center [993, 288] width 573 height 73
type textarea "M"
type textarea "min. 1050 T bezahlt"
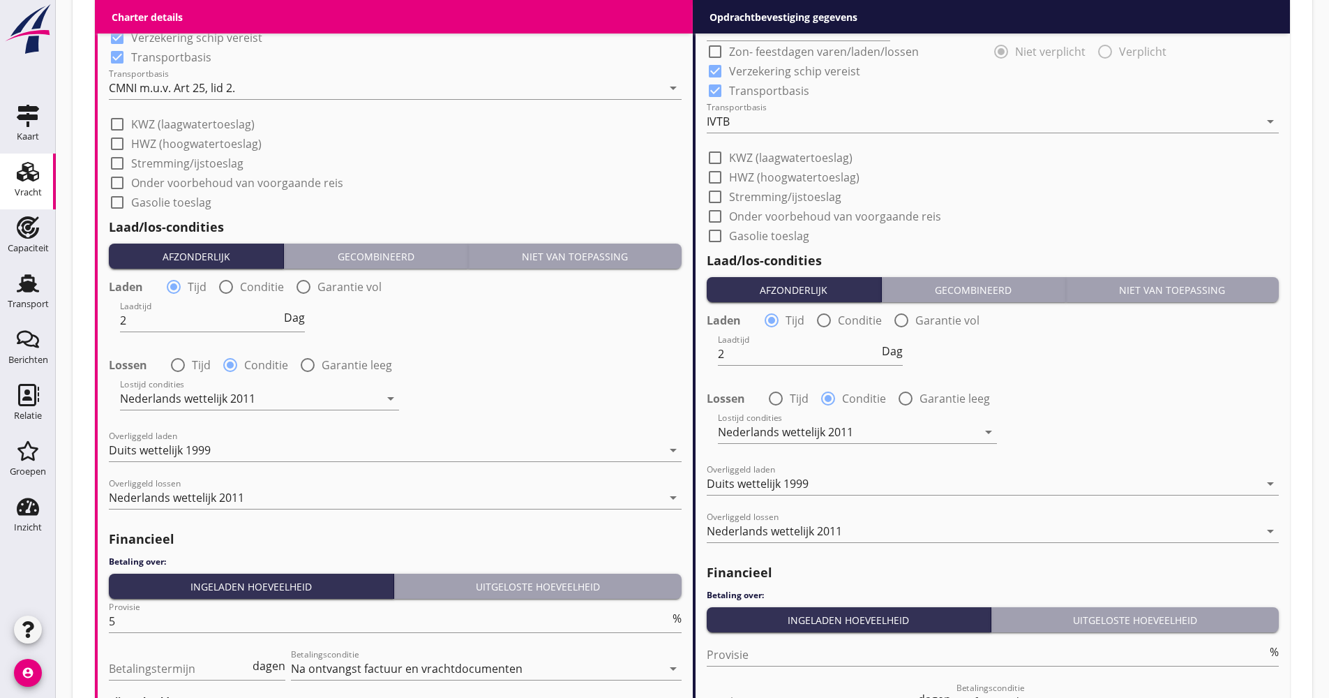
scroll to position [1633, 0]
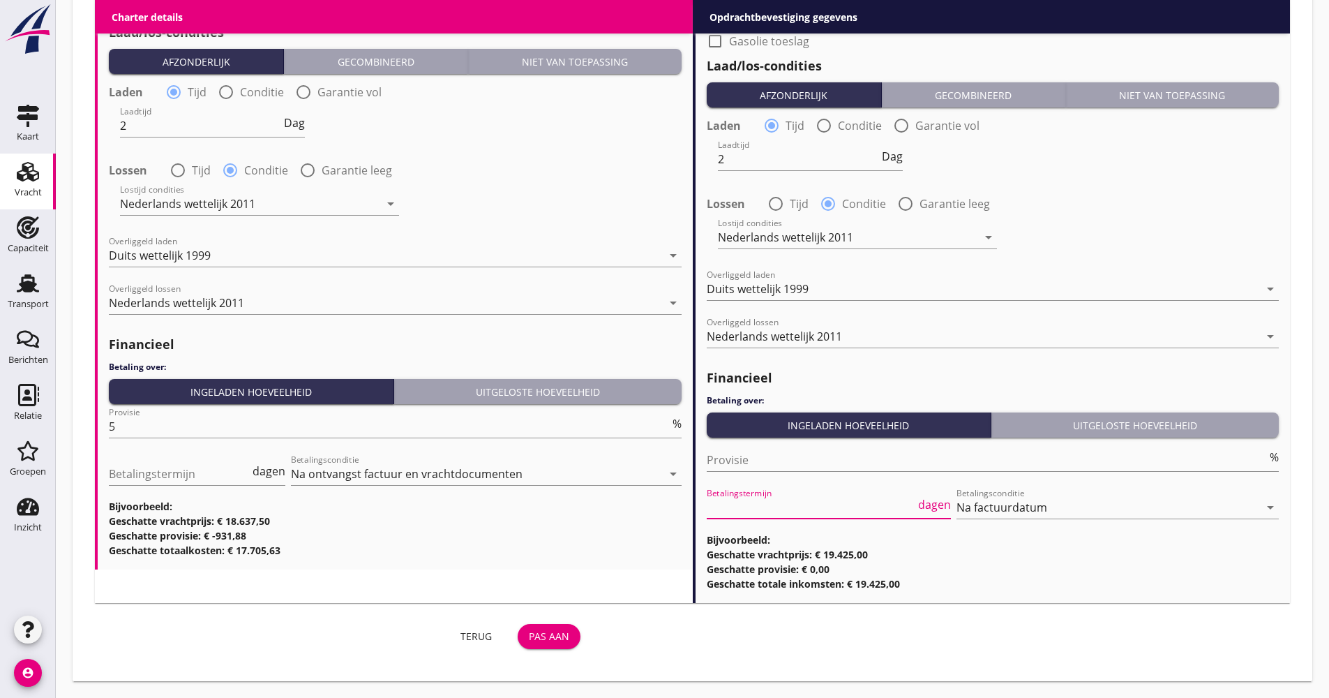
click at [769, 502] on input "Betalingstermijn" at bounding box center [811, 507] width 209 height 22
type input "21"
click at [568, 633] on div "Pas aan" at bounding box center [549, 636] width 40 height 15
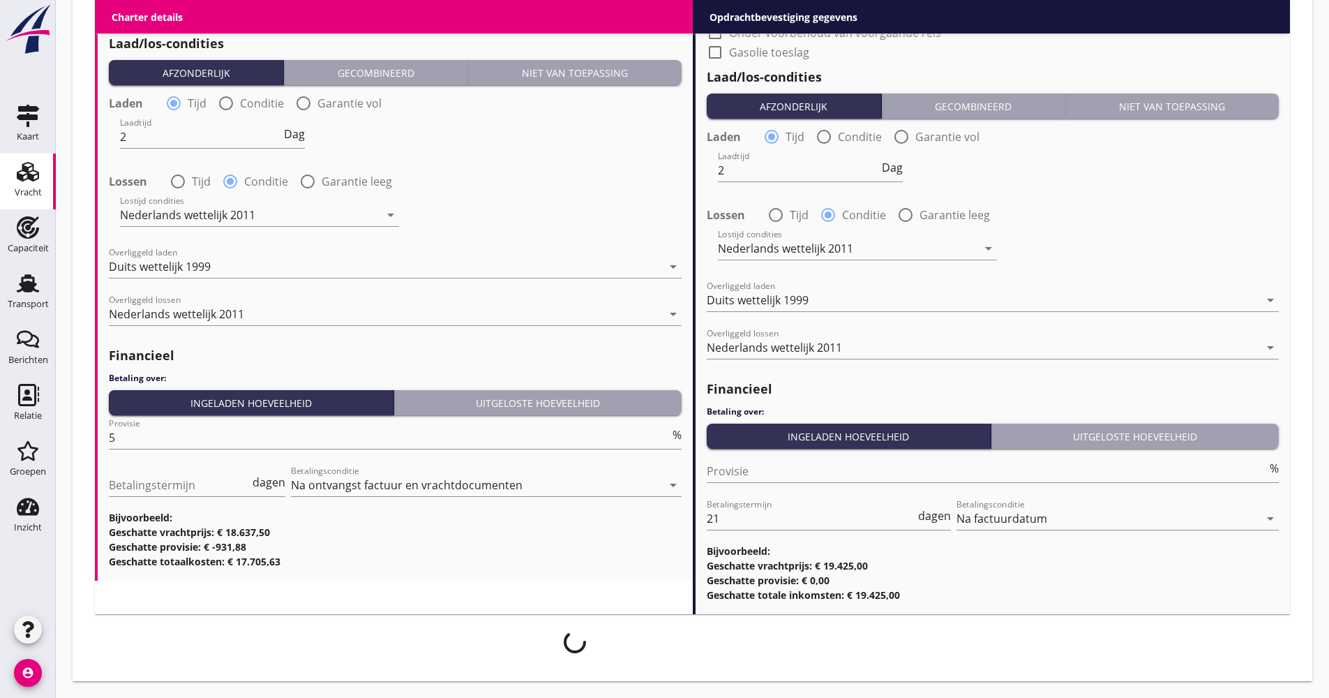
scroll to position [1622, 0]
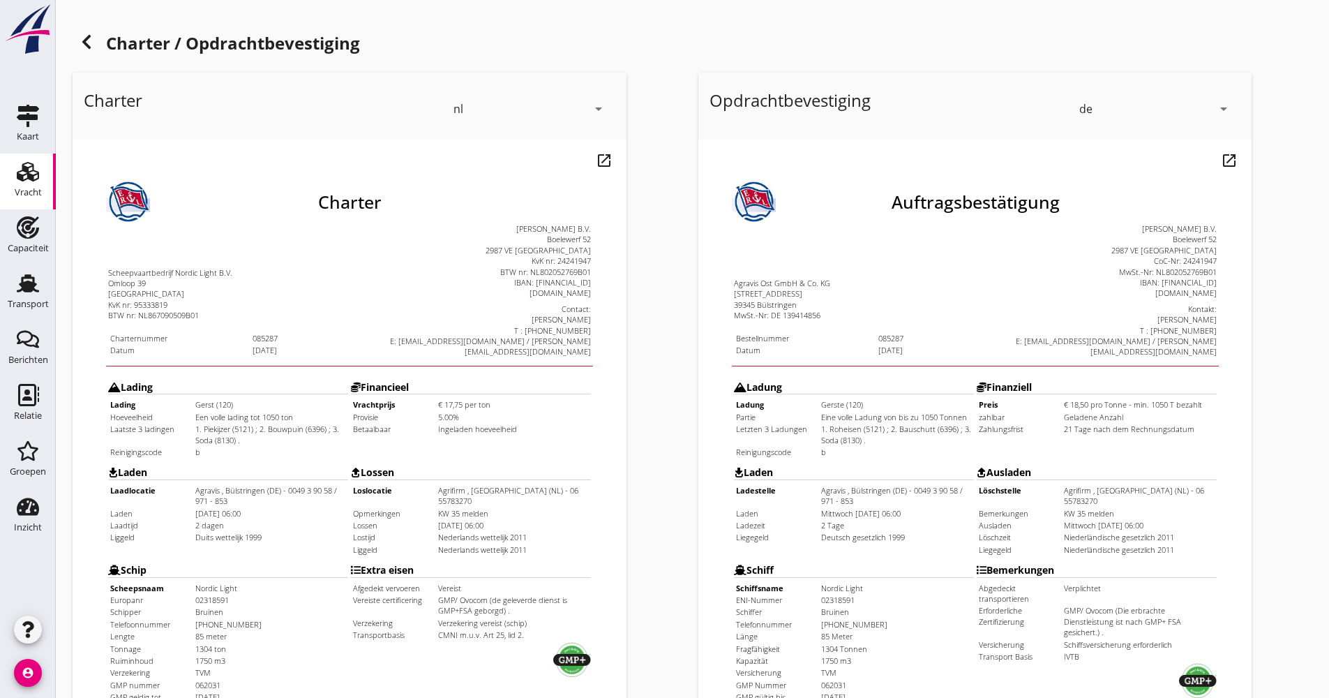
click at [91, 43] on icon at bounding box center [86, 41] width 17 height 17
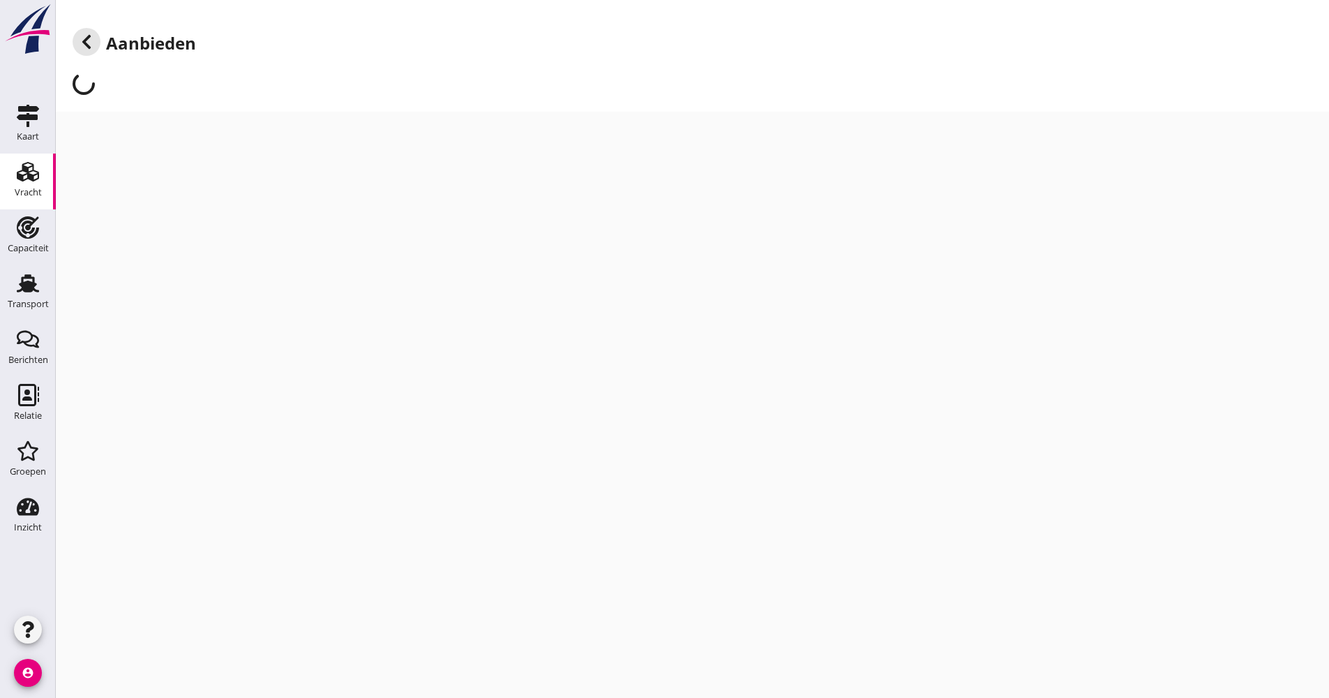
click at [91, 43] on icon at bounding box center [86, 41] width 17 height 17
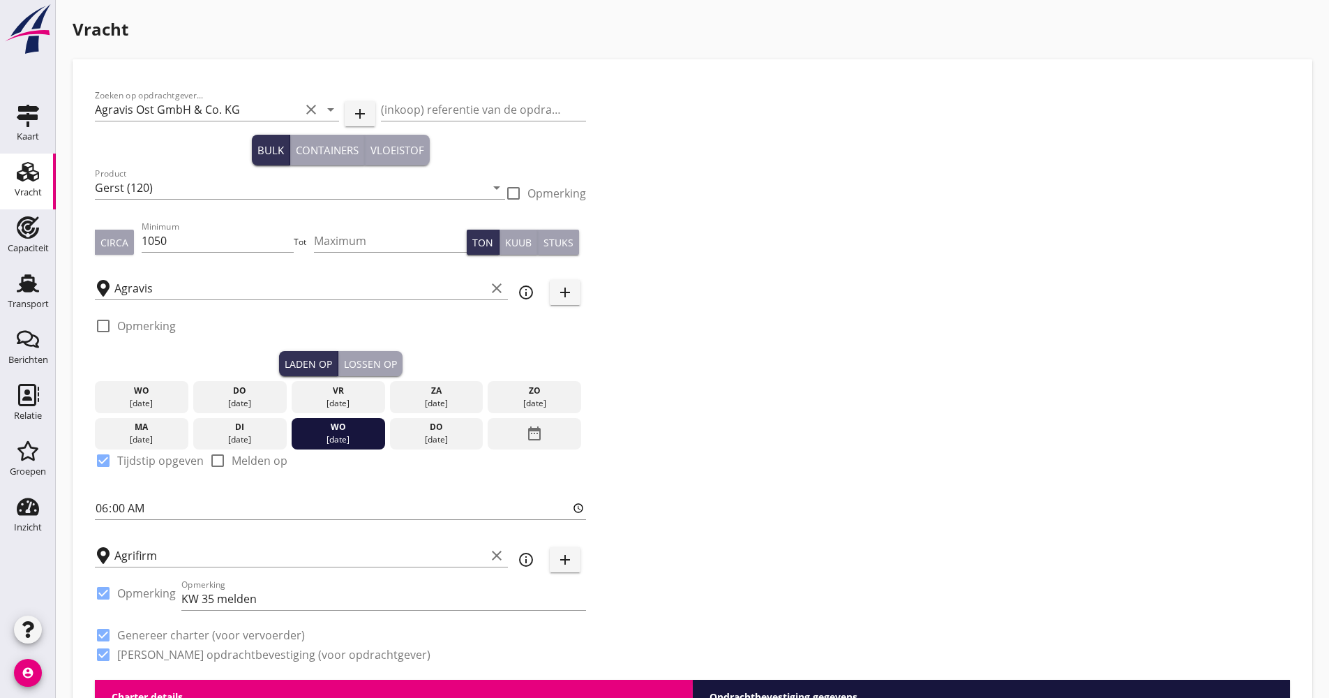
click at [370, 360] on div "Lossen op" at bounding box center [370, 364] width 53 height 15
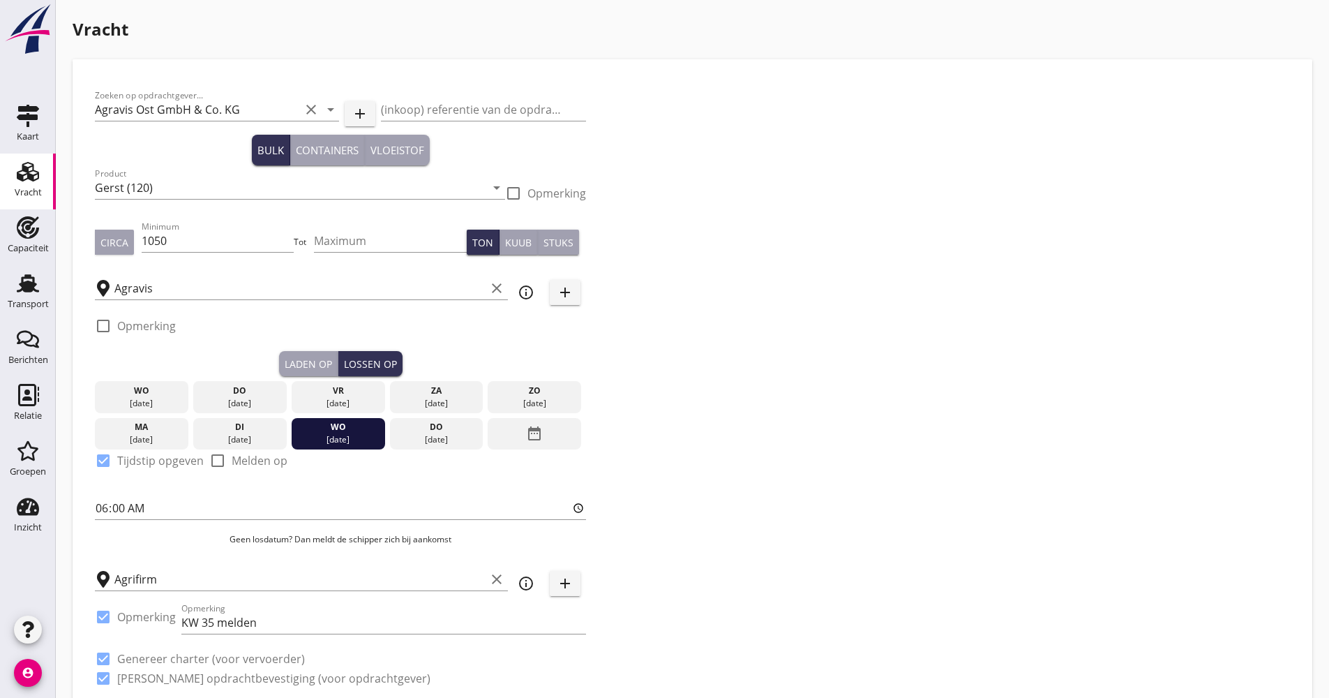
click at [347, 435] on div "[DATE]" at bounding box center [338, 439] width 87 height 13
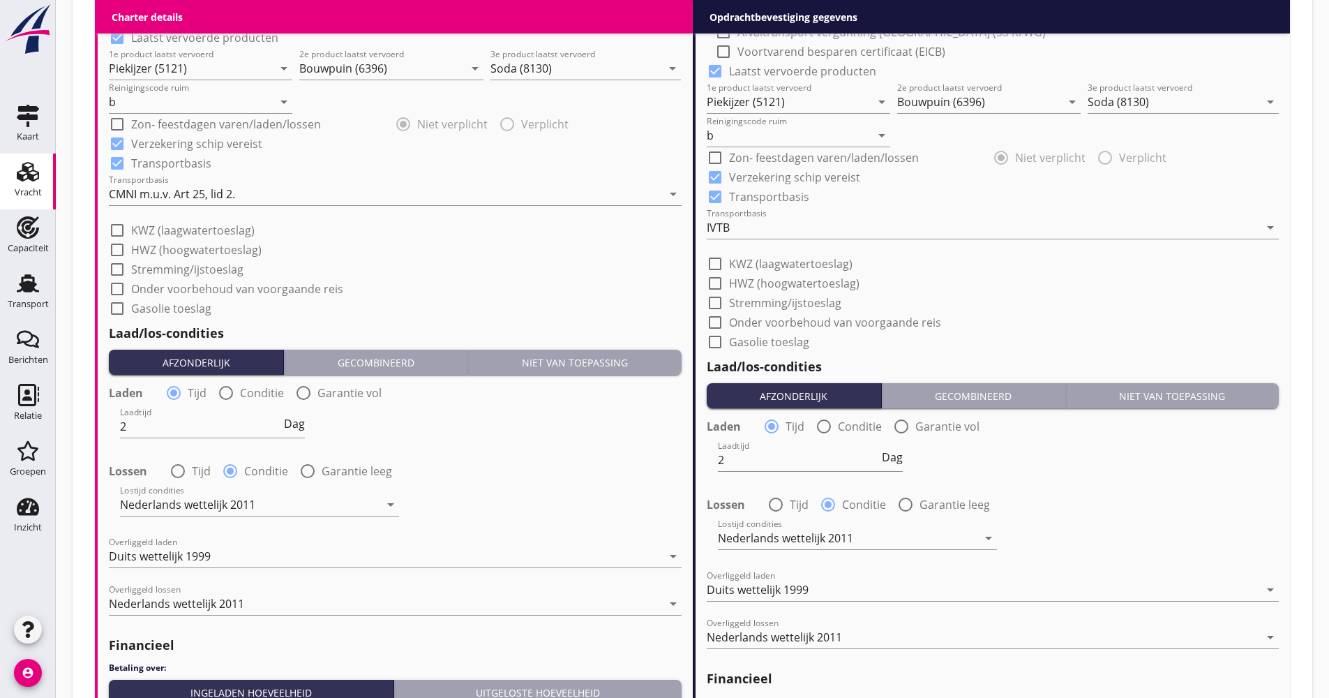
scroll to position [1616, 0]
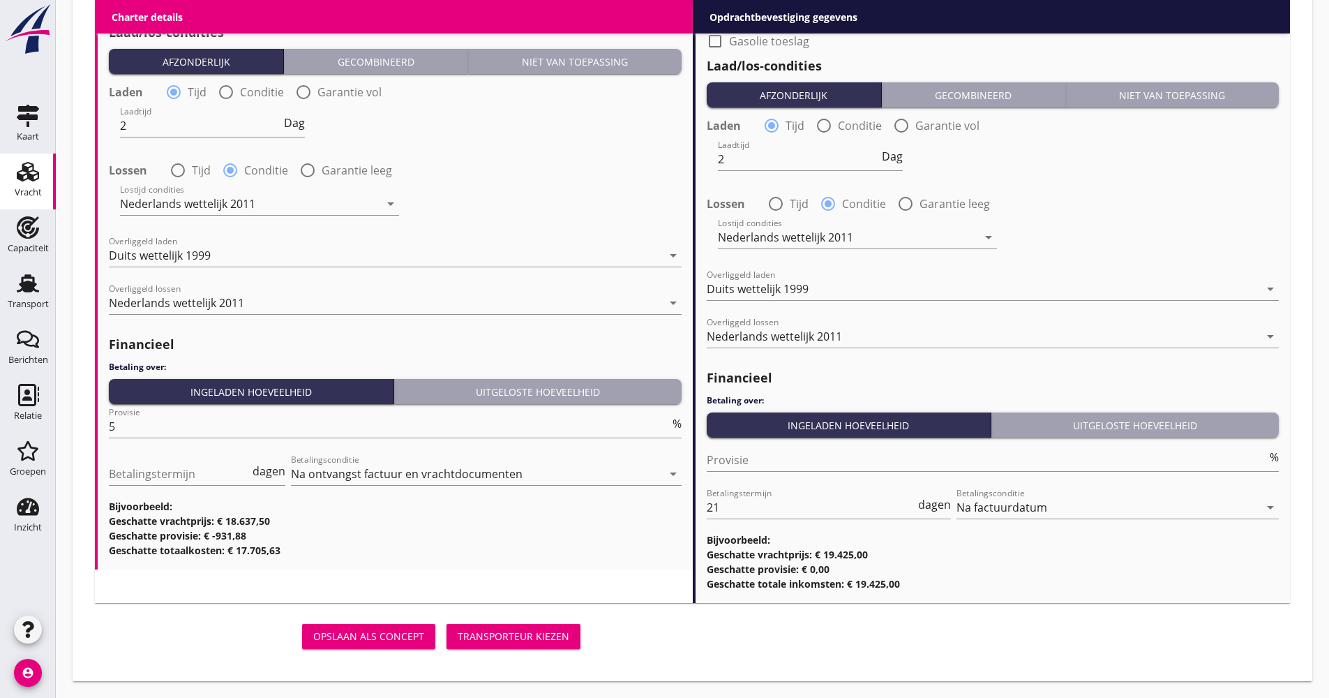
click at [531, 649] on div "Opslaan als concept Transporteur kiezen" at bounding box center [340, 636] width 491 height 33
click at [532, 644] on button "Transporteur kiezen" at bounding box center [514, 636] width 134 height 25
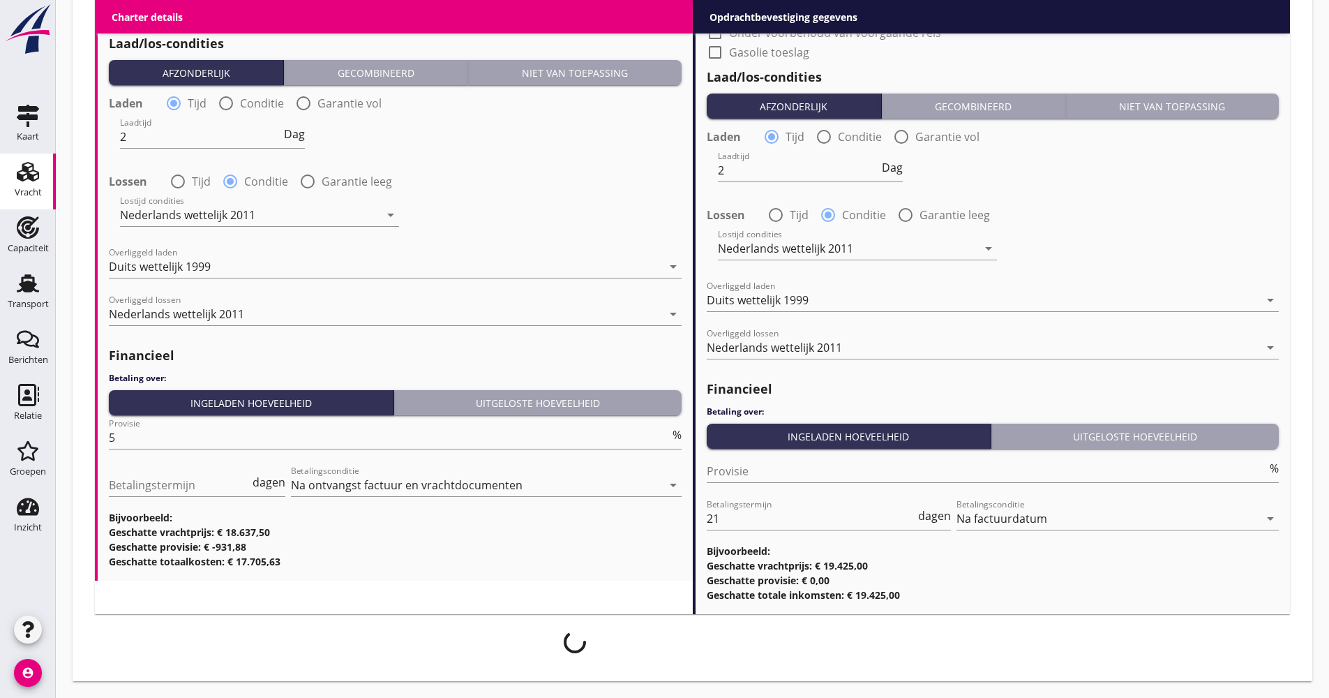
scroll to position [1605, 0]
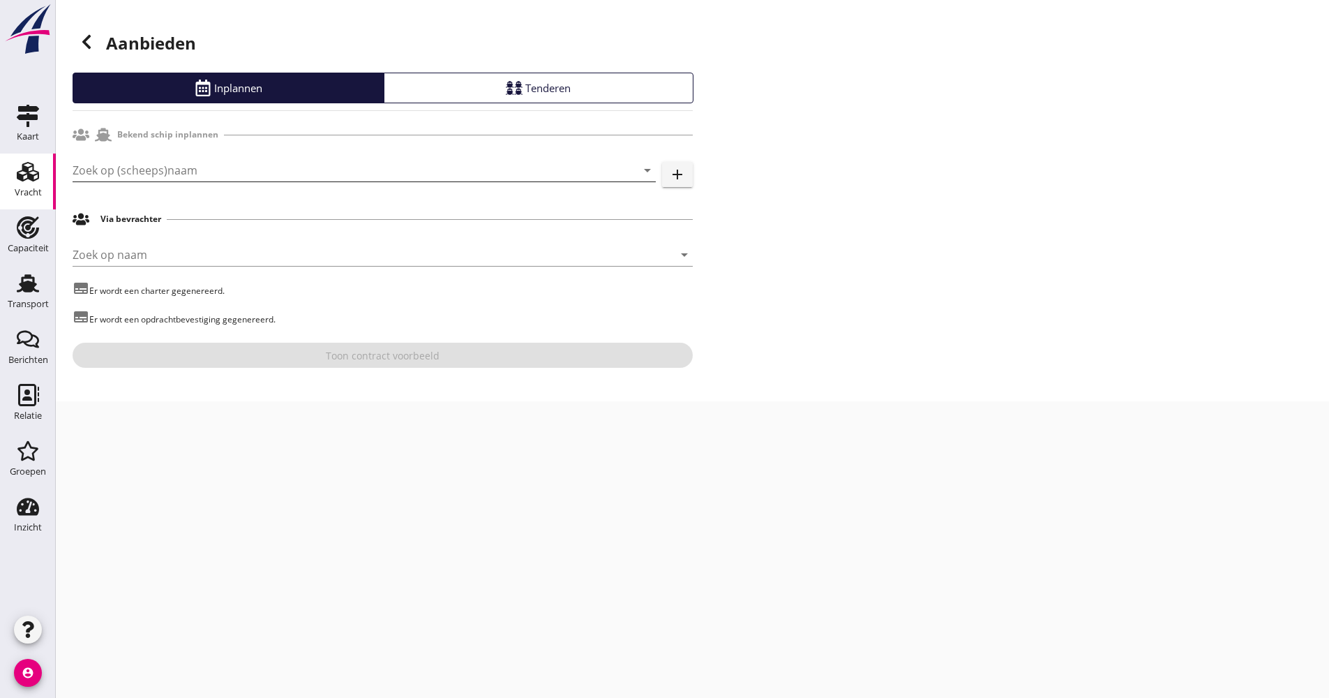
click at [134, 178] on input "Zoek op (scheeps)naam" at bounding box center [345, 170] width 544 height 22
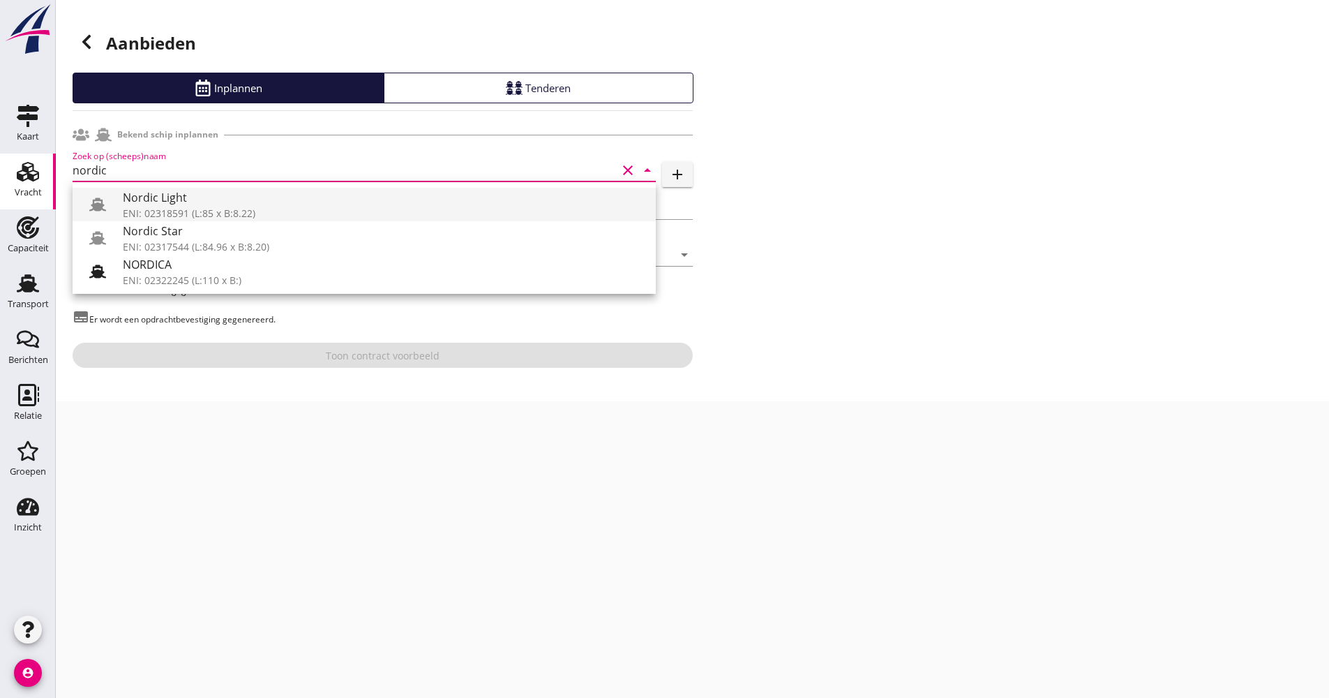
click at [155, 202] on div "Nordic Light" at bounding box center [384, 197] width 522 height 17
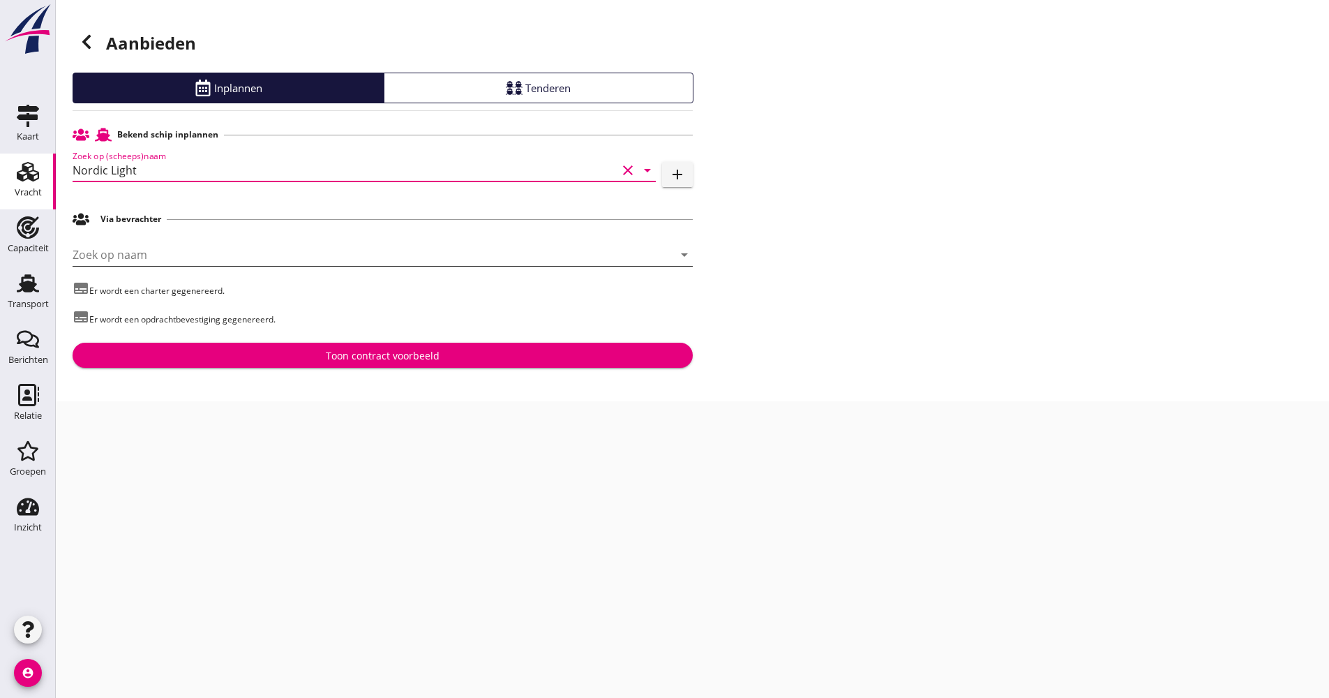
type input "Nordic Light"
click at [154, 257] on input "Zoek op naam" at bounding box center [363, 255] width 581 height 22
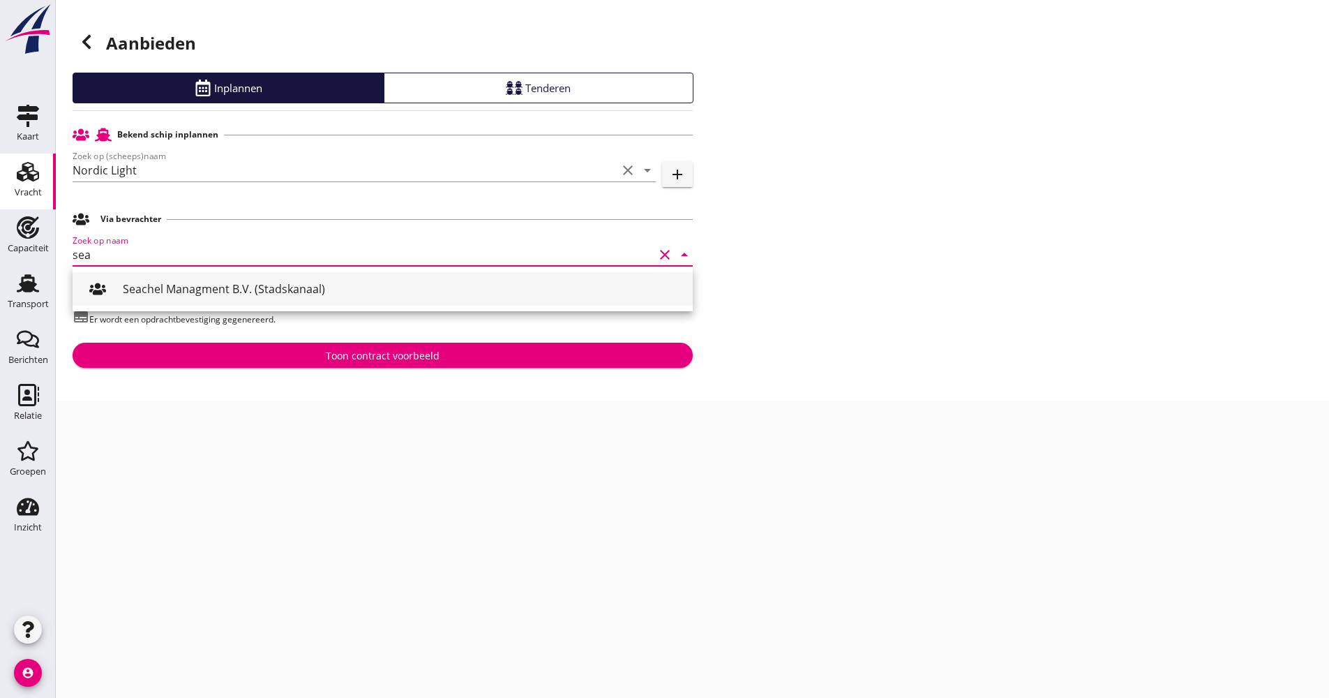
click at [165, 282] on div "Seachel Managment B.V. (Stadskanaal)" at bounding box center [402, 288] width 559 height 17
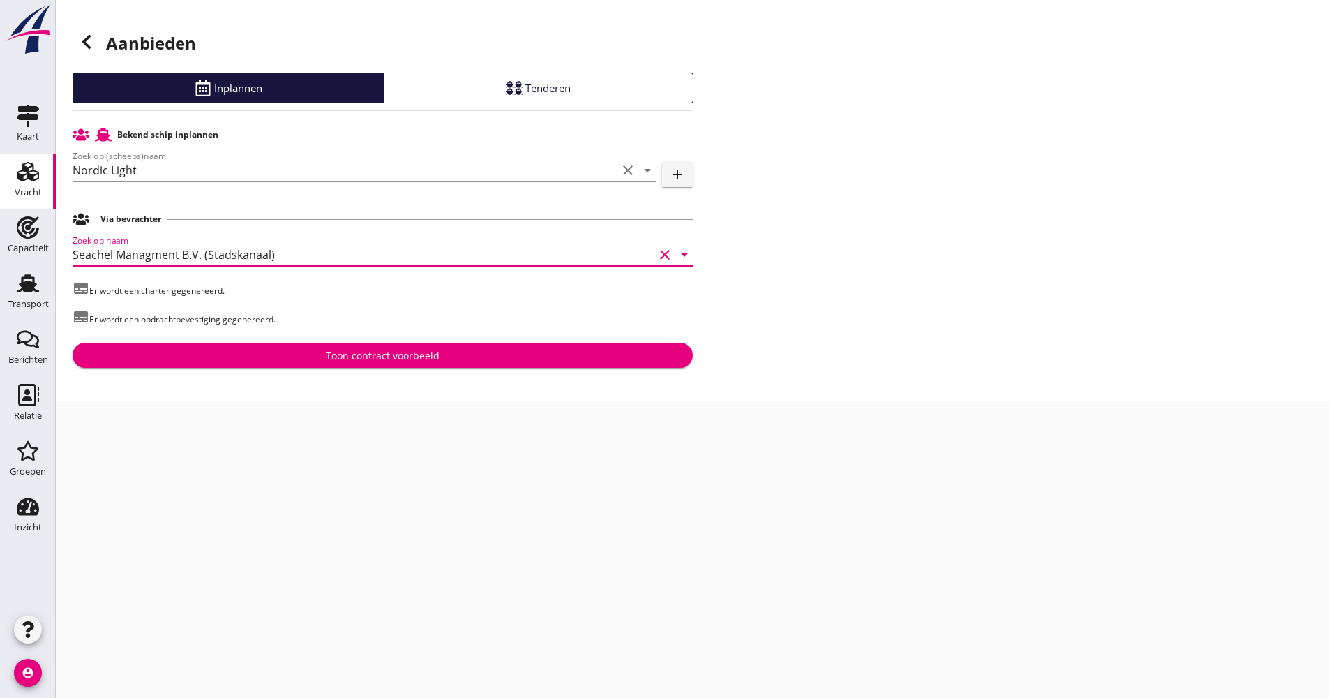
type input "Seachel Managment B.V. (Stadskanaal)"
click at [317, 366] on button "Toon contract voorbeeld" at bounding box center [383, 355] width 620 height 25
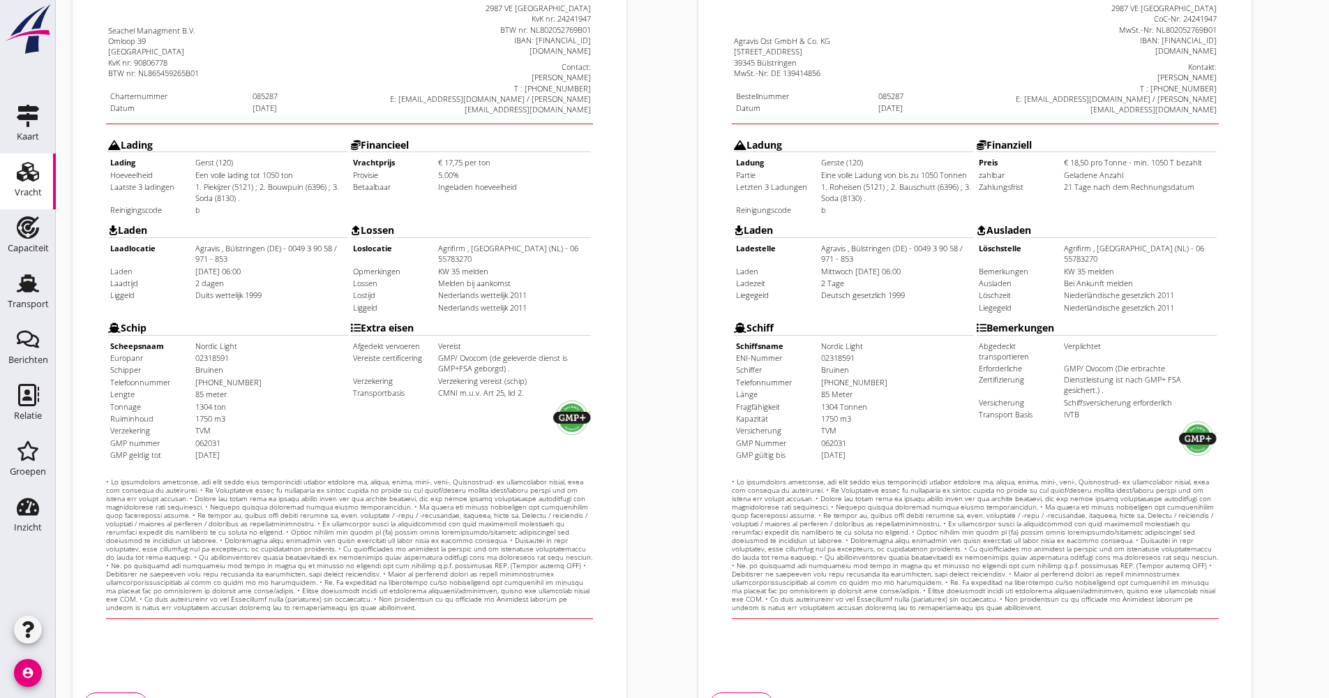
scroll to position [336, 0]
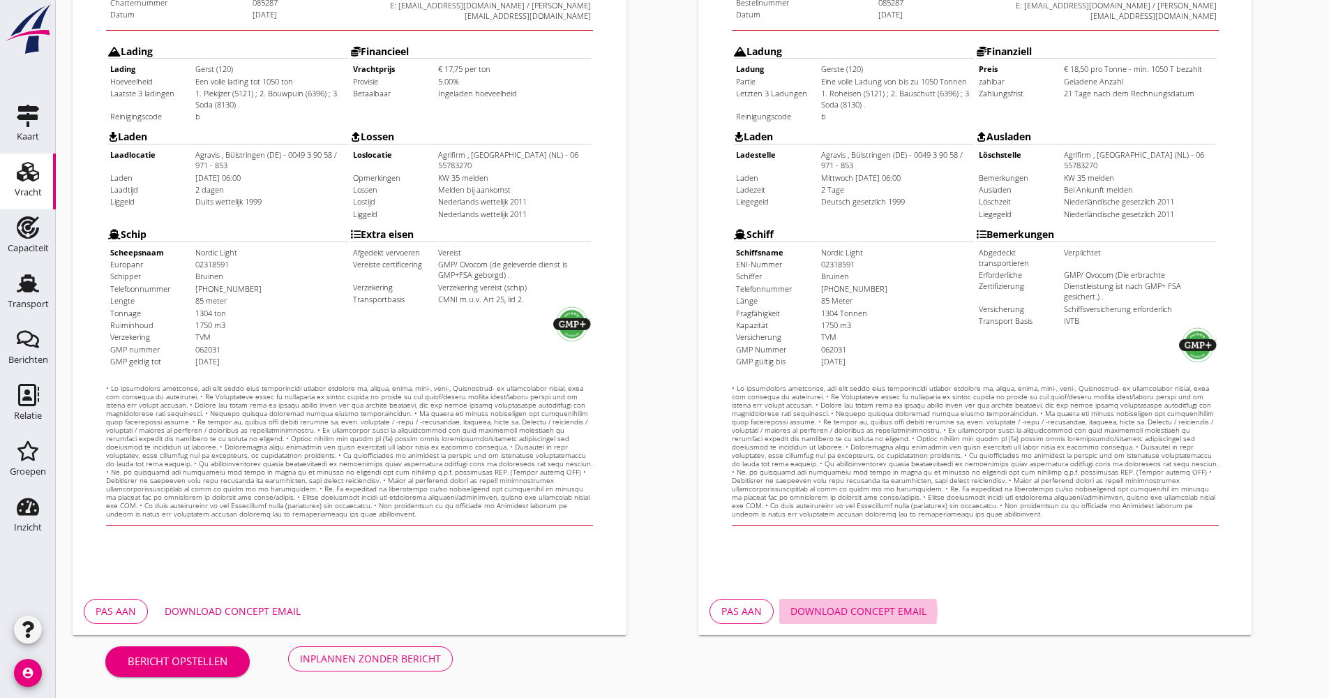
click at [872, 604] on div "Download concept email" at bounding box center [859, 611] width 136 height 15
click at [200, 599] on button "Download concept email" at bounding box center [233, 611] width 158 height 25
click at [408, 654] on div "Inplannen zonder bericht" at bounding box center [370, 658] width 141 height 15
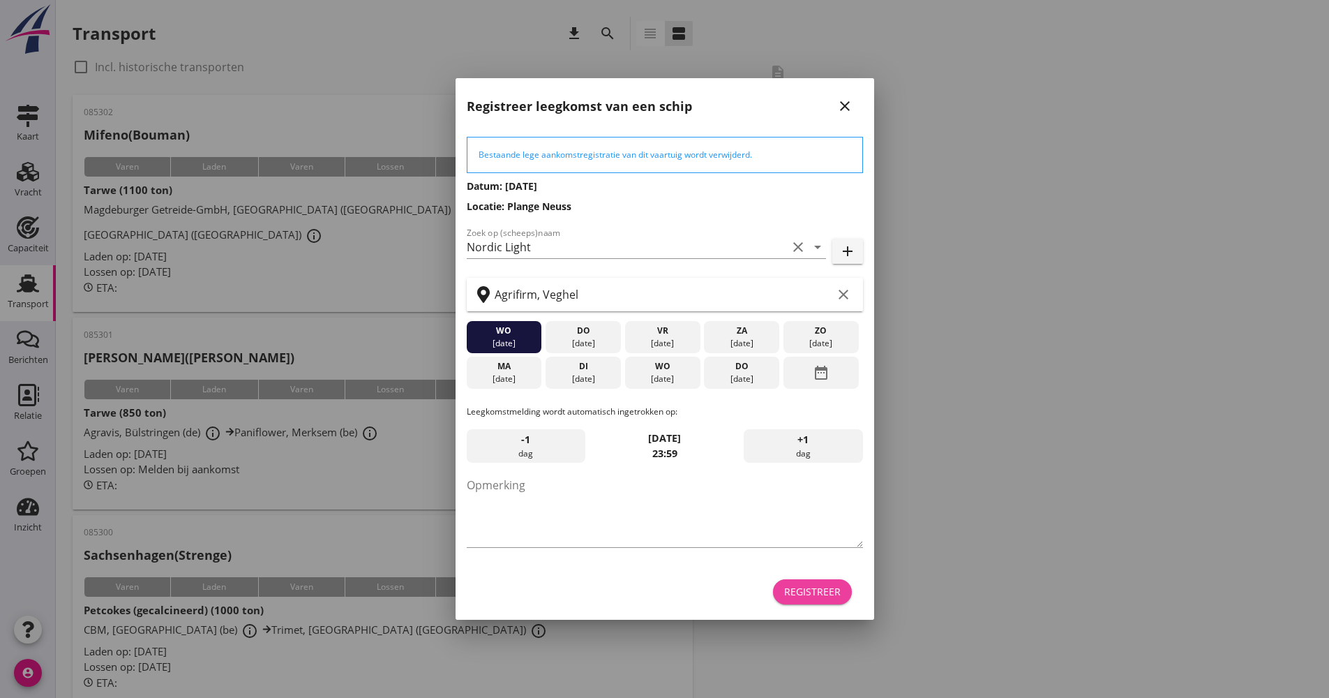
click at [832, 597] on div "Registreer" at bounding box center [812, 591] width 57 height 15
